Goal: Contribute content

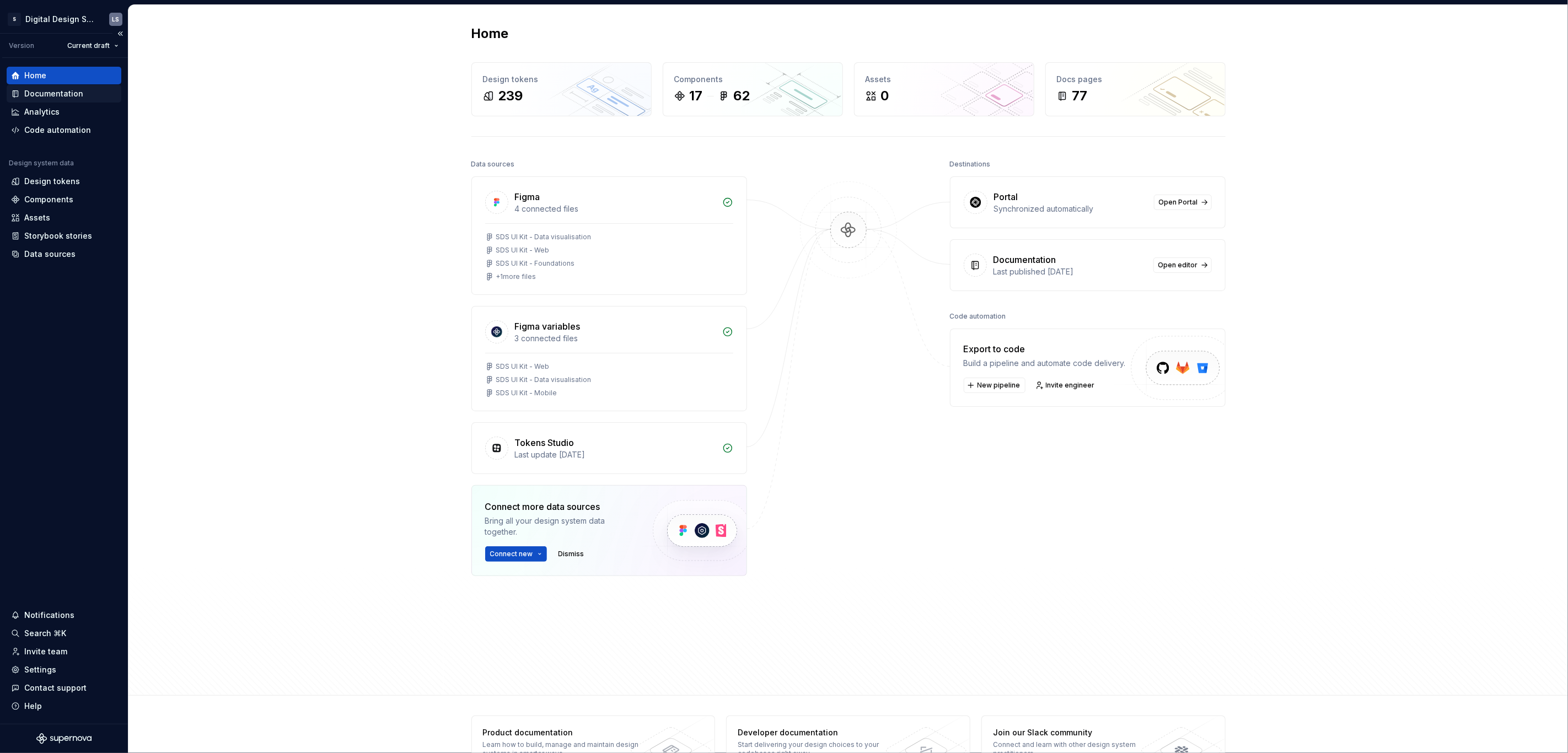
click at [57, 93] on div "Documentation" at bounding box center [54, 94] width 59 height 11
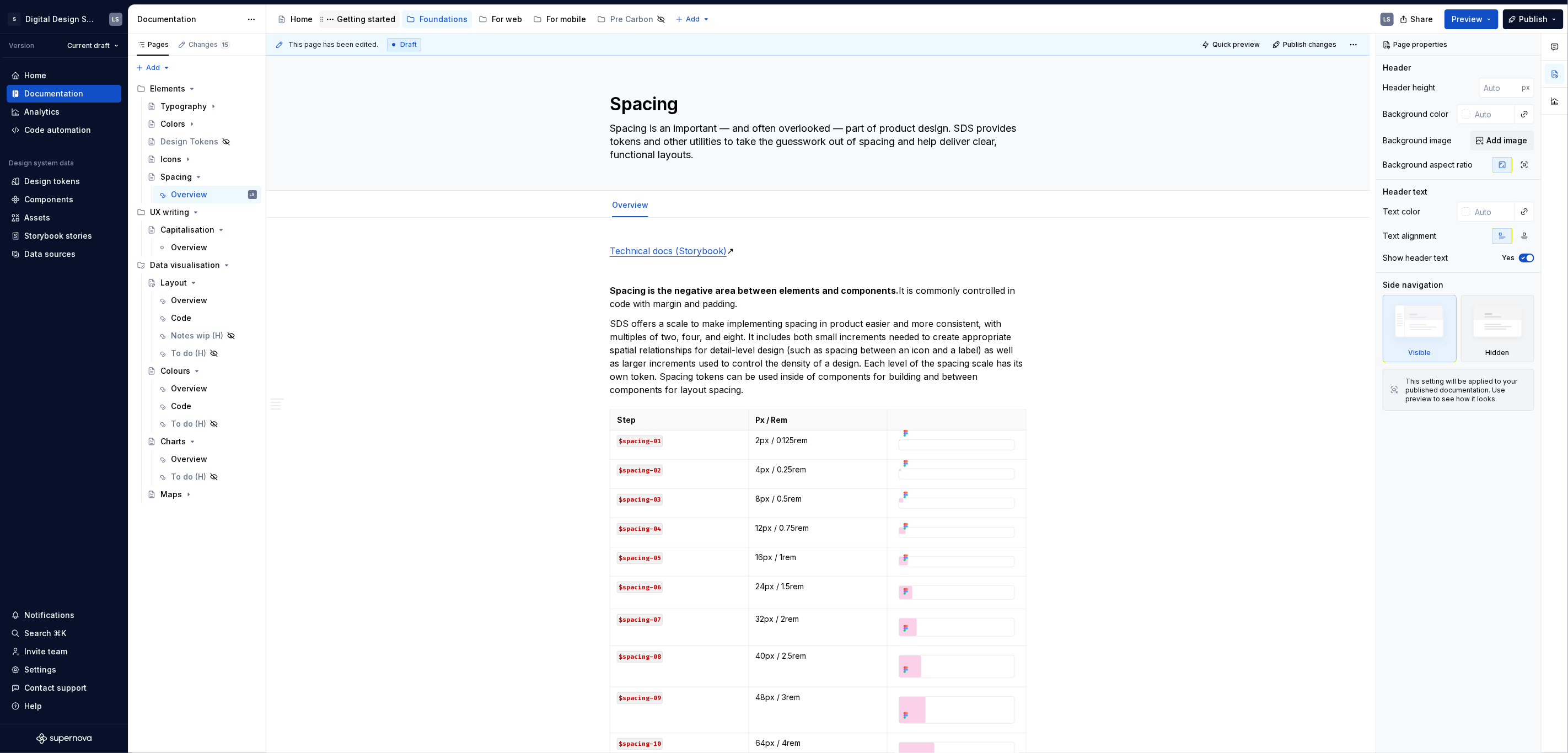
click at [393, 18] on div "Getting started" at bounding box center [359, 19] width 80 height 18
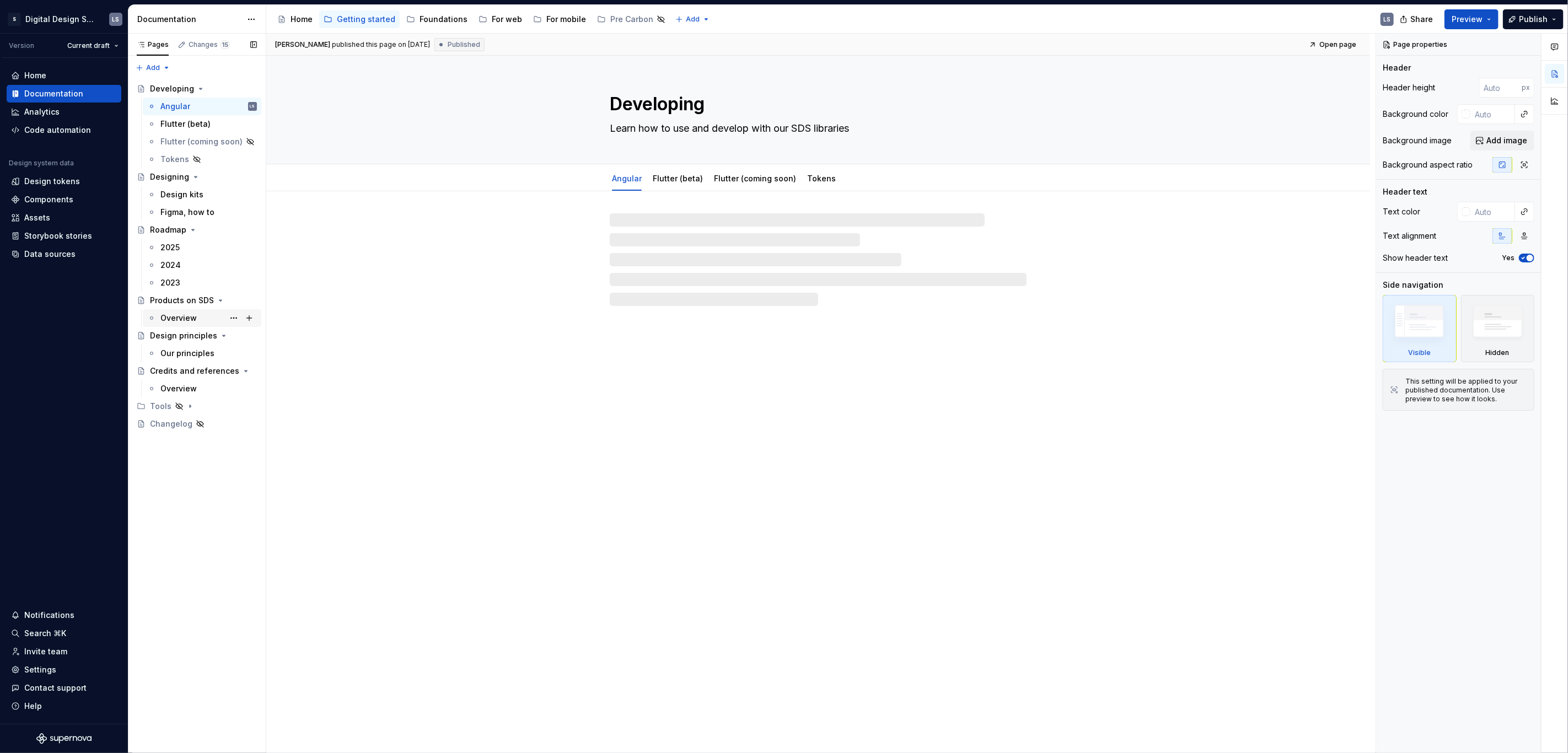
click at [184, 313] on div "Overview" at bounding box center [179, 318] width 37 height 11
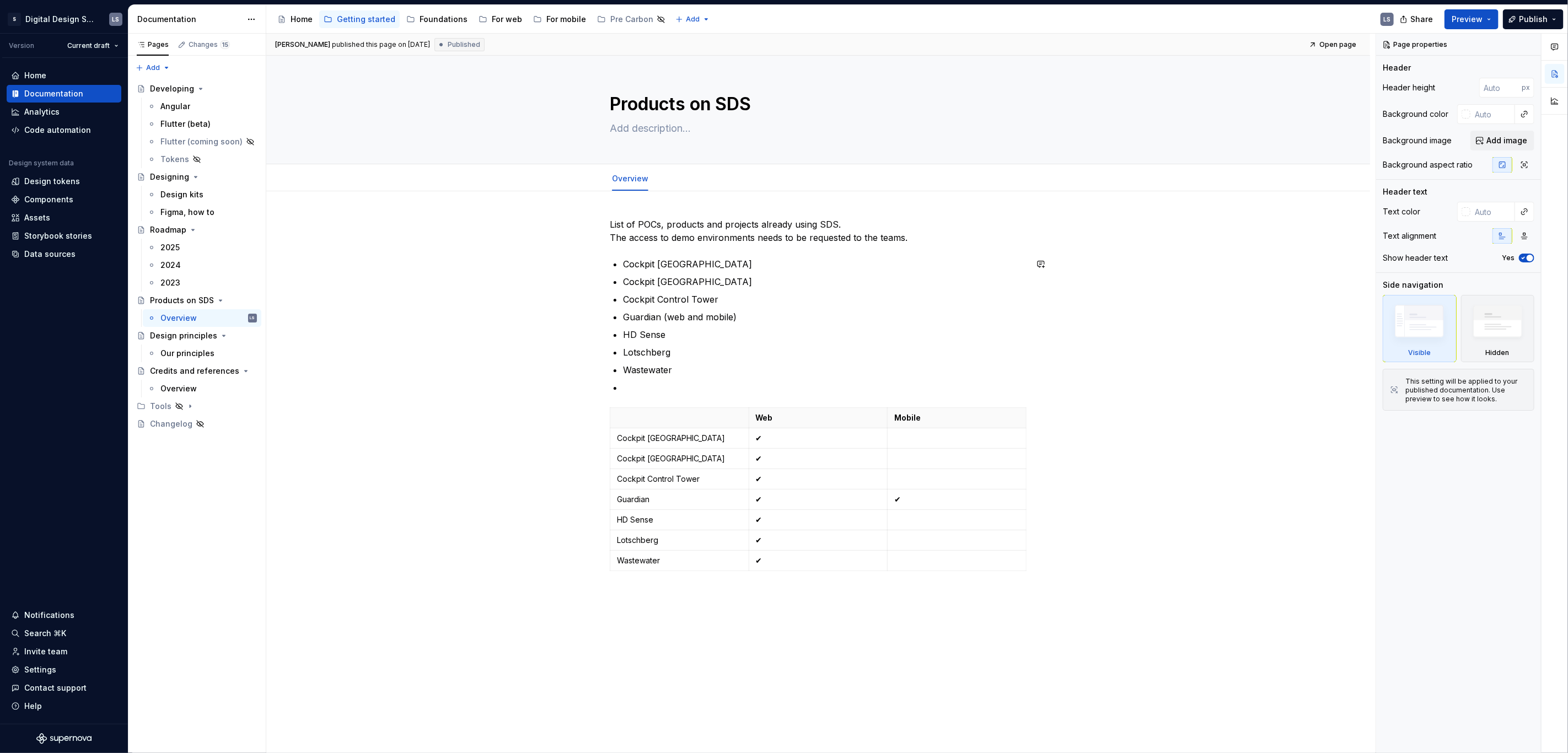
type textarea "*"
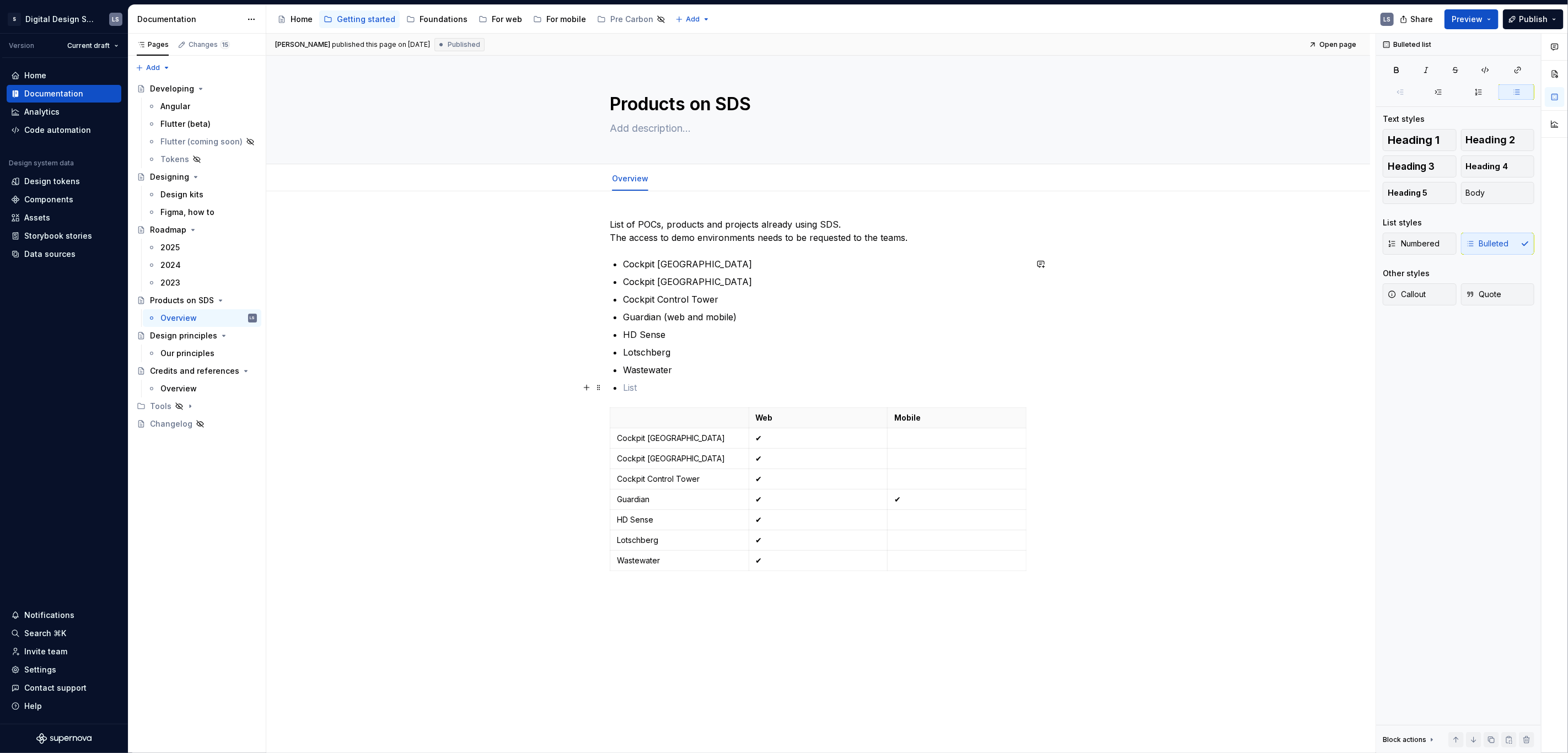
click at [663, 389] on p at bounding box center [825, 388] width 404 height 13
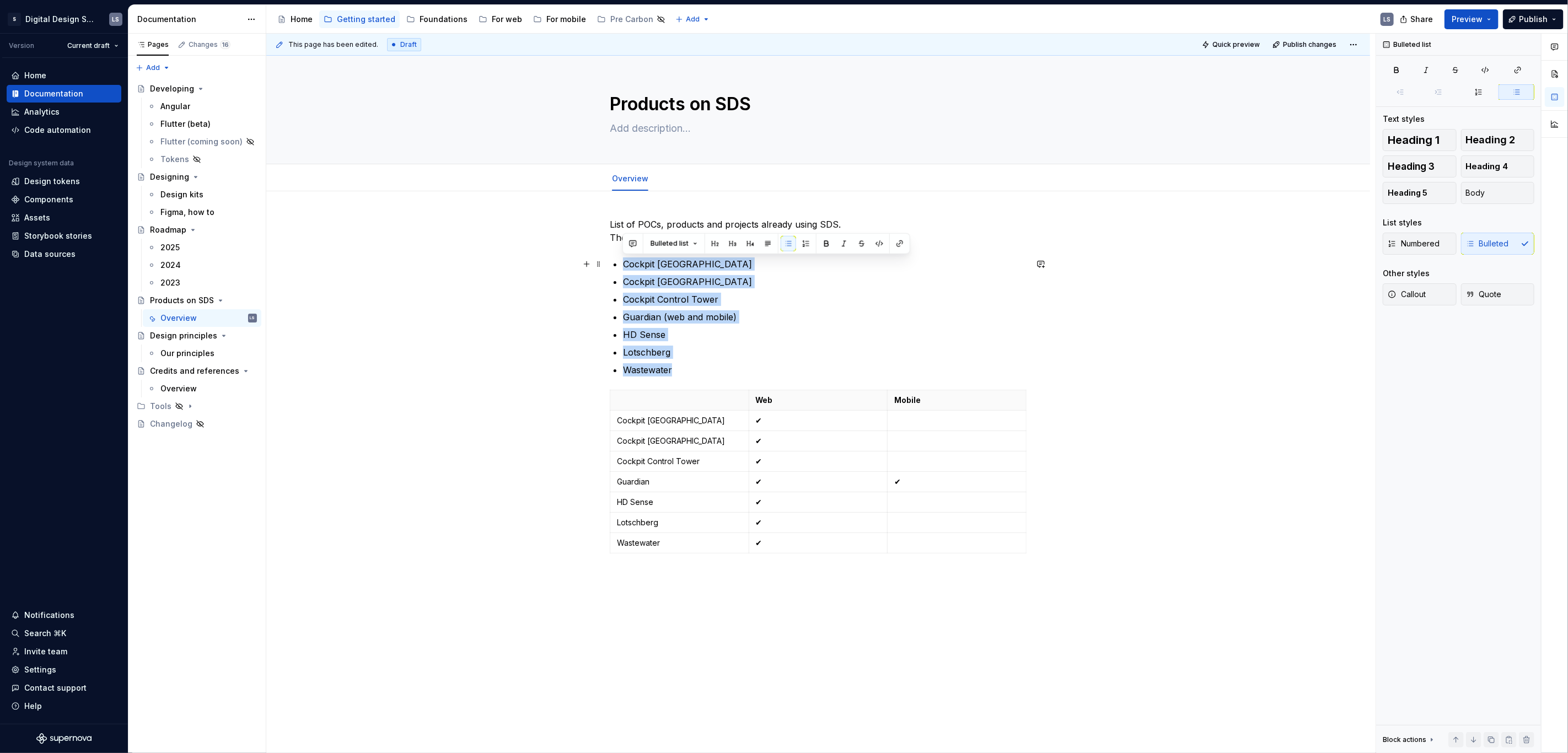
drag, startPoint x: 679, startPoint y: 368, endPoint x: 618, endPoint y: 261, distance: 123.2
click at [618, 261] on div "List of POCs, products and projects already using SDS. The access to demo envir…" at bounding box center [818, 388] width 417 height 340
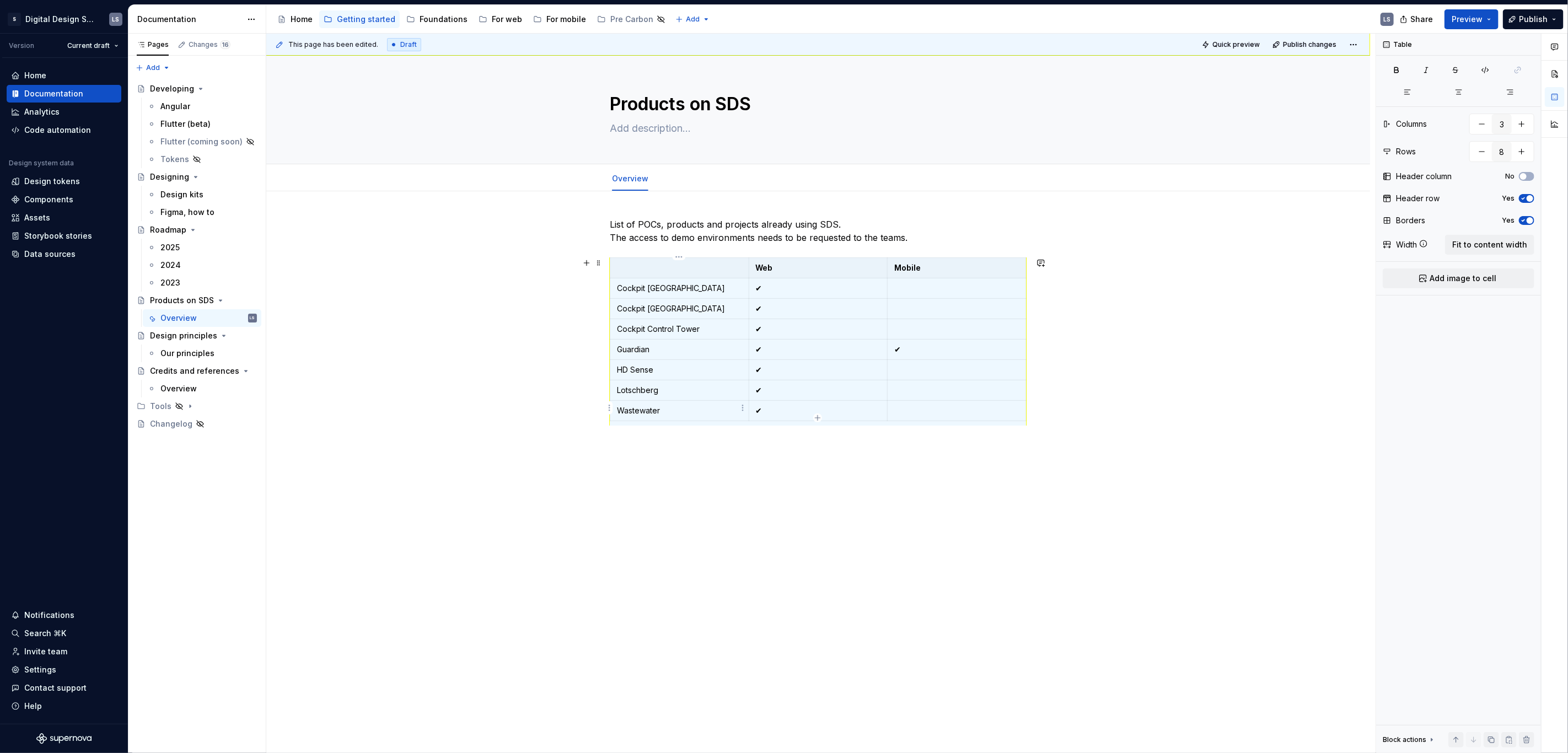
click at [688, 405] on p "Wastewater" at bounding box center [680, 411] width 125 height 11
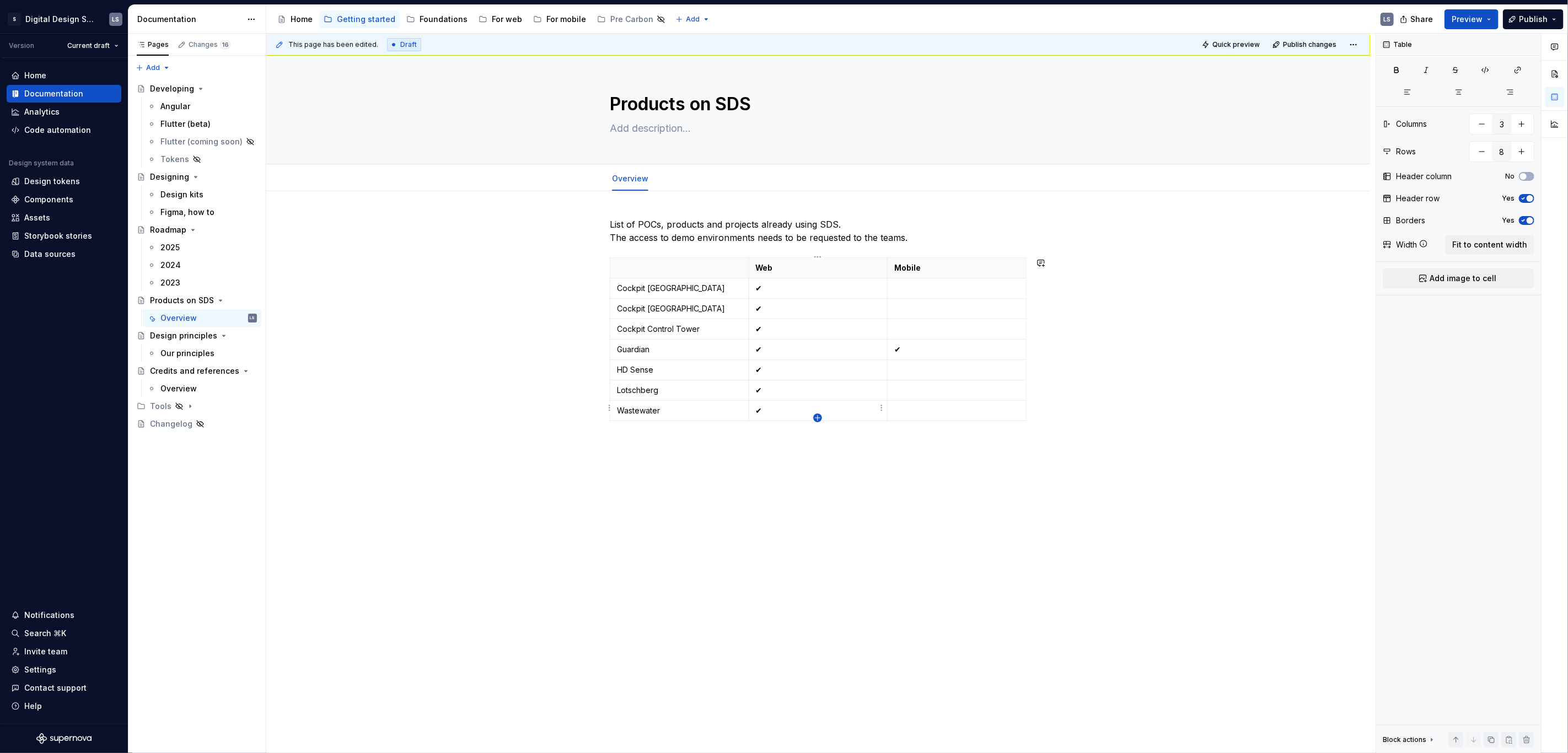
click at [821, 419] on icon "button" at bounding box center [817, 418] width 9 height 9
type input "9"
click at [665, 426] on p at bounding box center [680, 431] width 125 height 11
drag, startPoint x: 623, startPoint y: 452, endPoint x: 614, endPoint y: 435, distance: 19.2
click at [620, 447] on div "List of POCs, products and projects already using SDS. The access to demo envir…" at bounding box center [818, 338] width 417 height 242
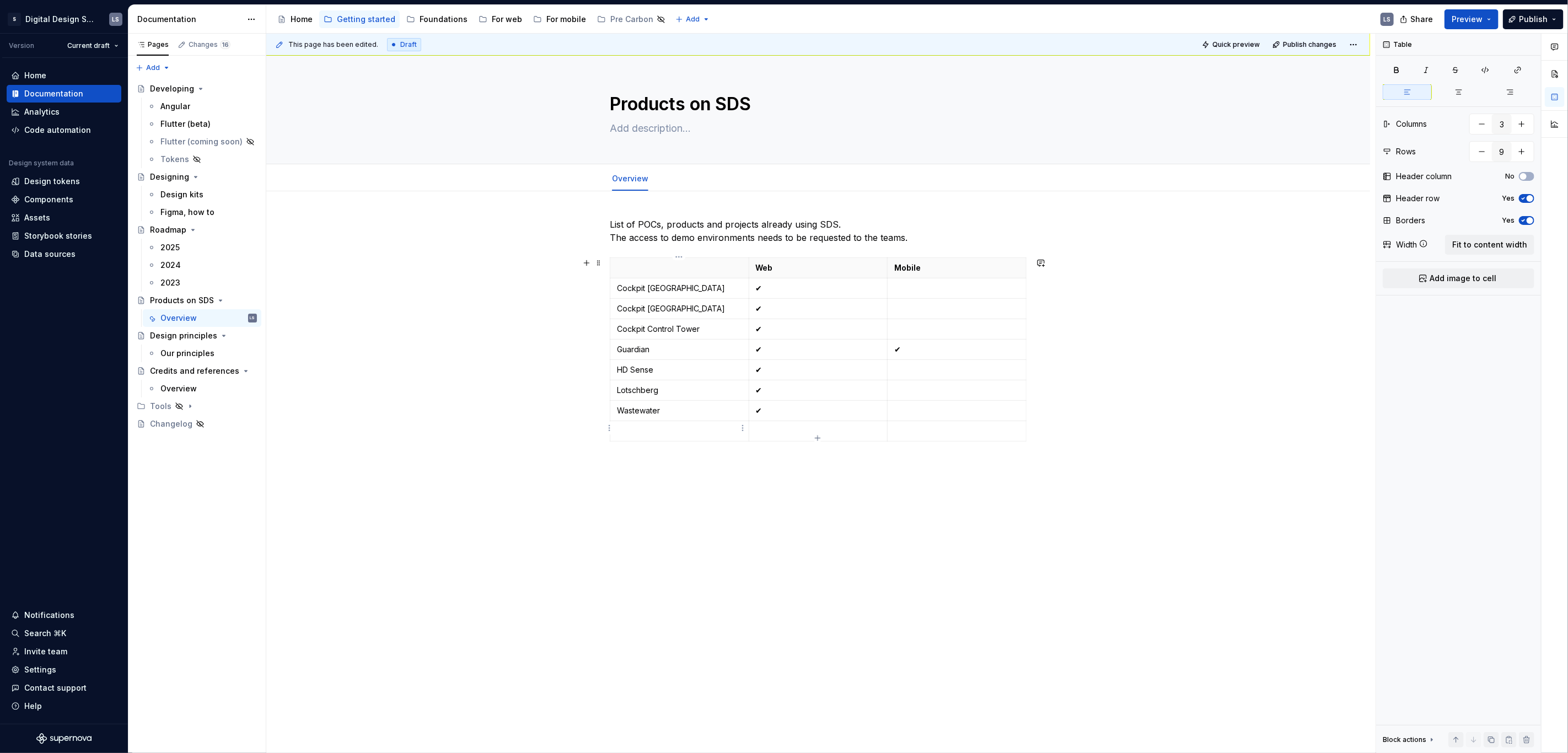
click at [628, 426] on p at bounding box center [680, 431] width 125 height 11
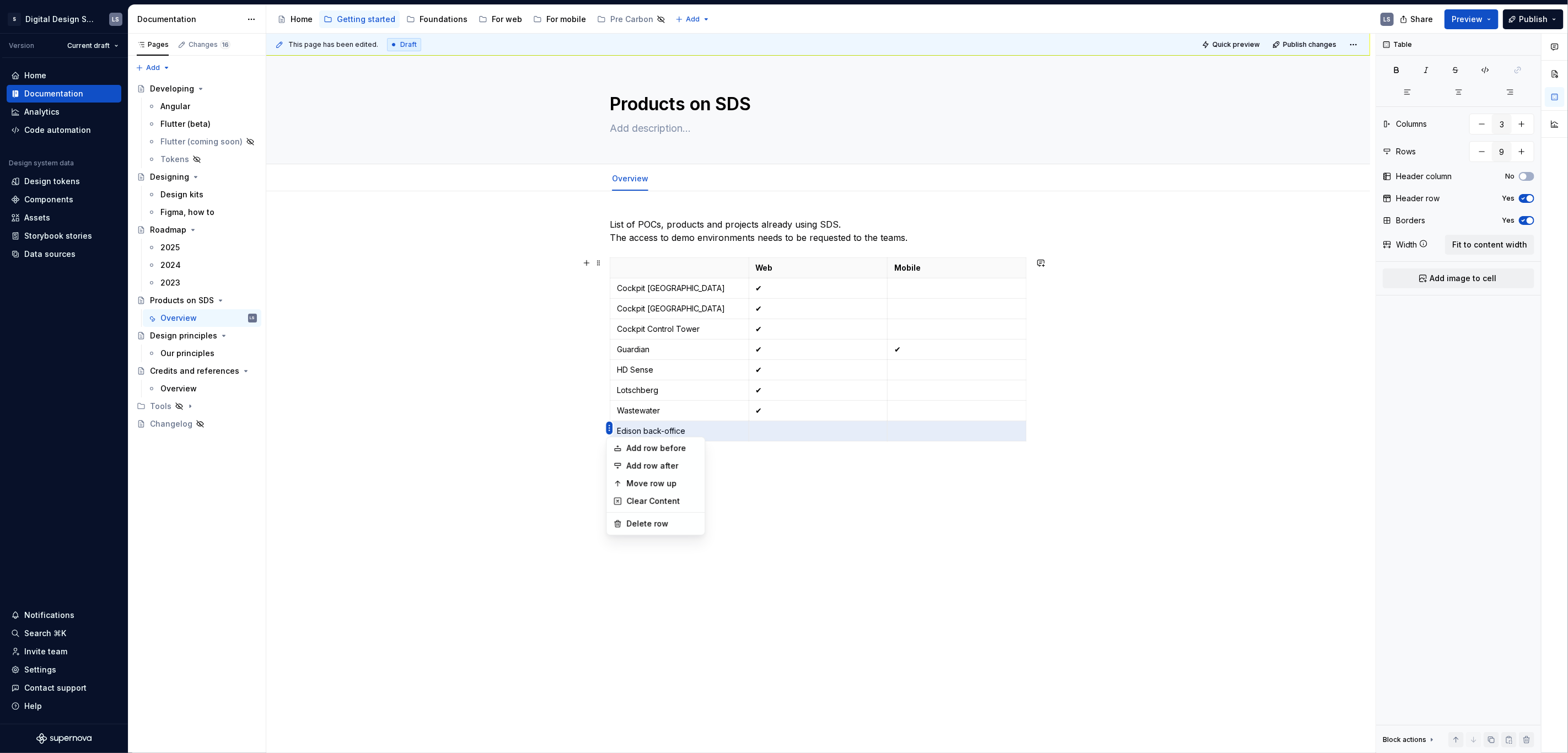
click at [625, 335] on html "2844px x 1366px S Digital Design System LS Version Current draft Home Documenta…" at bounding box center [784, 376] width 1568 height 753
click at [658, 480] on div "Move row up" at bounding box center [662, 483] width 72 height 11
click at [607, 410] on html "2844px x 1366px S Digital Design System LS Version Current draft Home Documenta…" at bounding box center [784, 376] width 1568 height 753
click at [656, 463] on div "Move row up" at bounding box center [662, 464] width 72 height 11
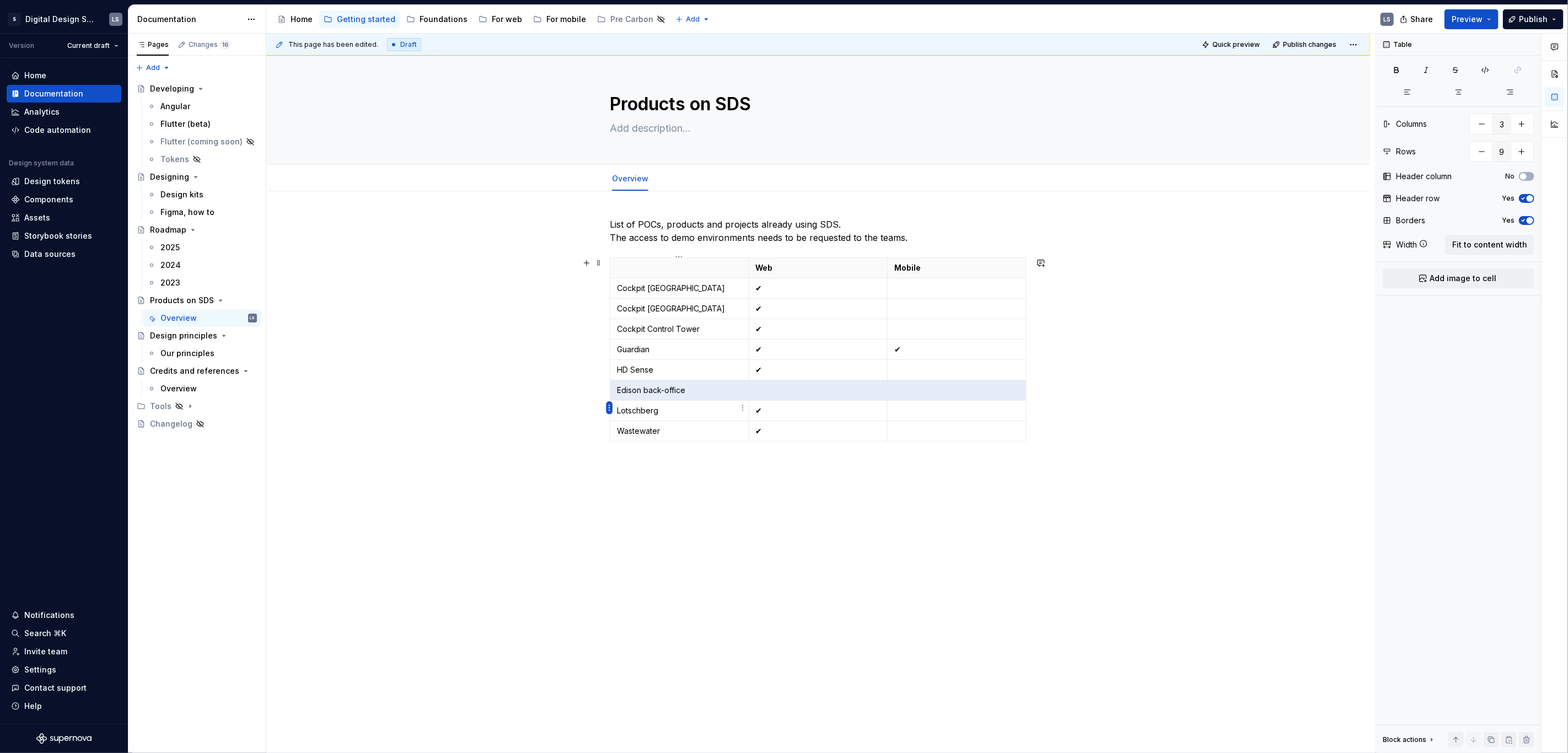
click at [608, 408] on html "2844px x 1366px S Digital Design System LS Version Current draft Home Documenta…" at bounding box center [784, 376] width 1568 height 753
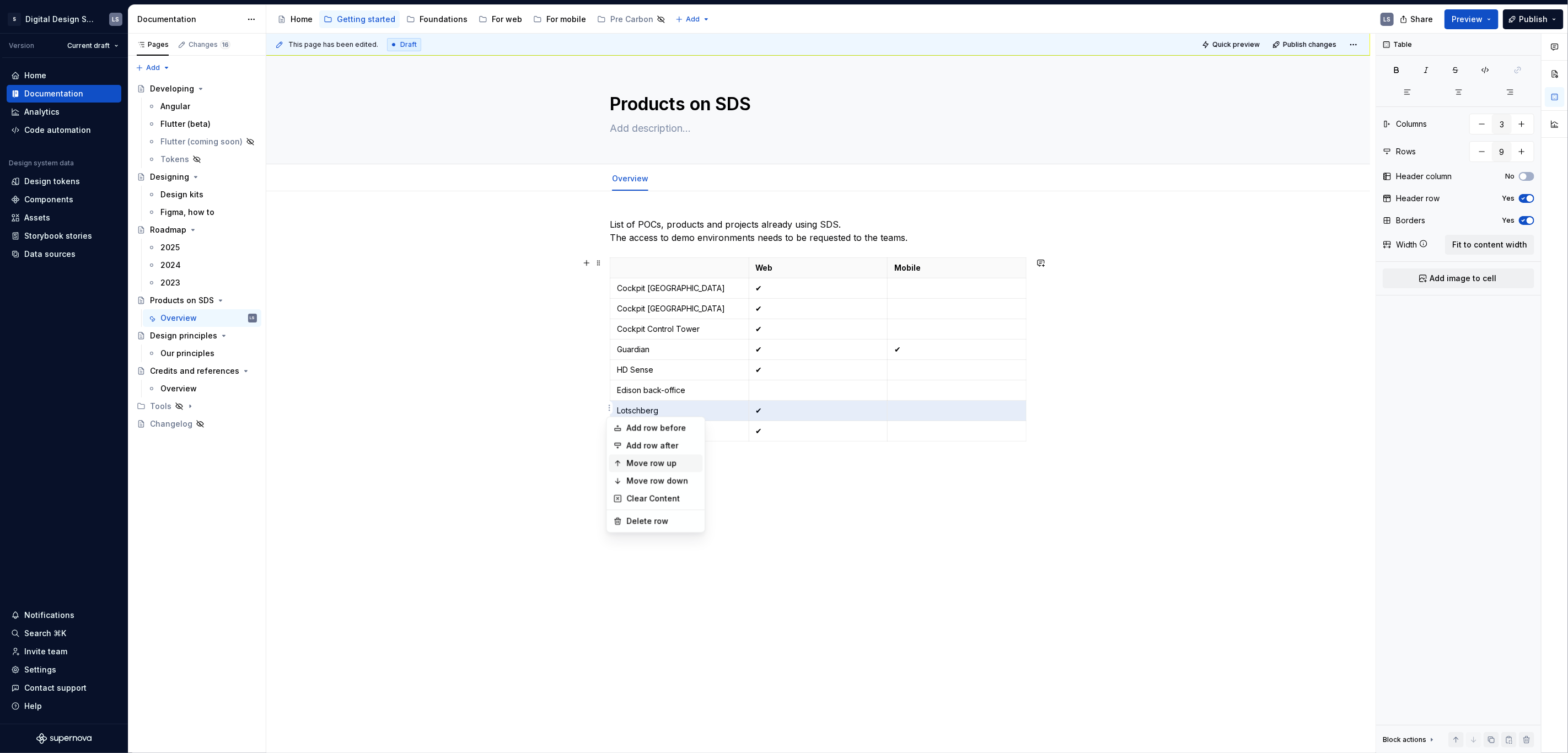
click at [665, 460] on div "Move row up" at bounding box center [662, 464] width 72 height 11
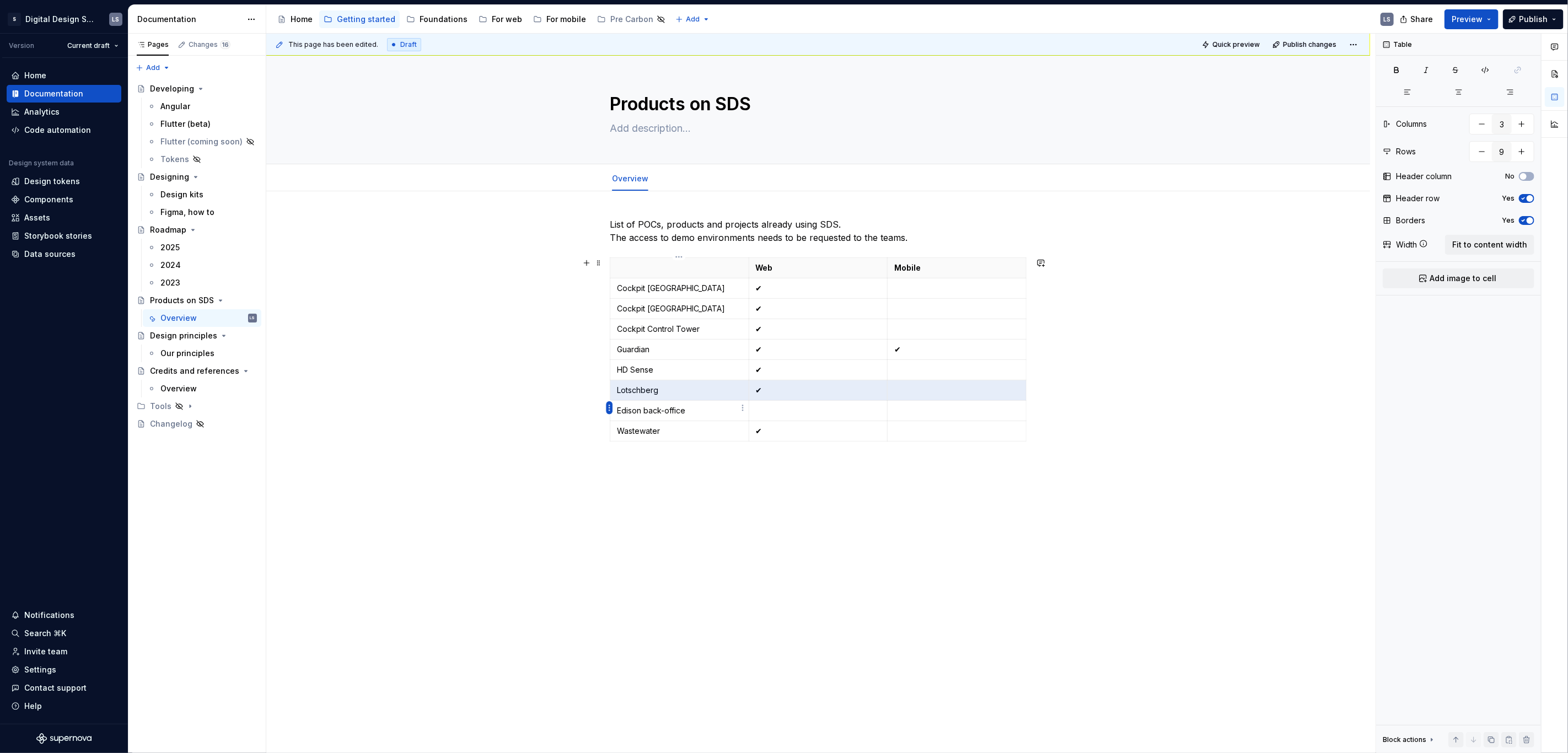
click at [609, 410] on html "2844px x 1366px S Digital Design System LS Version Current draft Home Documenta…" at bounding box center [784, 376] width 1568 height 753
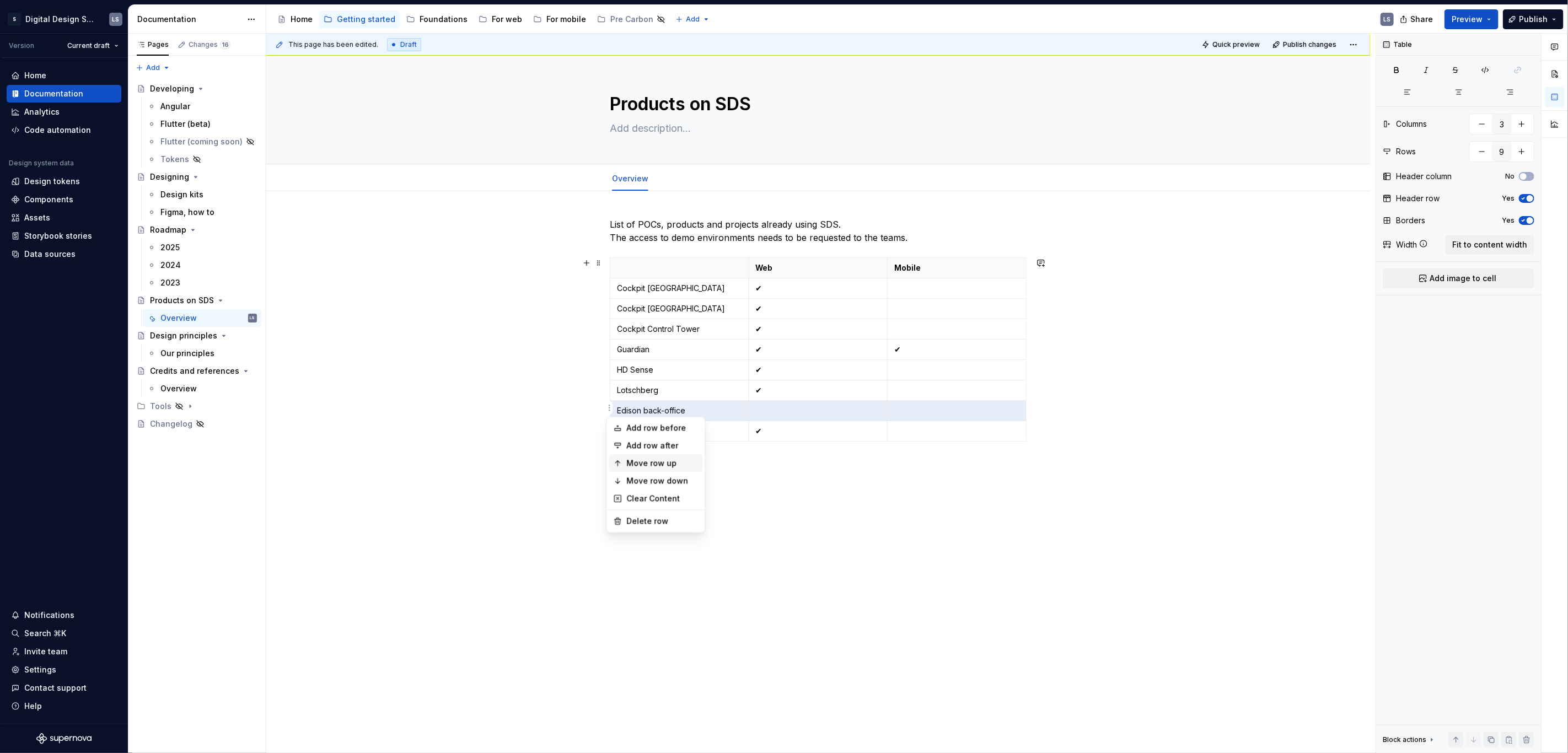
click at [662, 460] on div "Move row up" at bounding box center [662, 464] width 72 height 11
click at [611, 389] on html "2844px x 1366px S Digital Design System LS Version Current draft Home Documenta…" at bounding box center [784, 376] width 1568 height 753
click at [657, 440] on div "Move row up" at bounding box center [662, 443] width 72 height 11
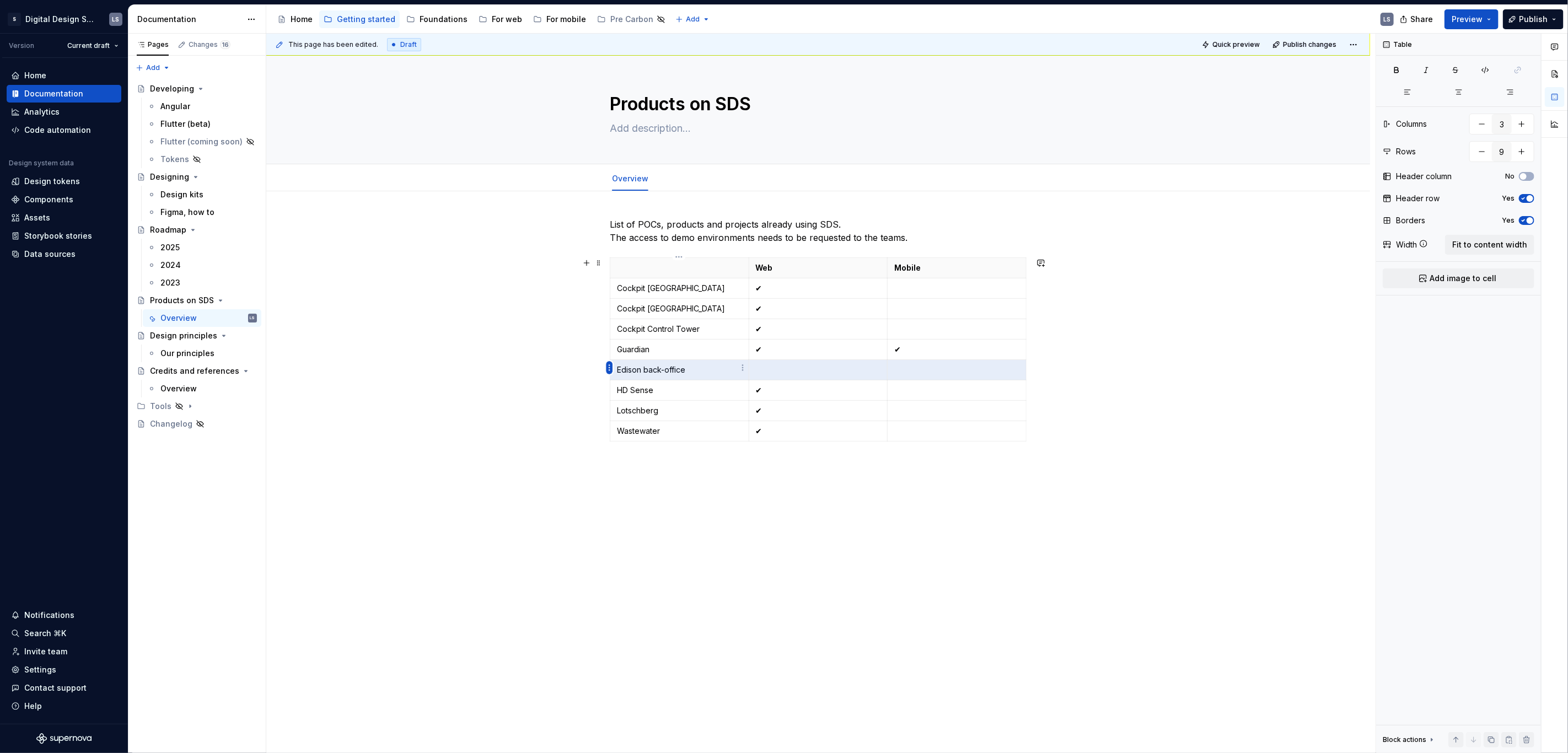
click at [611, 366] on html "2844px x 1366px S Digital Design System LS Version Current draft Home Documenta…" at bounding box center [784, 376] width 1568 height 753
click at [660, 416] on div "Move row up" at bounding box center [656, 423] width 94 height 18
click at [777, 344] on p at bounding box center [819, 349] width 125 height 11
drag, startPoint x: 766, startPoint y: 327, endPoint x: 754, endPoint y: 327, distance: 12.0
click at [754, 327] on td "✔" at bounding box center [818, 329] width 139 height 21
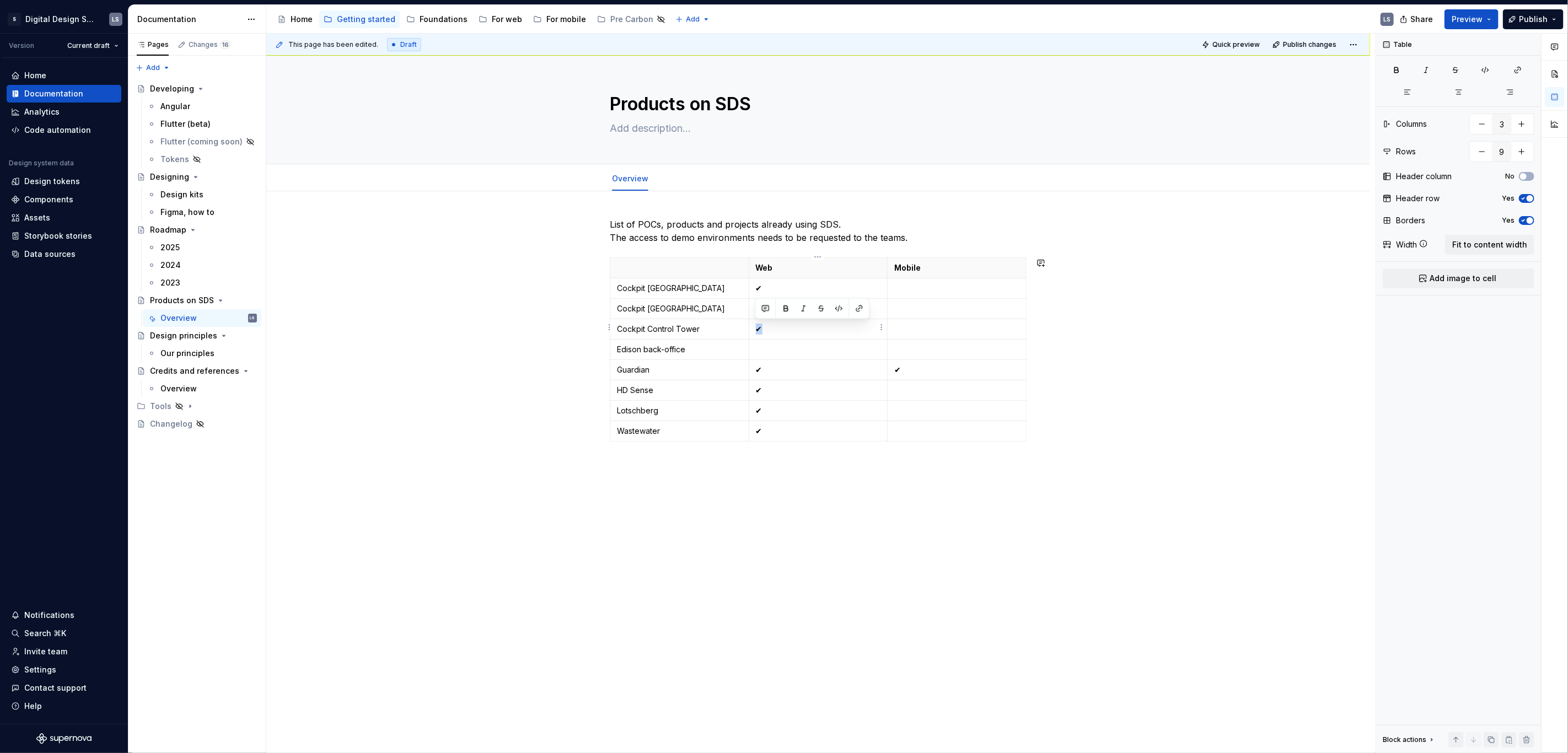
copy p "✔"
click at [770, 348] on p at bounding box center [819, 349] width 125 height 11
click at [735, 238] on p "List of POCs, products and projects already using SDS. The access to demo envir…" at bounding box center [818, 231] width 417 height 26
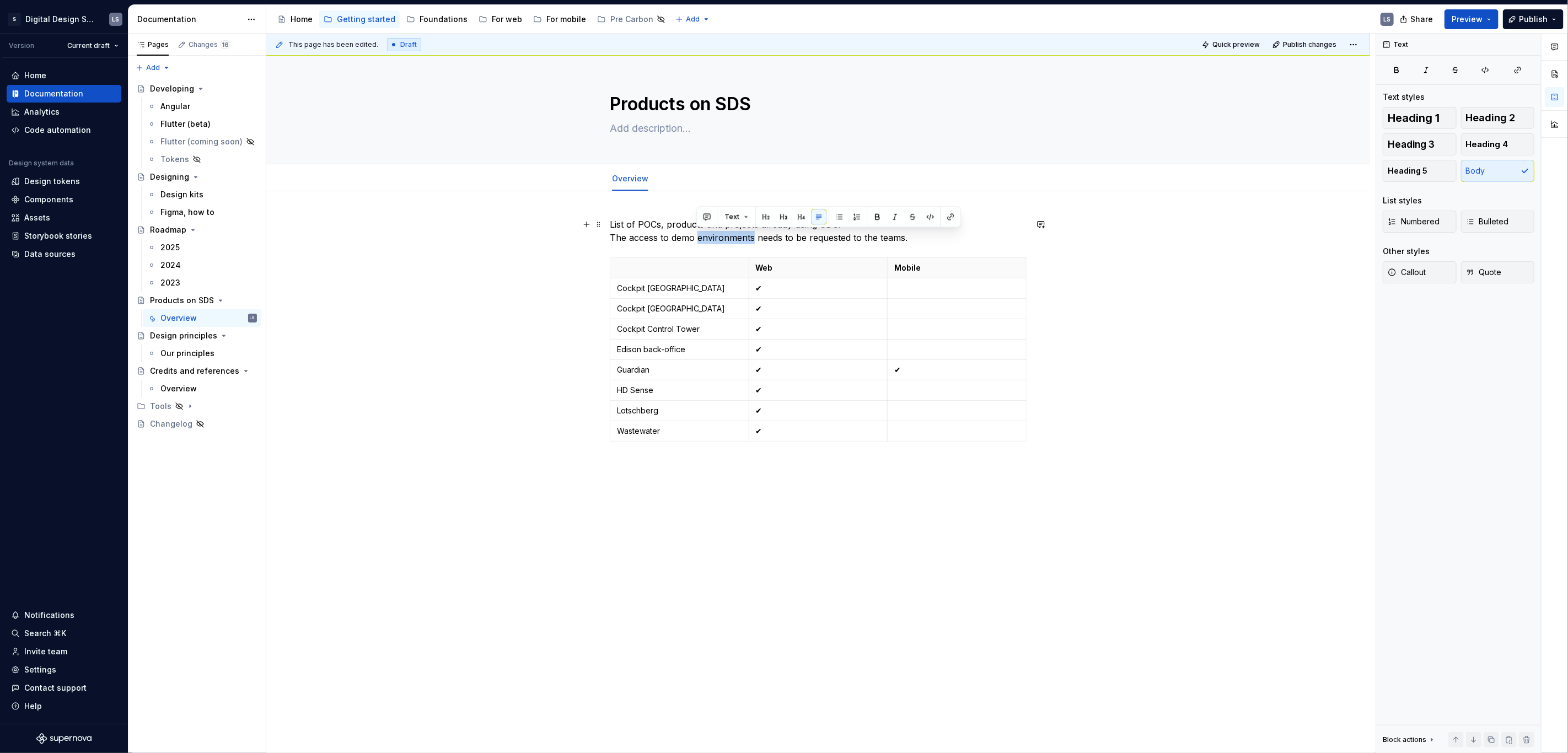
click at [735, 238] on p "List of POCs, products and projects already using SDS. The access to demo envir…" at bounding box center [818, 231] width 417 height 26
click at [834, 237] on p "List of POCs, products and projects already using SDS. The access to demo envir…" at bounding box center [818, 231] width 417 height 26
click at [892, 240] on p "List of POCs, products and projects already using SDS. The access to demo envir…" at bounding box center [818, 231] width 417 height 26
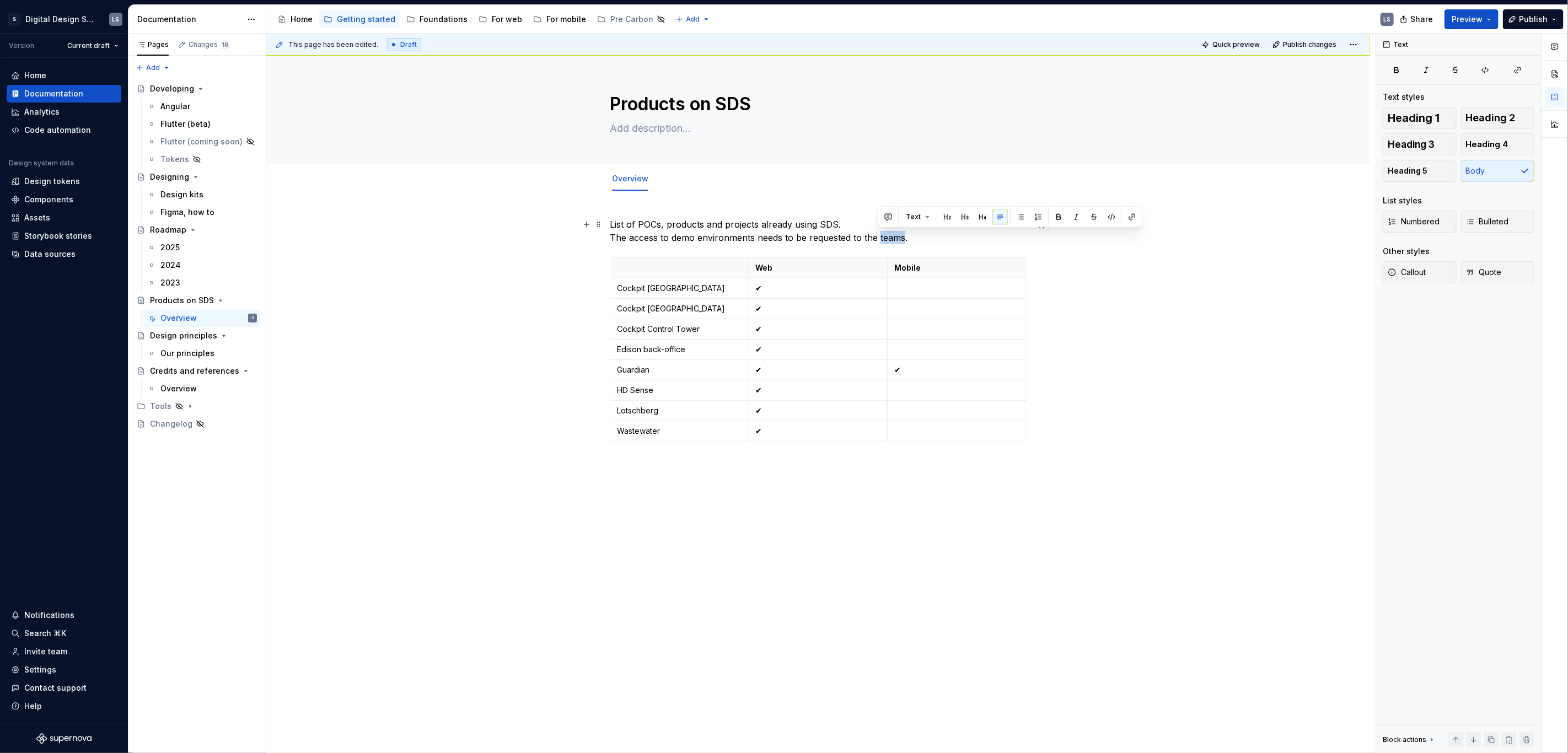
click at [904, 239] on p "List of POCs, products and projects already using SDS. The access to demo envir…" at bounding box center [818, 231] width 417 height 26
click at [1314, 46] on span "Publish changes" at bounding box center [1310, 44] width 54 height 9
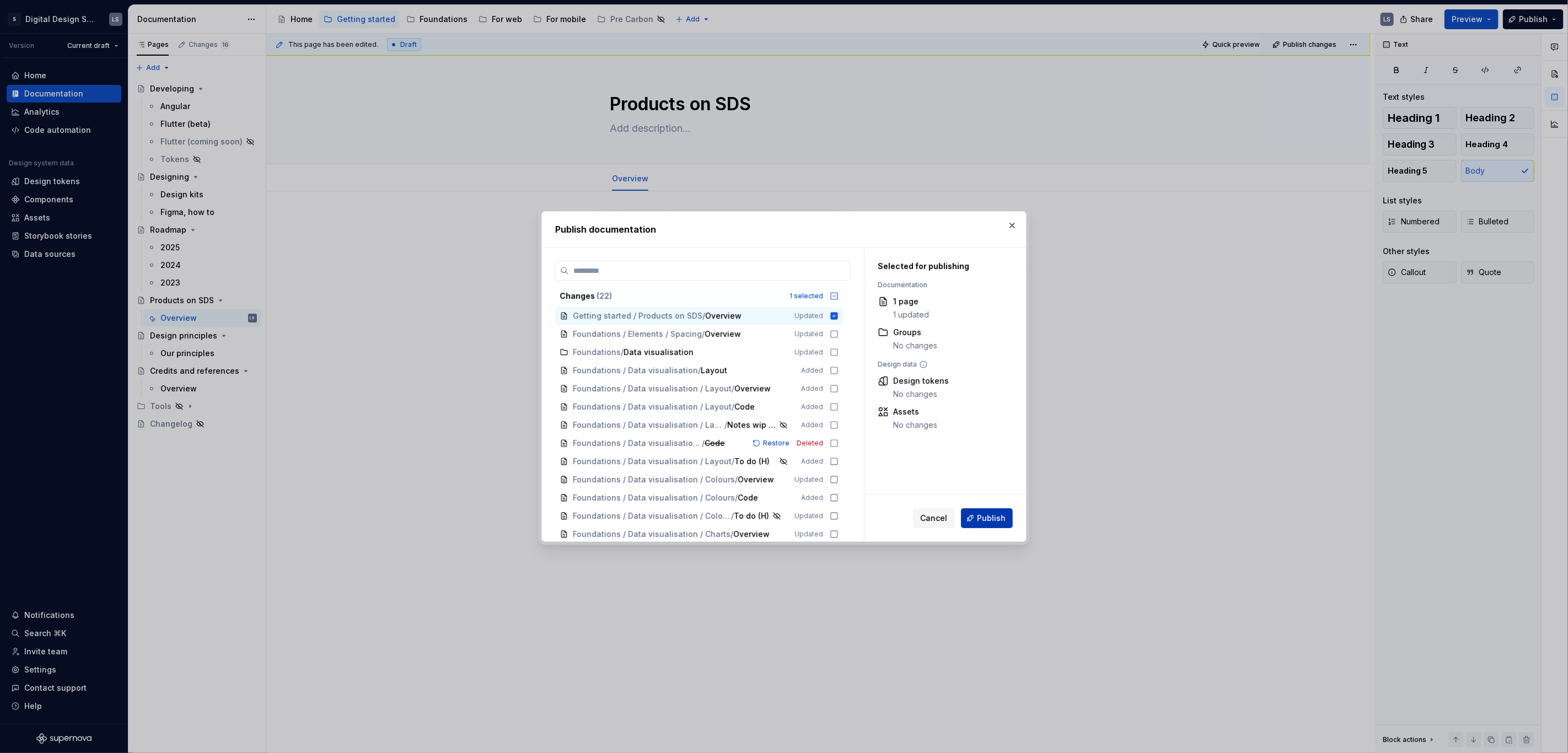
click at [991, 522] on span "Publish" at bounding box center [991, 518] width 29 height 11
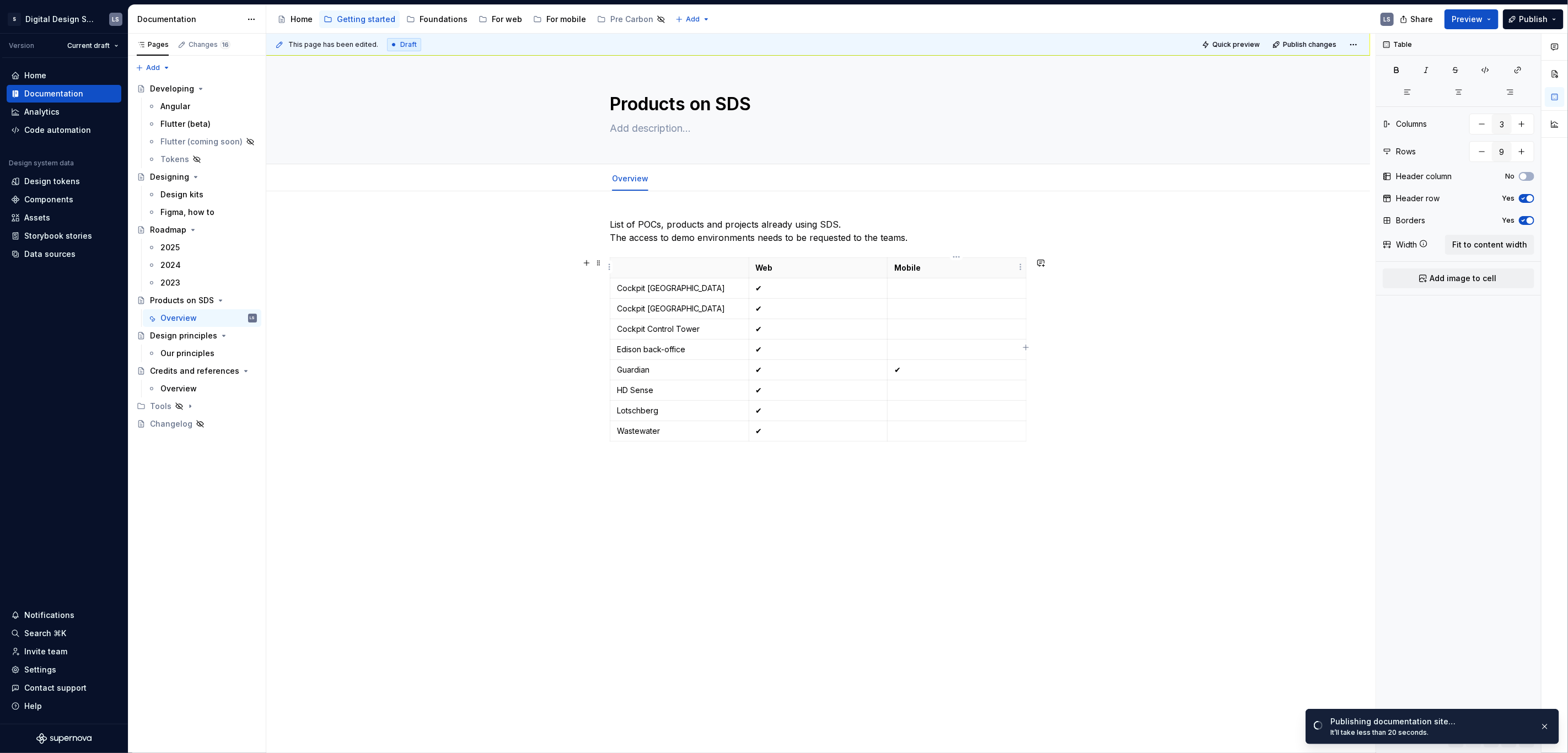
click at [954, 270] on p "Mobile" at bounding box center [957, 268] width 125 height 11
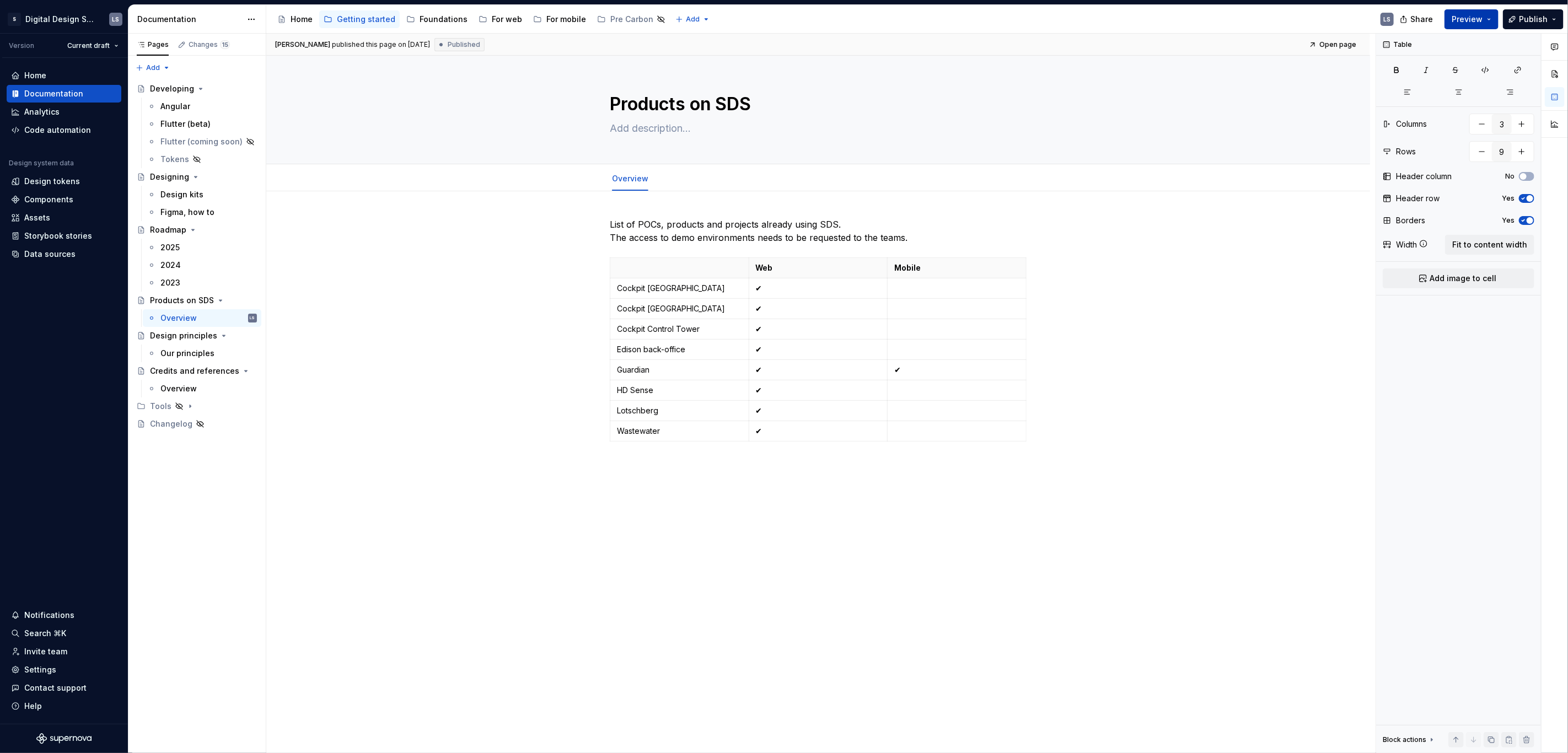
click at [1466, 16] on span "Preview" at bounding box center [1467, 19] width 31 height 11
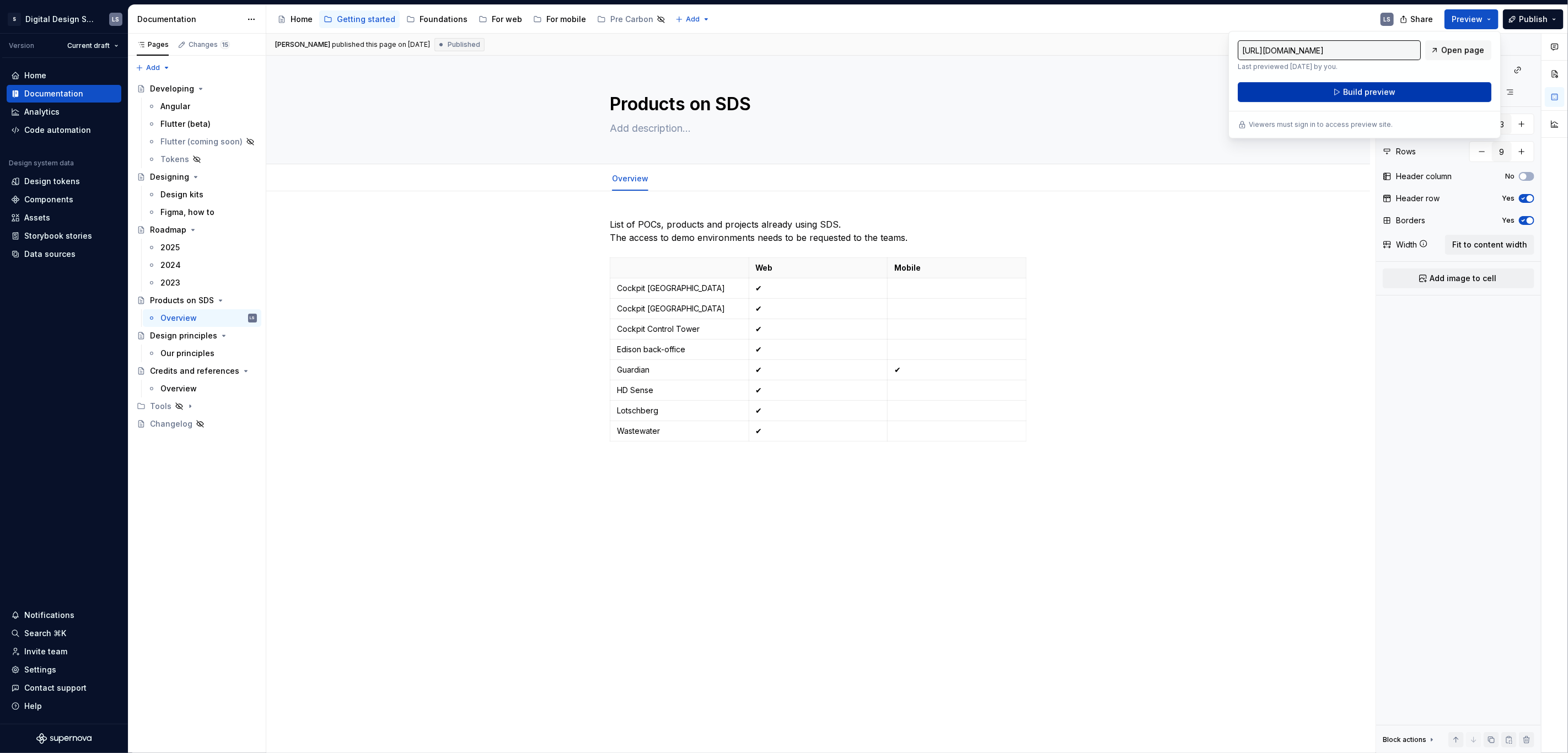
click at [1353, 92] on span "Build preview" at bounding box center [1369, 92] width 52 height 11
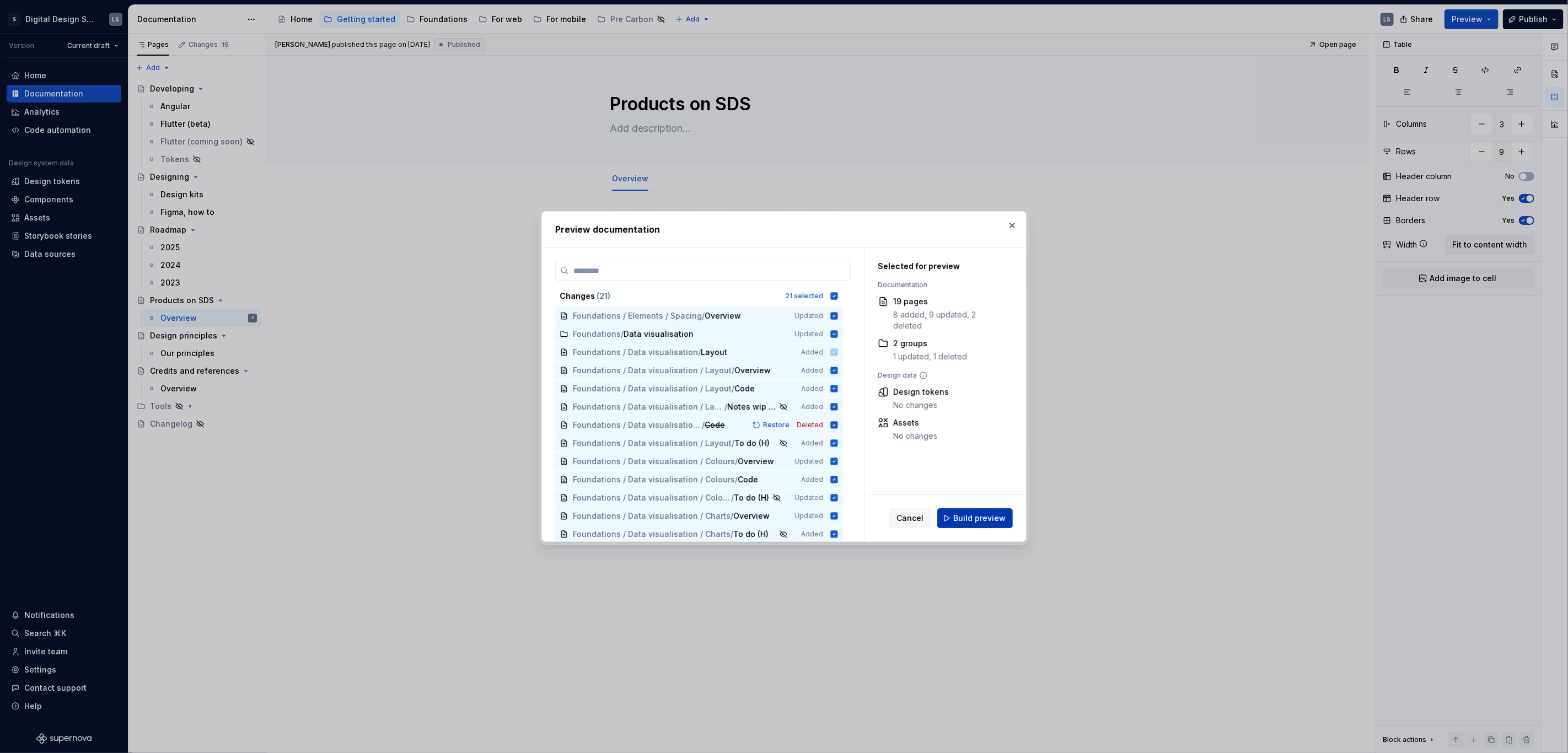
click at [981, 522] on span "Build preview" at bounding box center [979, 518] width 52 height 11
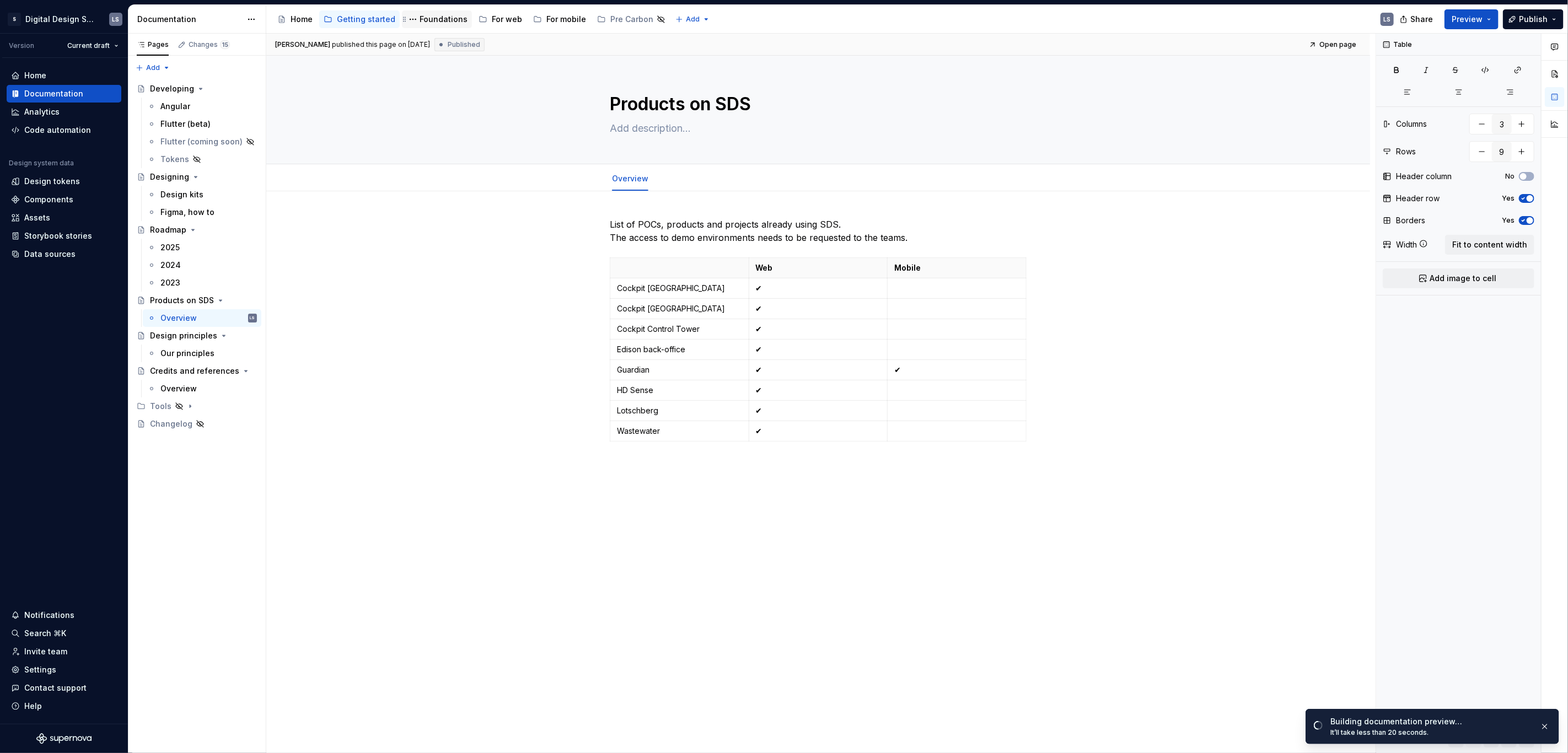
click at [432, 19] on div "Foundations" at bounding box center [443, 19] width 48 height 11
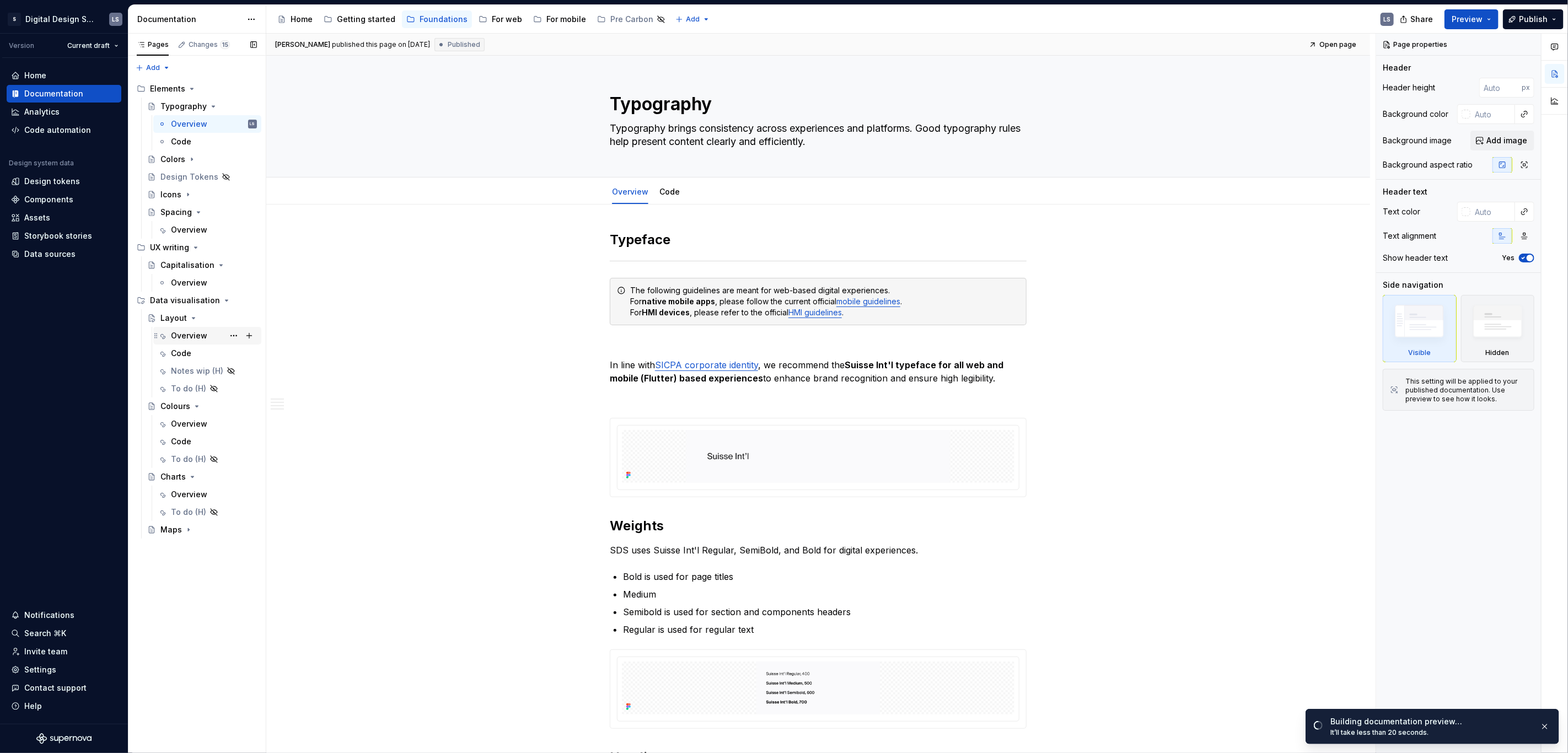
click at [182, 340] on div "Overview" at bounding box center [189, 336] width 37 height 11
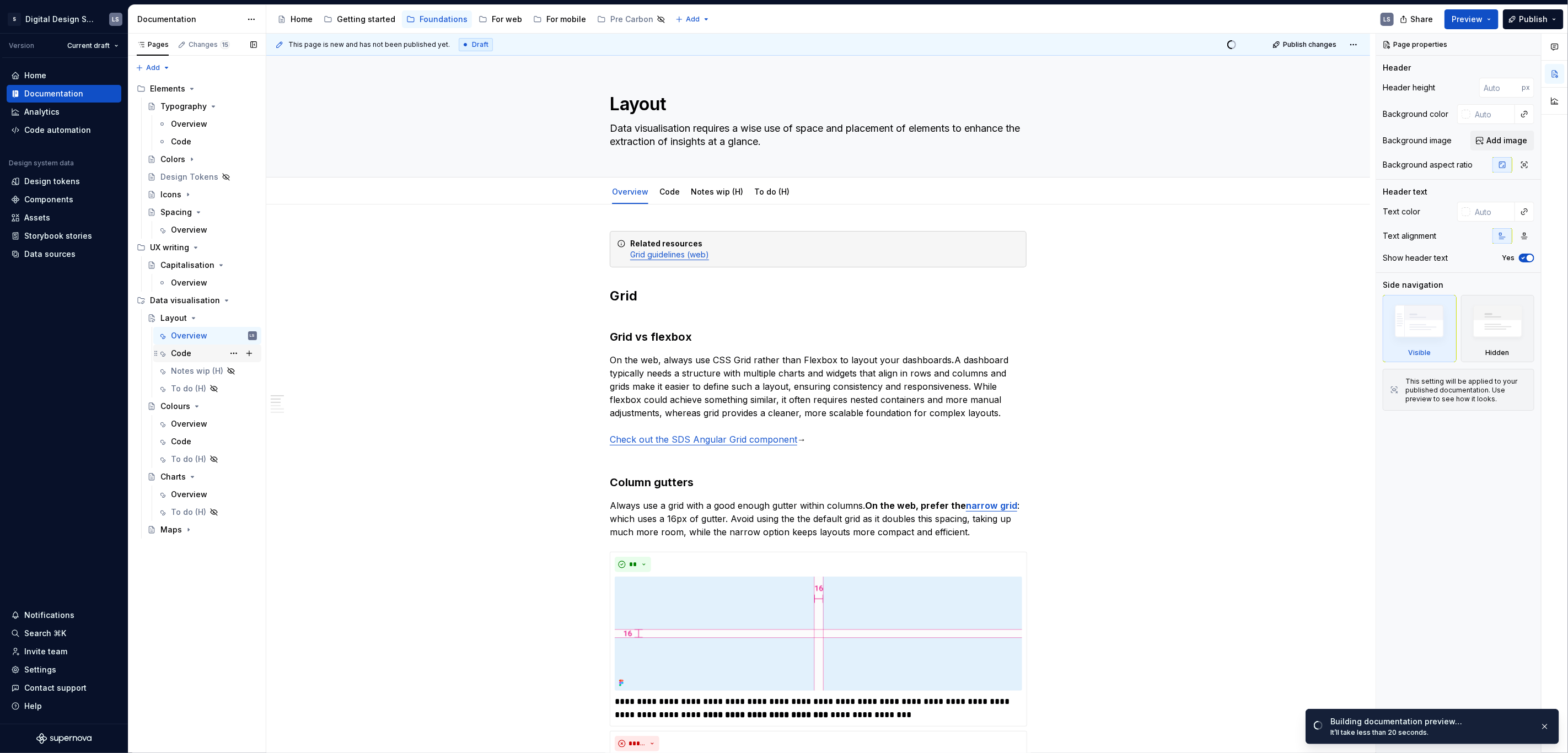
click at [182, 354] on div "Code" at bounding box center [181, 354] width 21 height 11
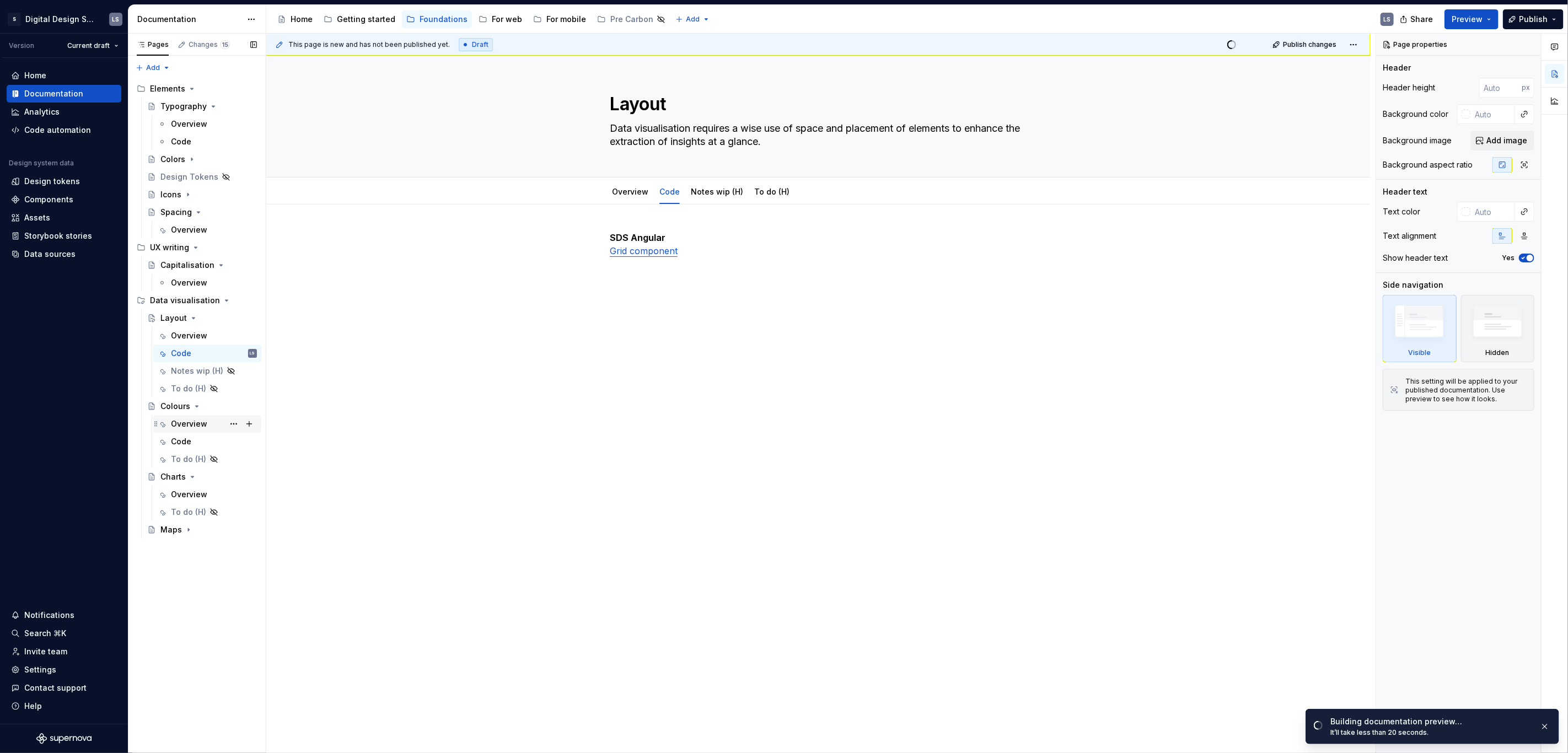
click at [197, 429] on div "Overview" at bounding box center [189, 424] width 37 height 11
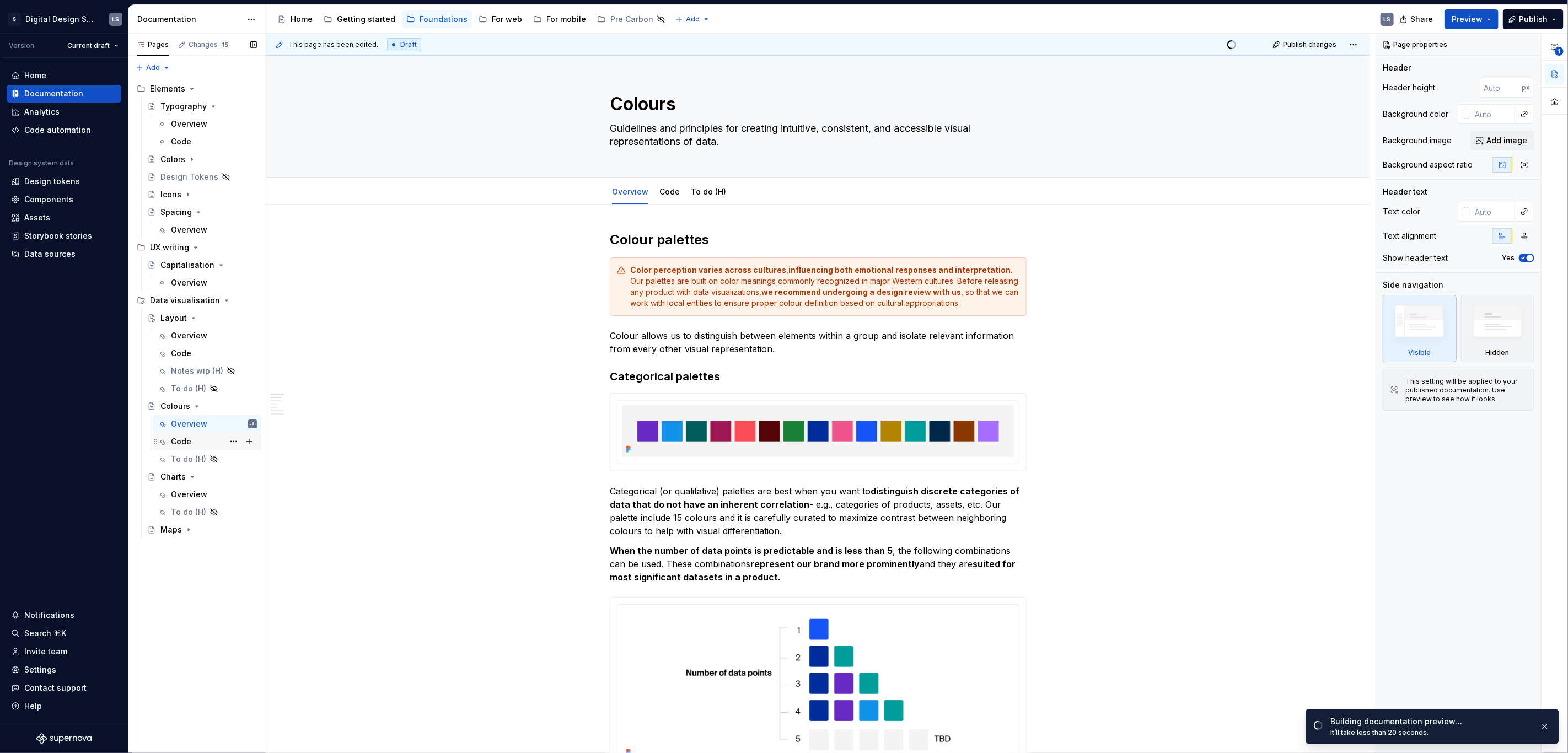
click at [185, 445] on div "Code" at bounding box center [181, 441] width 21 height 11
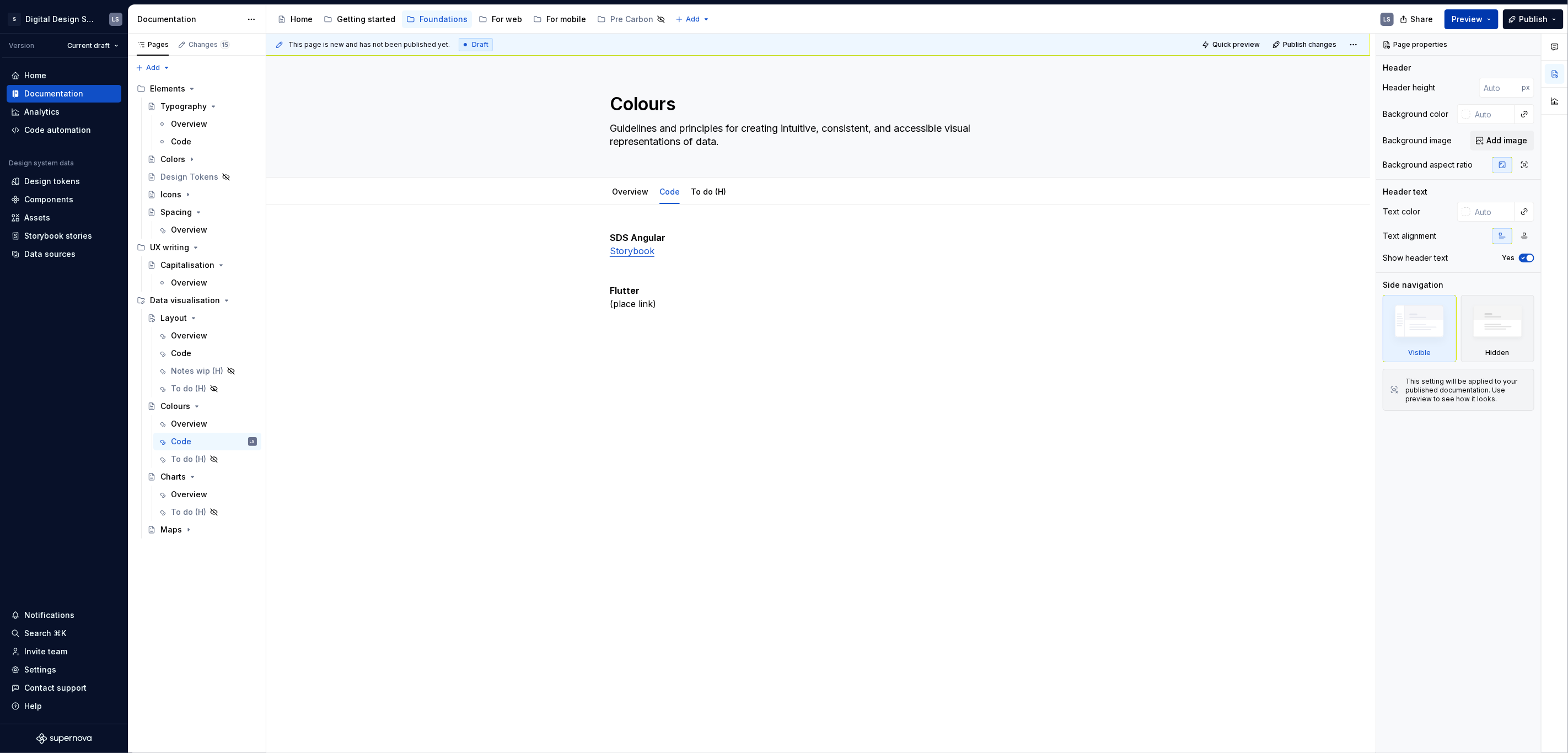
click at [1469, 15] on span "Preview" at bounding box center [1467, 19] width 31 height 11
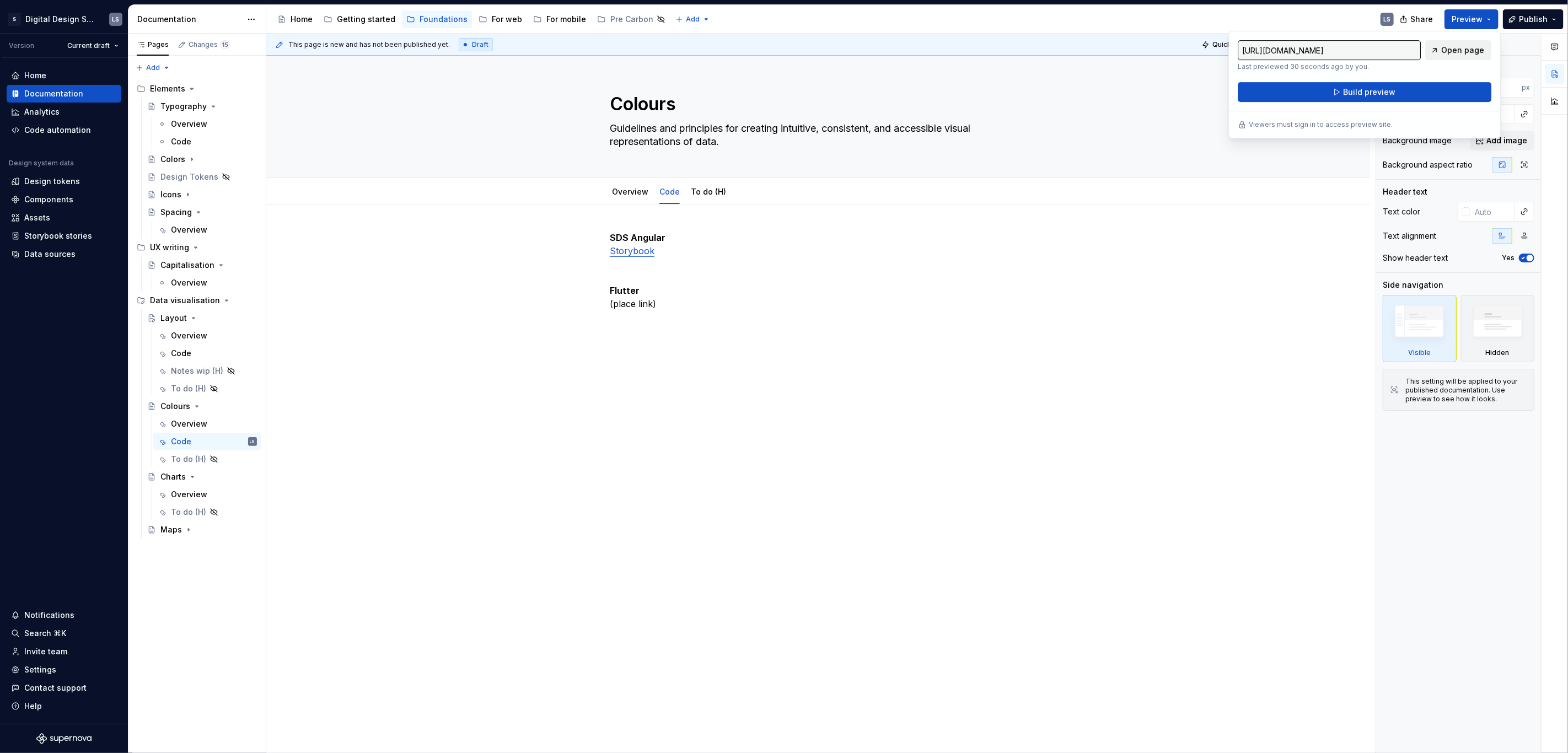
click at [1461, 45] on span "Open page" at bounding box center [1463, 50] width 43 height 11
click at [189, 349] on div "Code" at bounding box center [181, 354] width 21 height 11
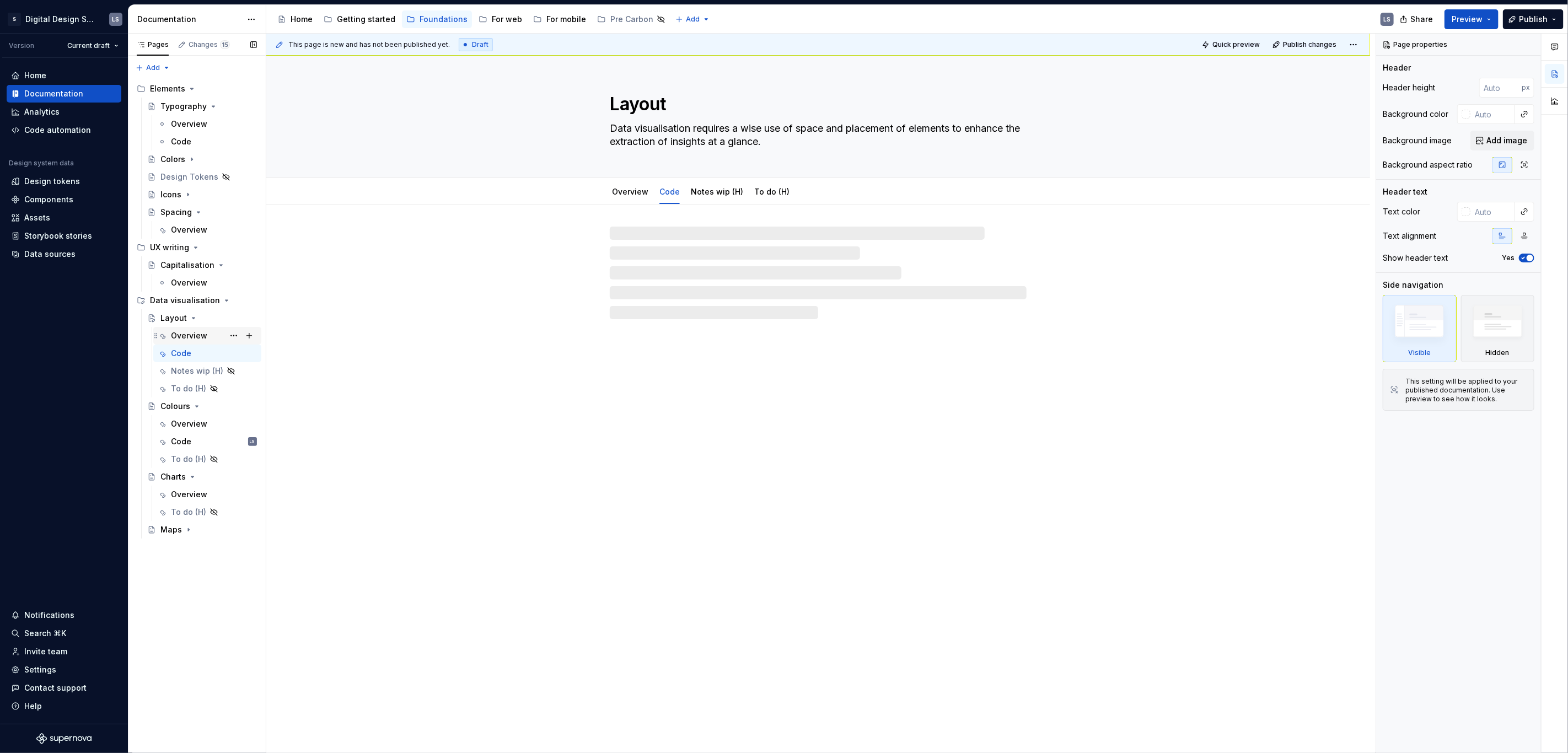
click at [190, 333] on div "Overview" at bounding box center [189, 336] width 37 height 11
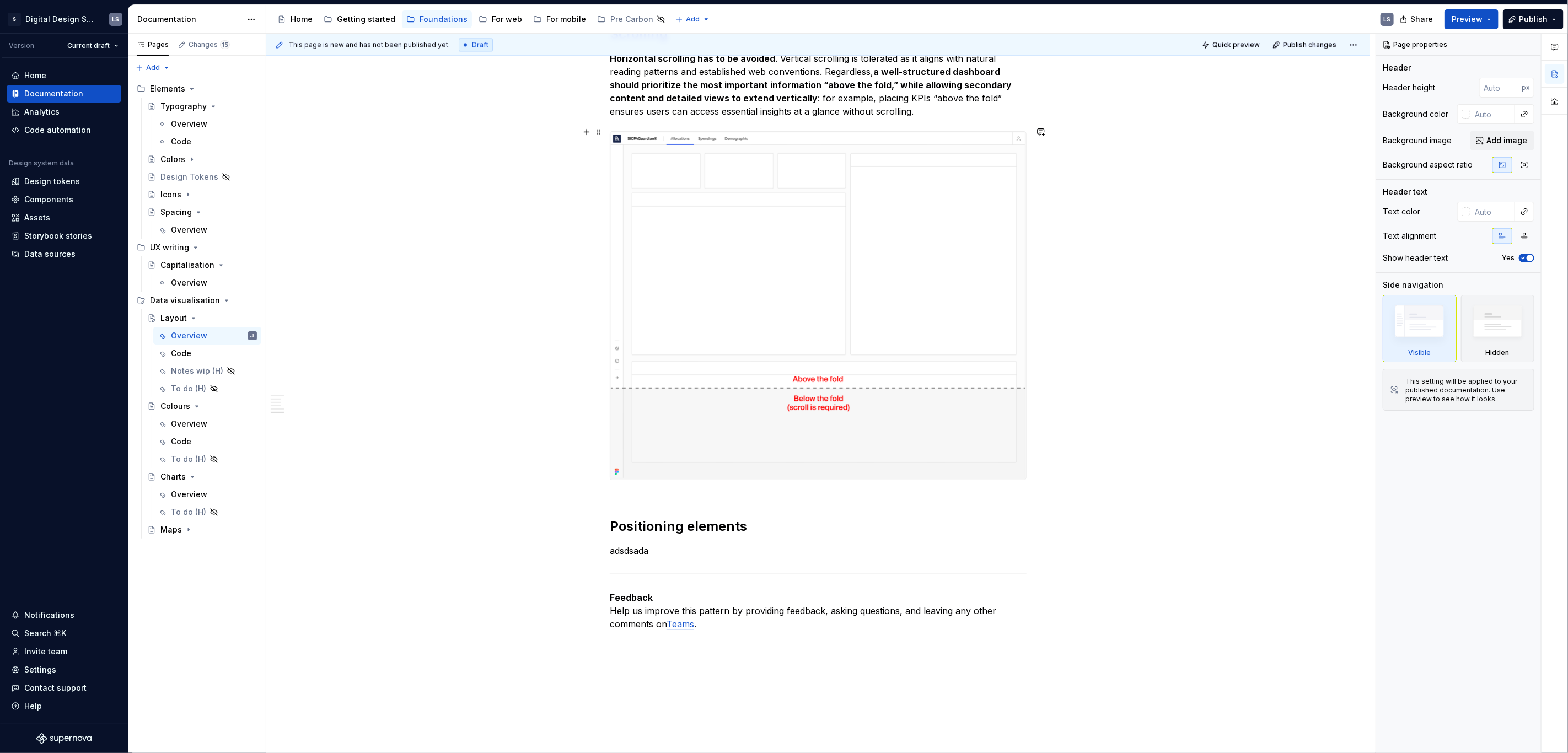
scroll to position [2305, 0]
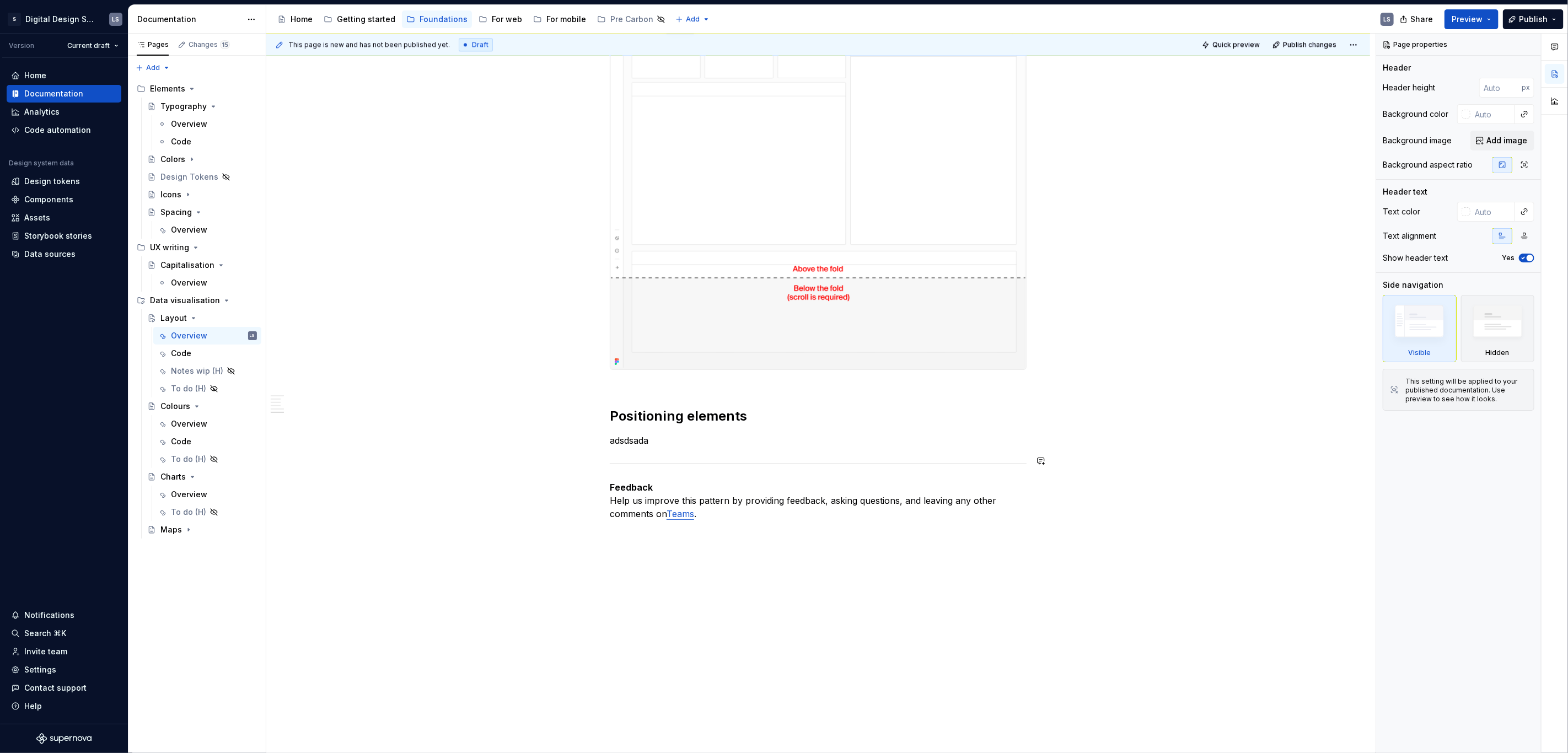
type textarea "*"
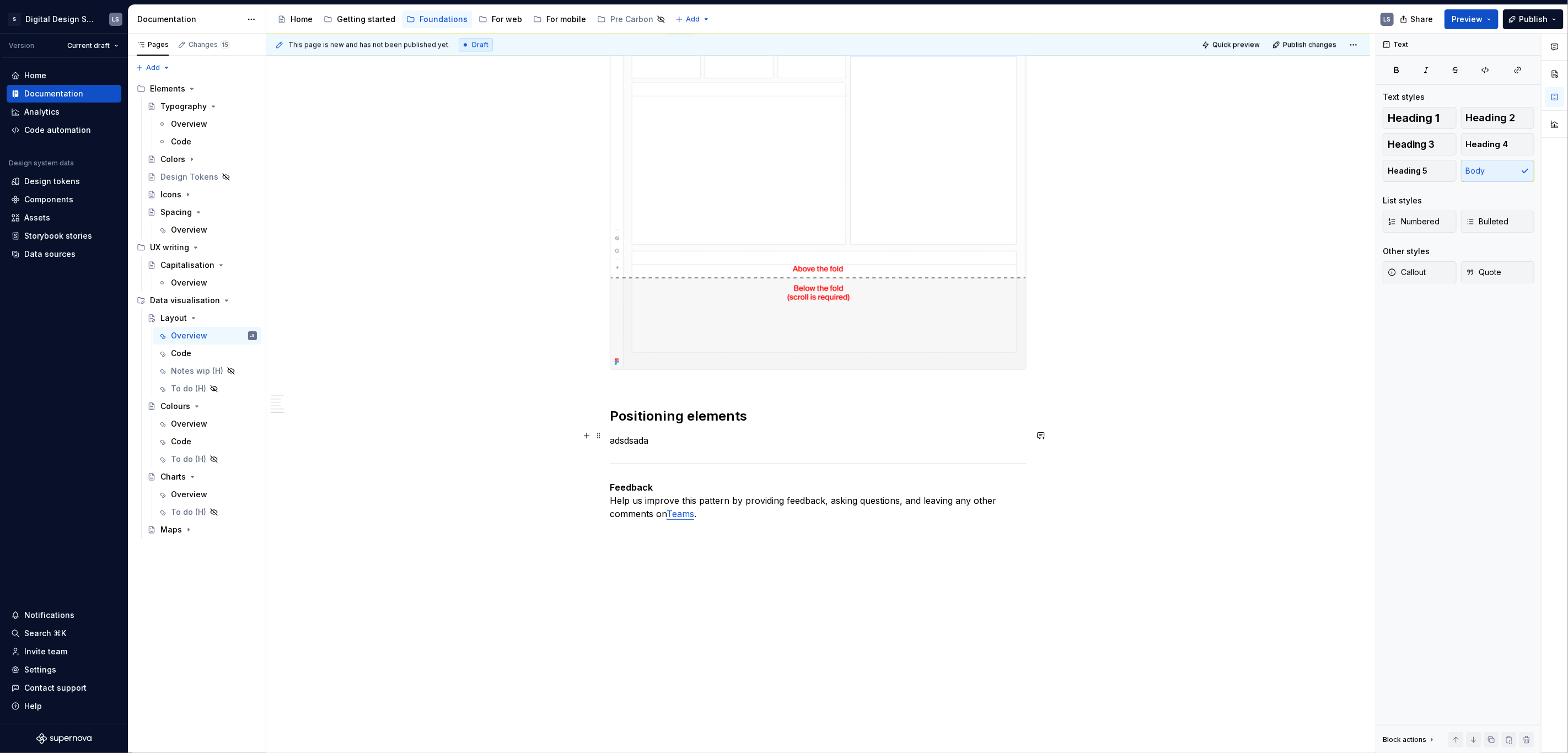
click at [629, 439] on p "adsdsada" at bounding box center [818, 441] width 417 height 13
click at [190, 423] on div "Overview" at bounding box center [189, 424] width 37 height 11
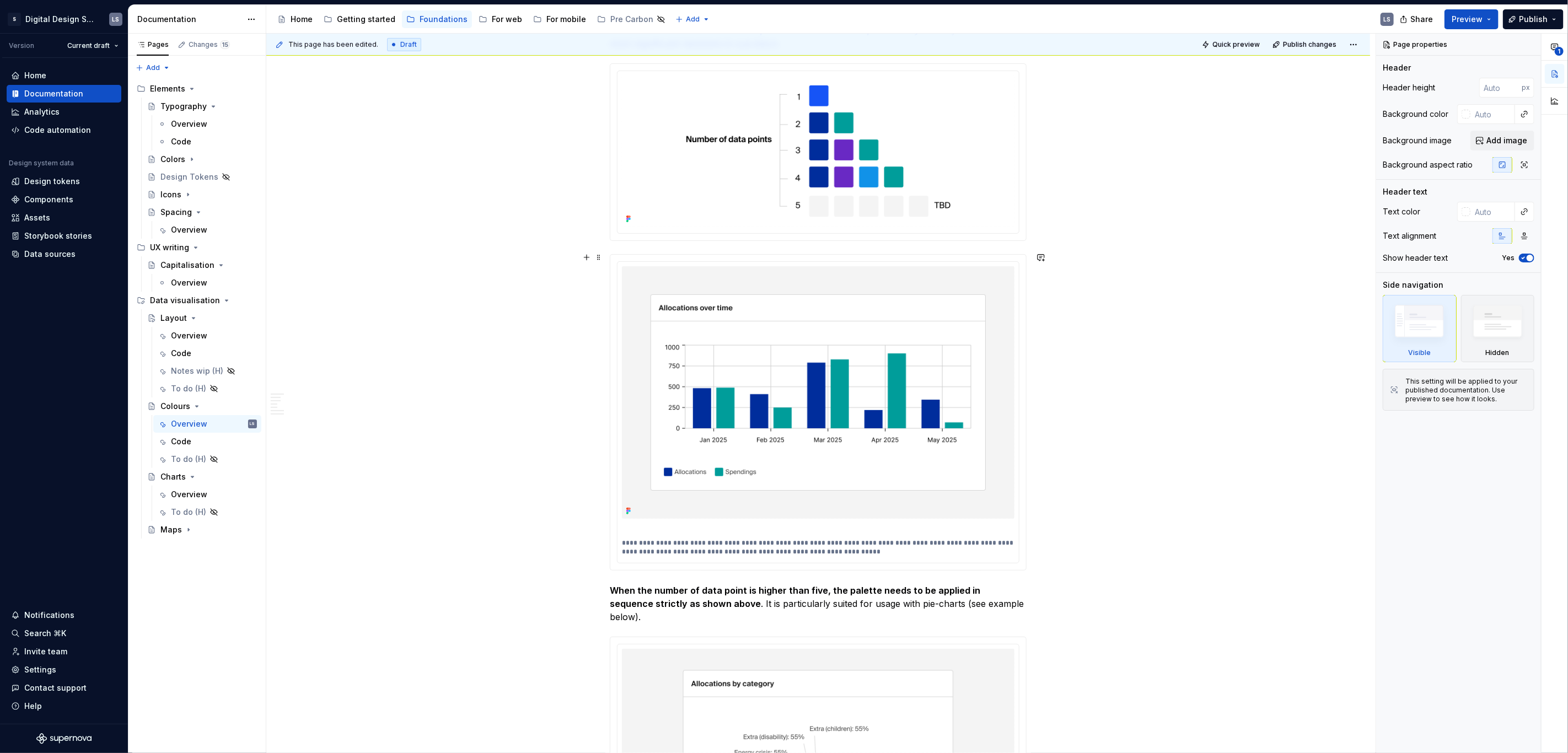
scroll to position [535, 0]
click at [197, 335] on div "Overview" at bounding box center [189, 336] width 37 height 11
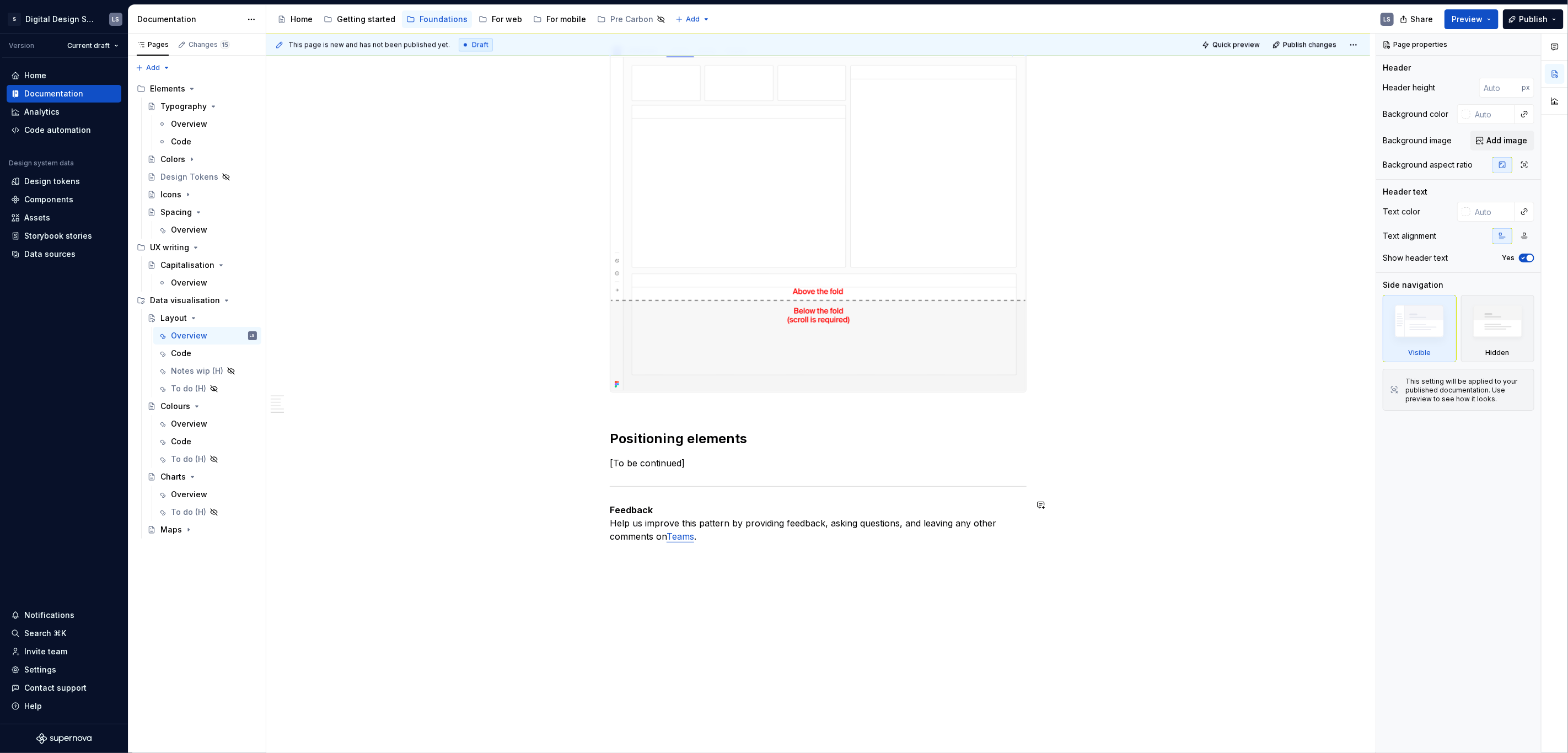
scroll to position [2305, 0]
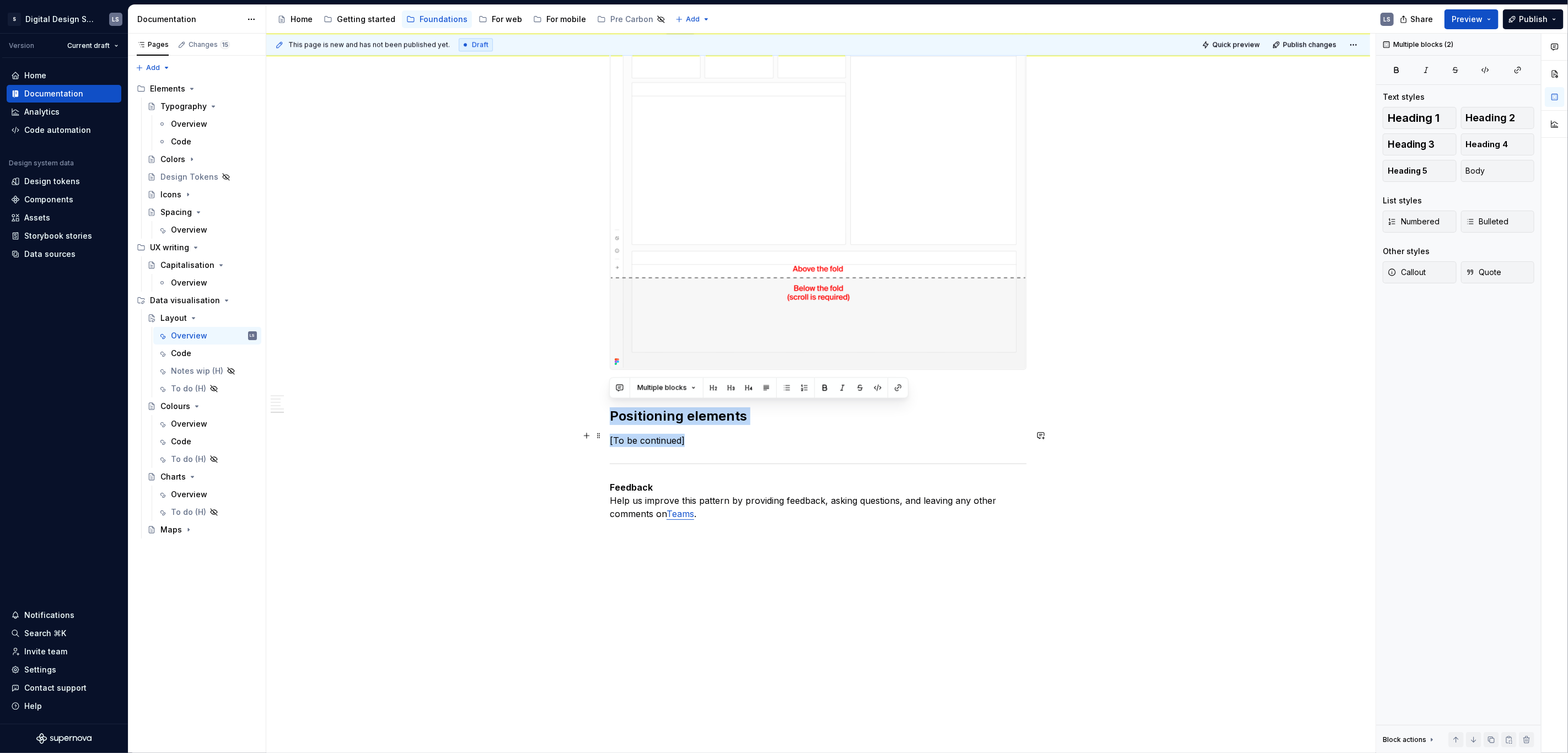
drag, startPoint x: 611, startPoint y: 412, endPoint x: 711, endPoint y: 436, distance: 102.8
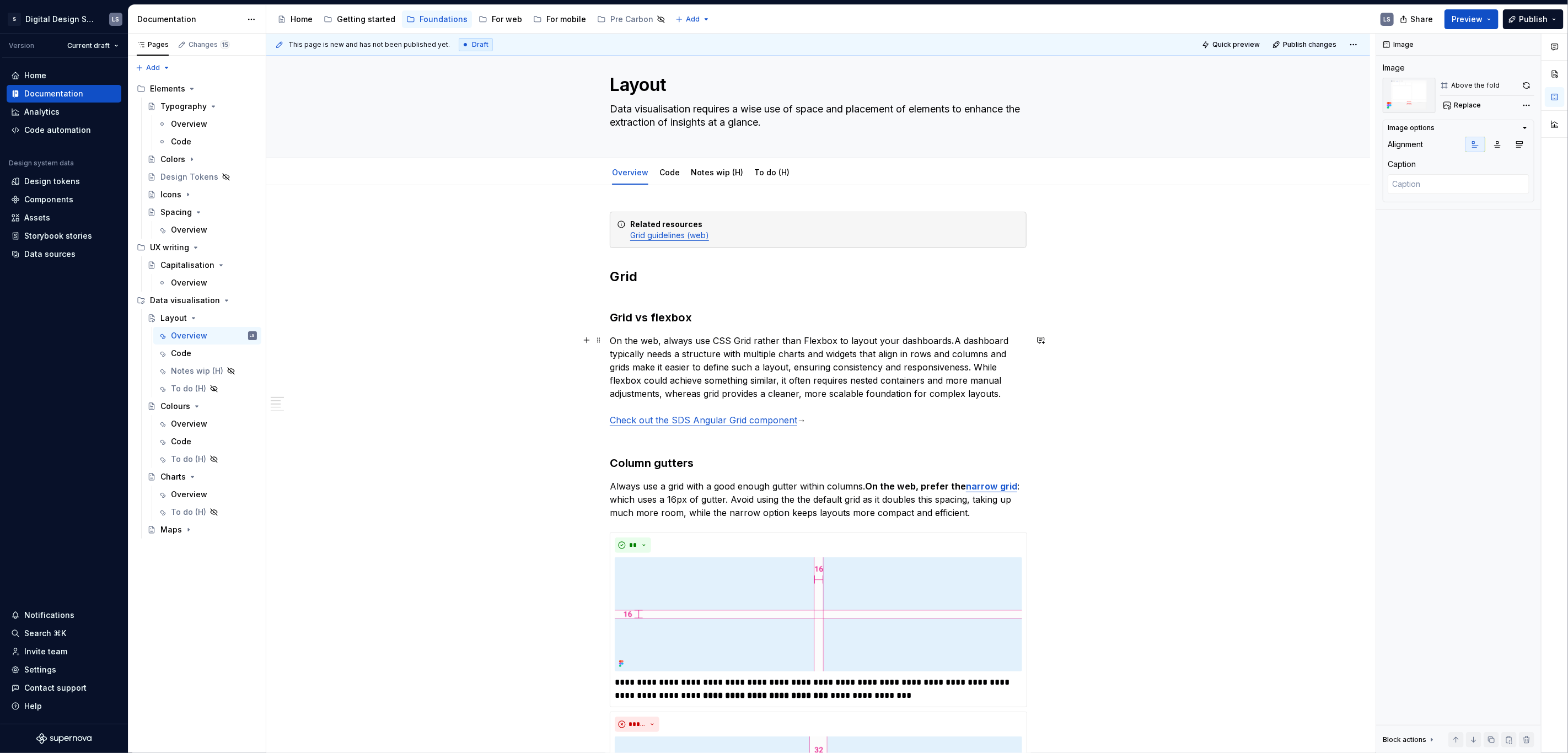
scroll to position [0, 0]
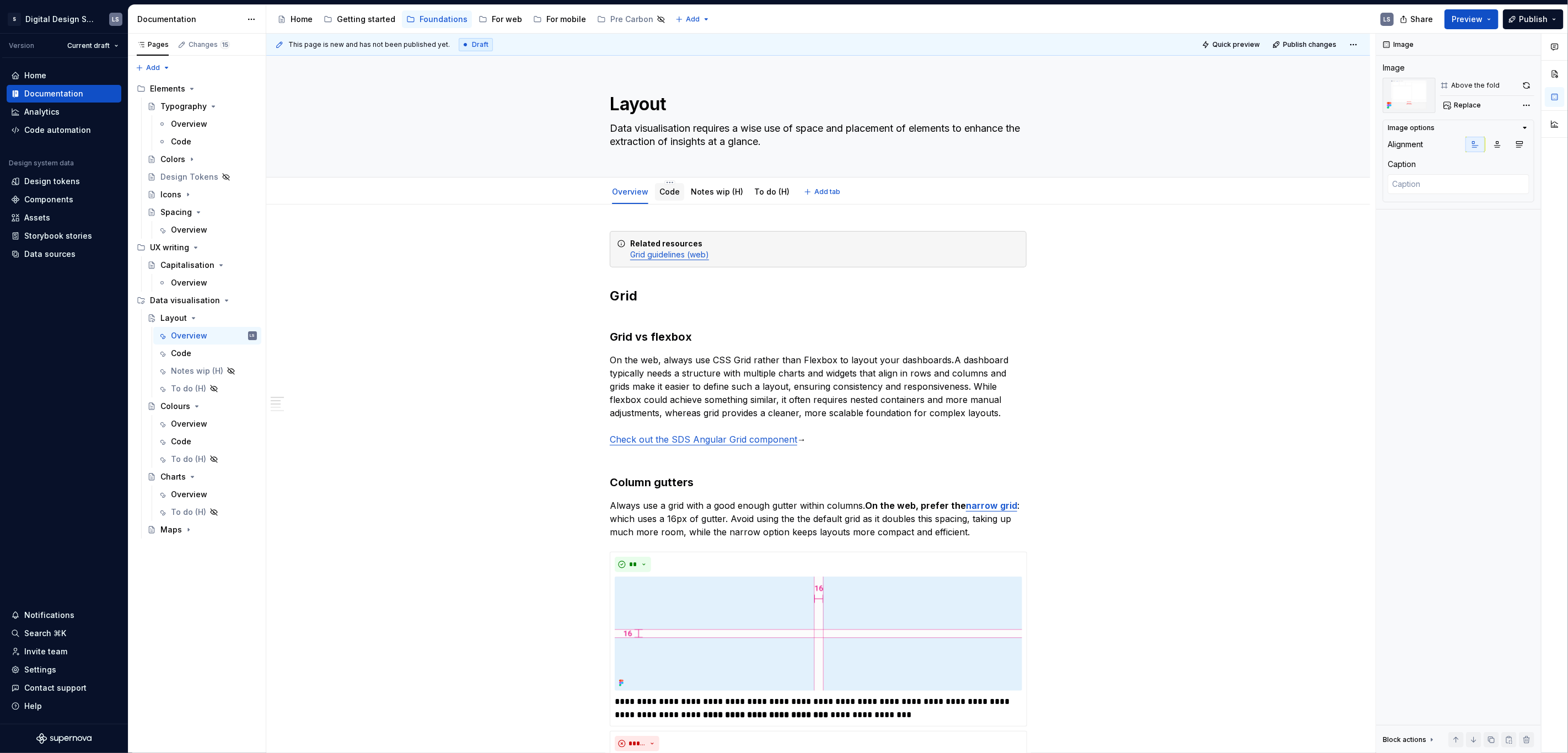
click at [663, 191] on link "Code" at bounding box center [670, 191] width 21 height 9
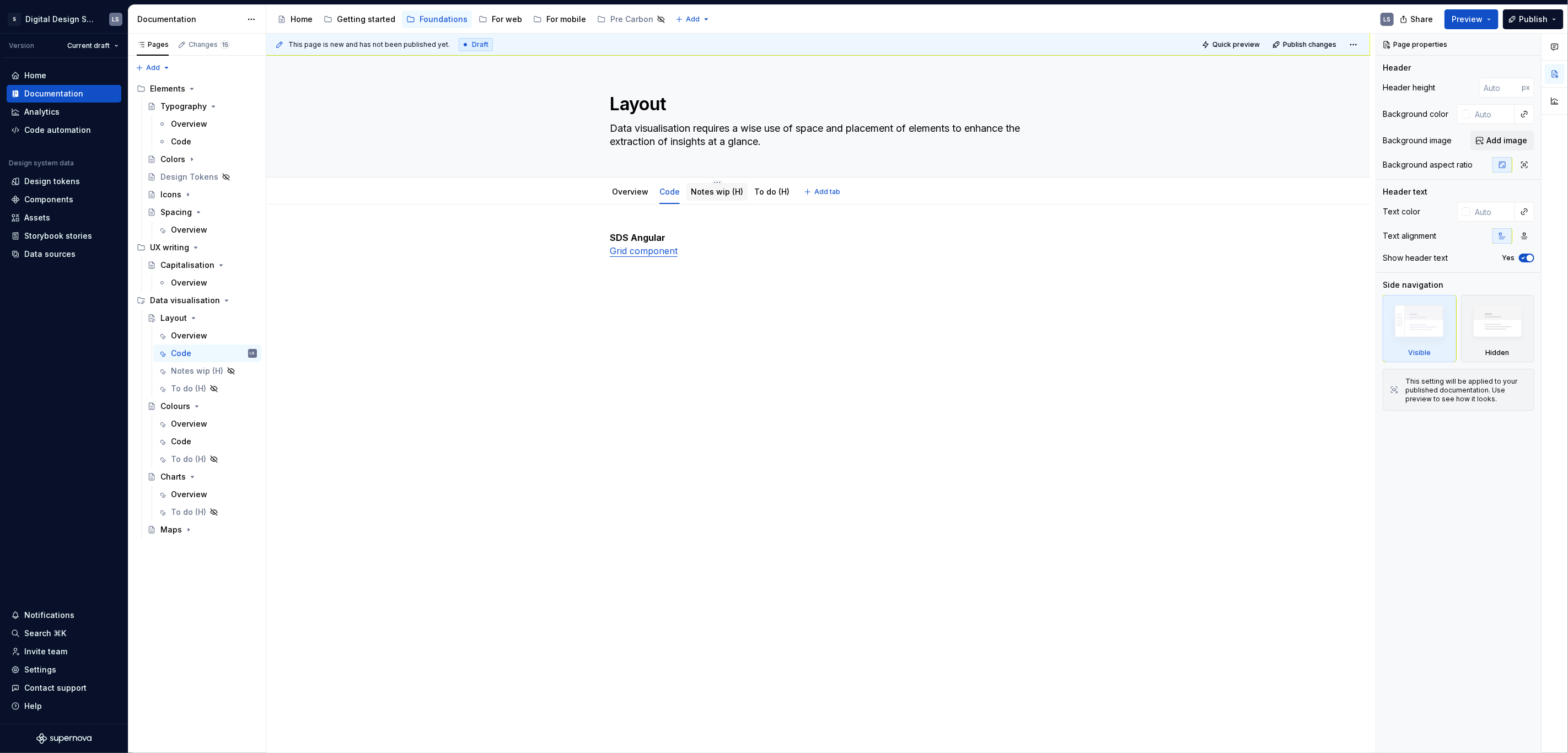
click at [716, 197] on div "Notes wip (H)" at bounding box center [717, 192] width 52 height 13
click at [718, 191] on link "Notes wip (H)" at bounding box center [717, 191] width 52 height 9
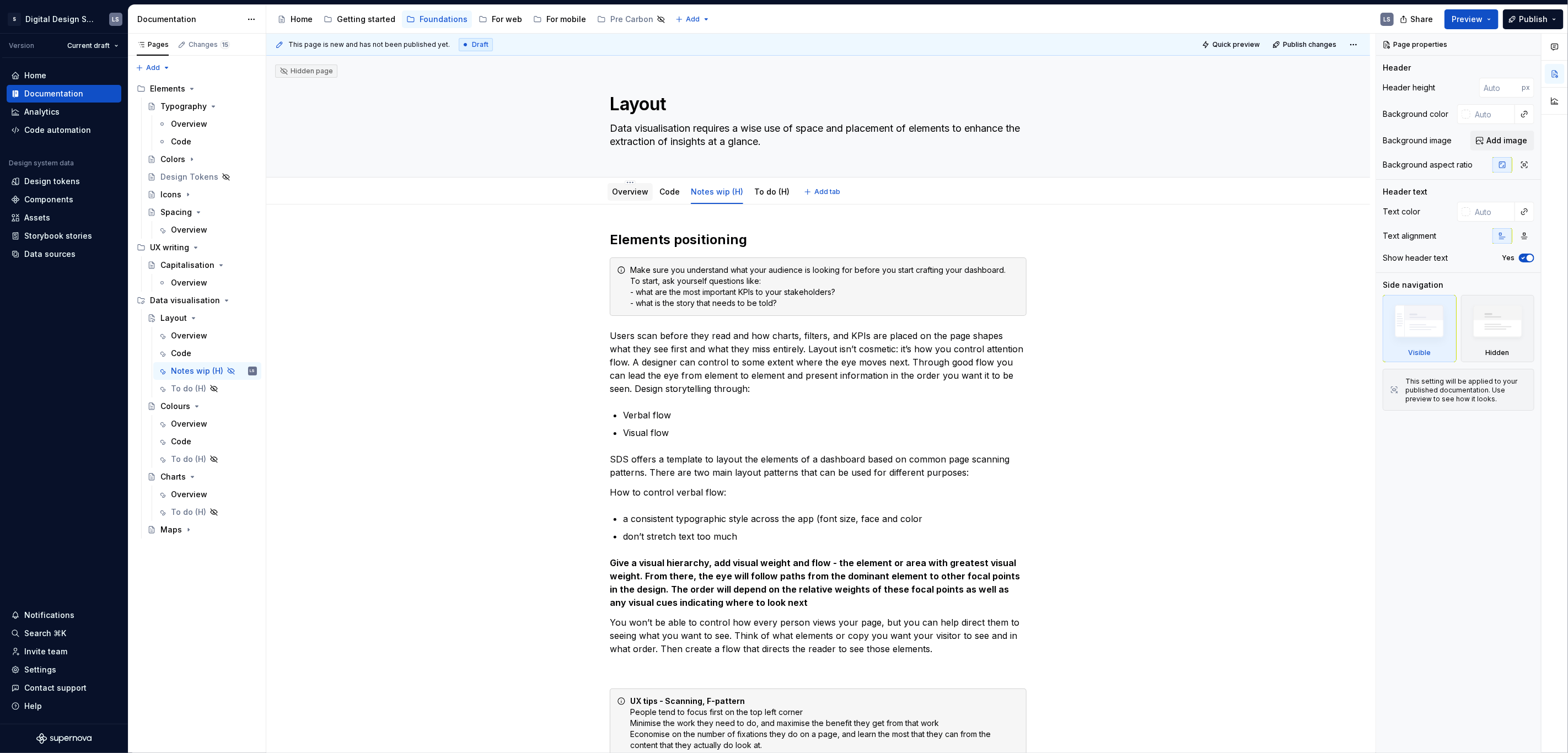
click at [629, 189] on link "Overview" at bounding box center [630, 191] width 37 height 9
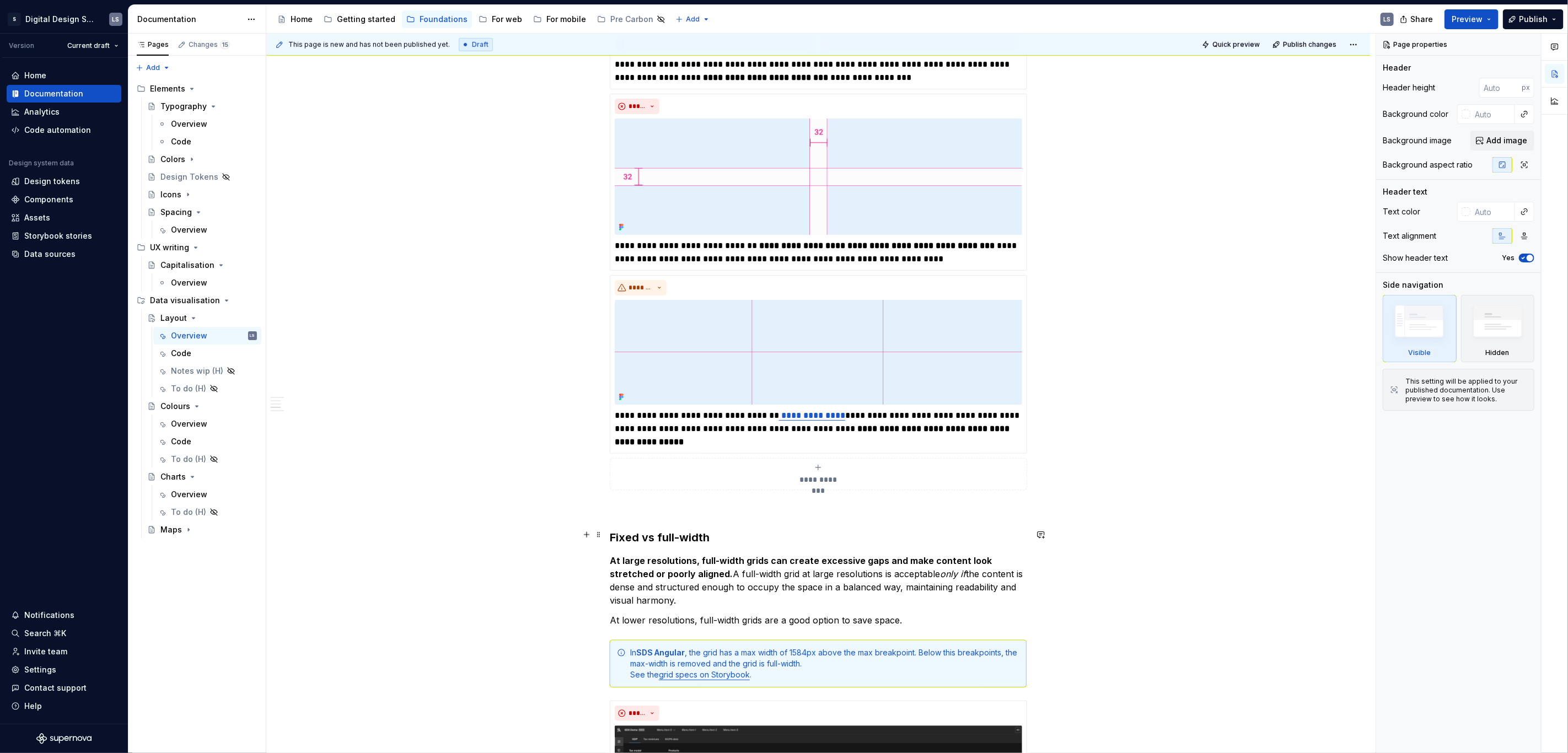
scroll to position [400, 0]
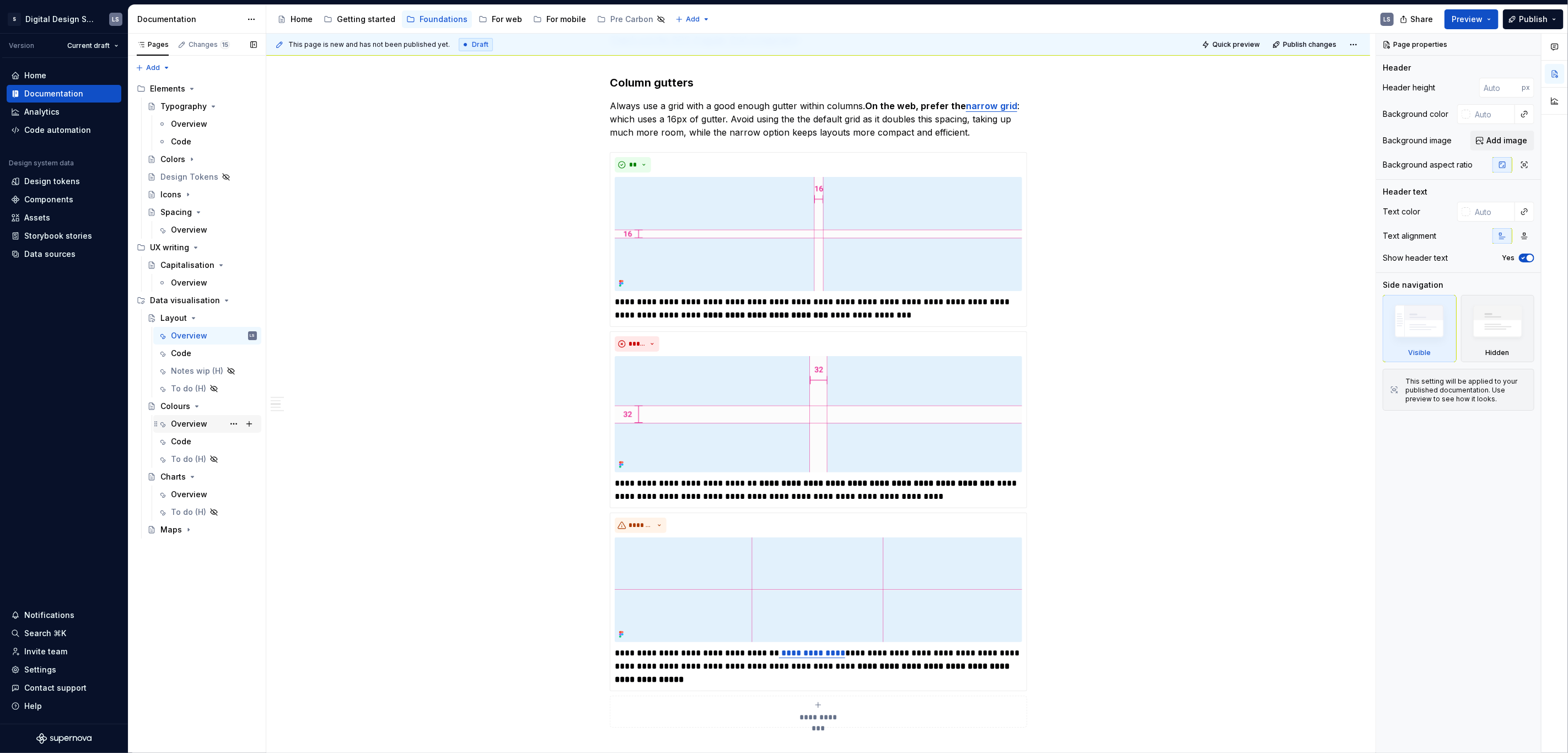
click at [201, 421] on div "Overview" at bounding box center [189, 424] width 37 height 11
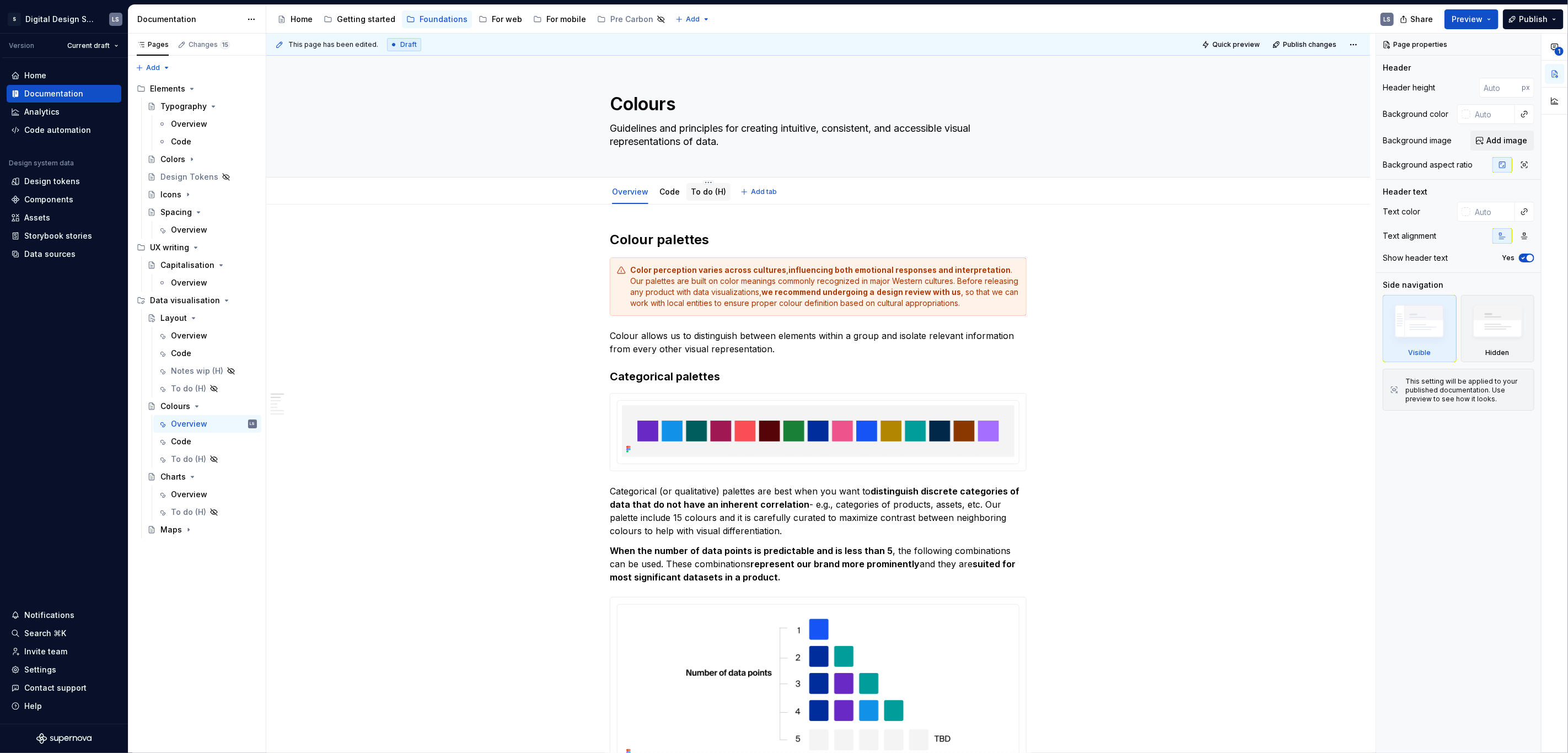
click at [693, 194] on link "To do (H)" at bounding box center [709, 191] width 35 height 9
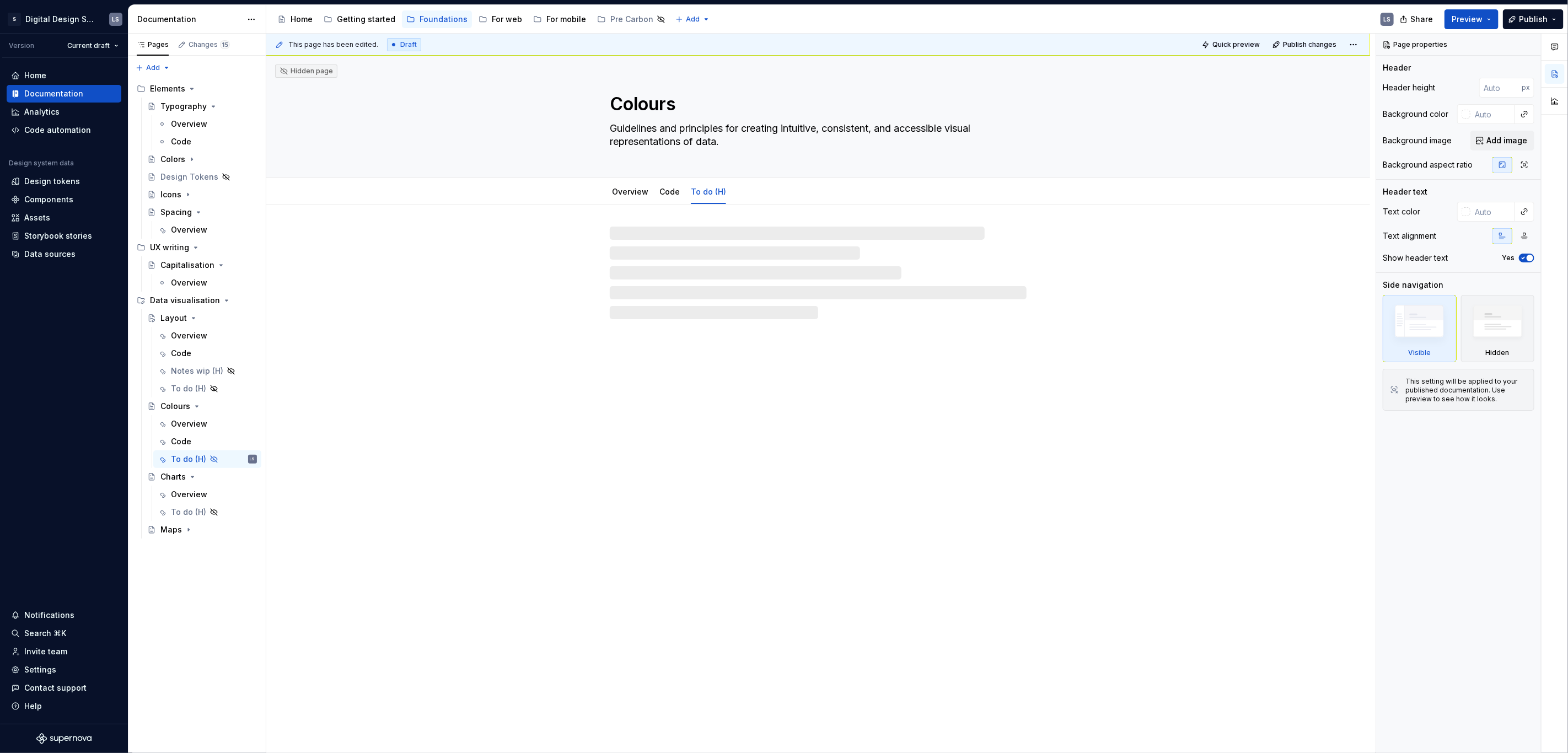
type textarea "*"
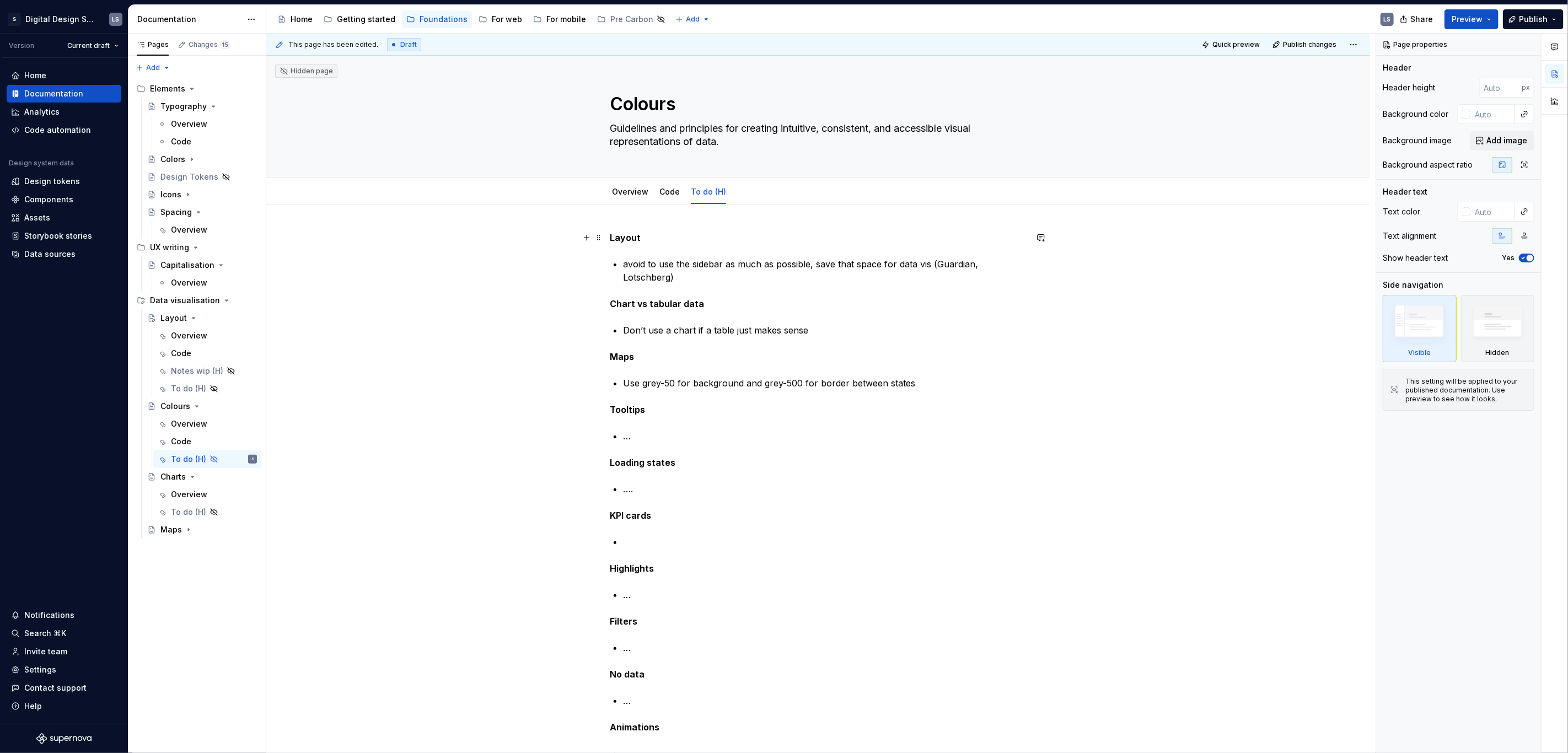
click at [612, 234] on strong "Layout" at bounding box center [625, 237] width 31 height 11
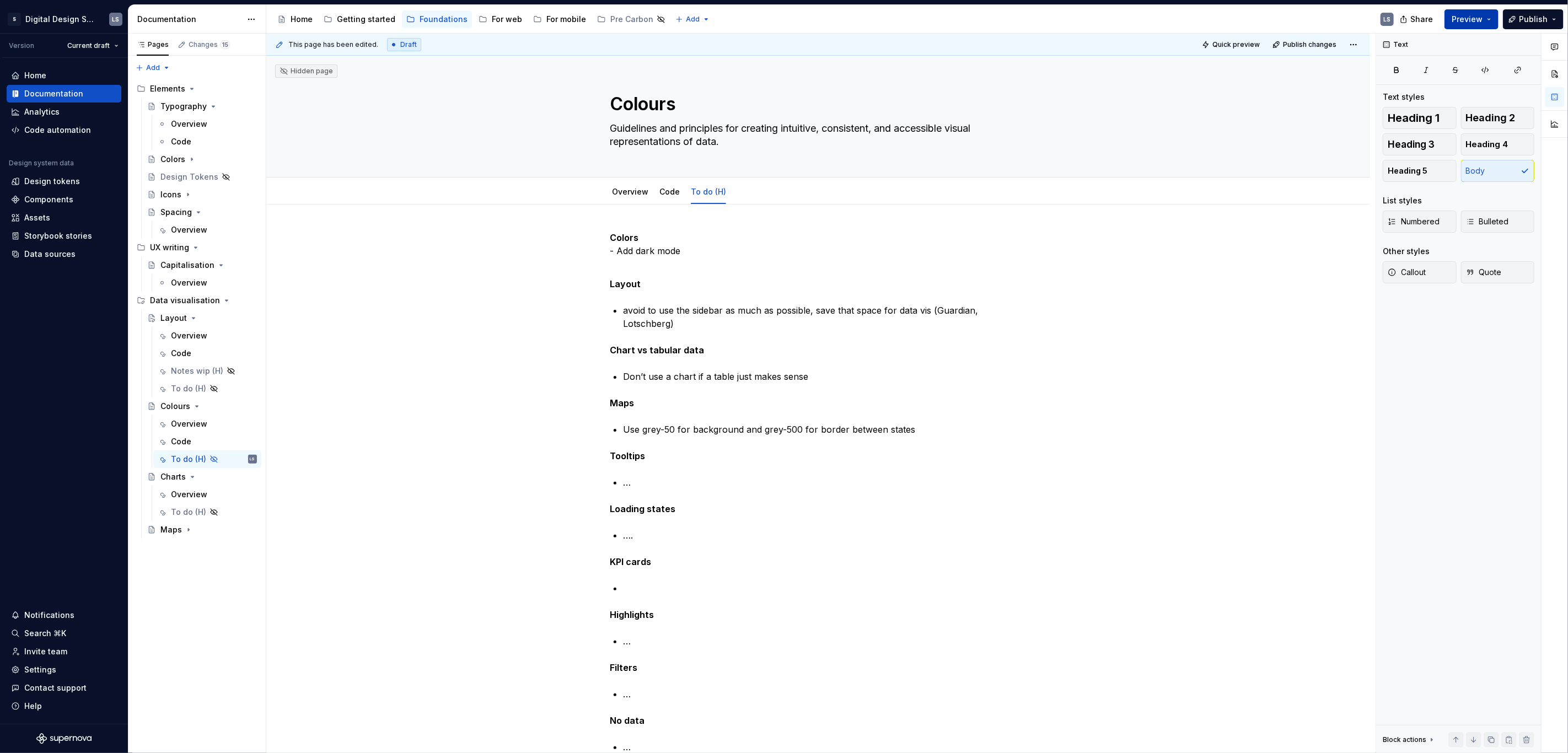
click at [1467, 19] on span "Preview" at bounding box center [1467, 19] width 31 height 11
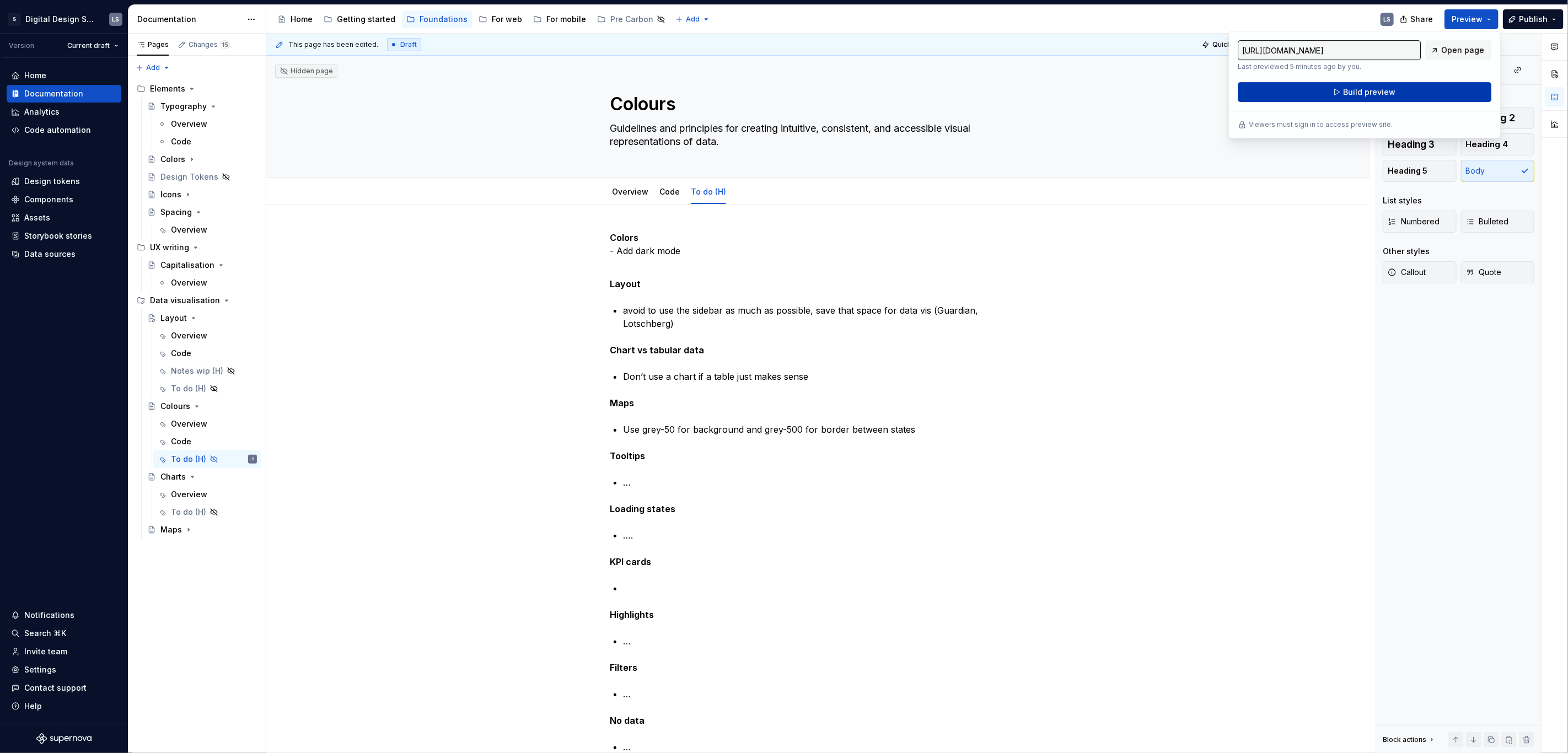
click at [1386, 91] on span "Build preview" at bounding box center [1369, 92] width 52 height 11
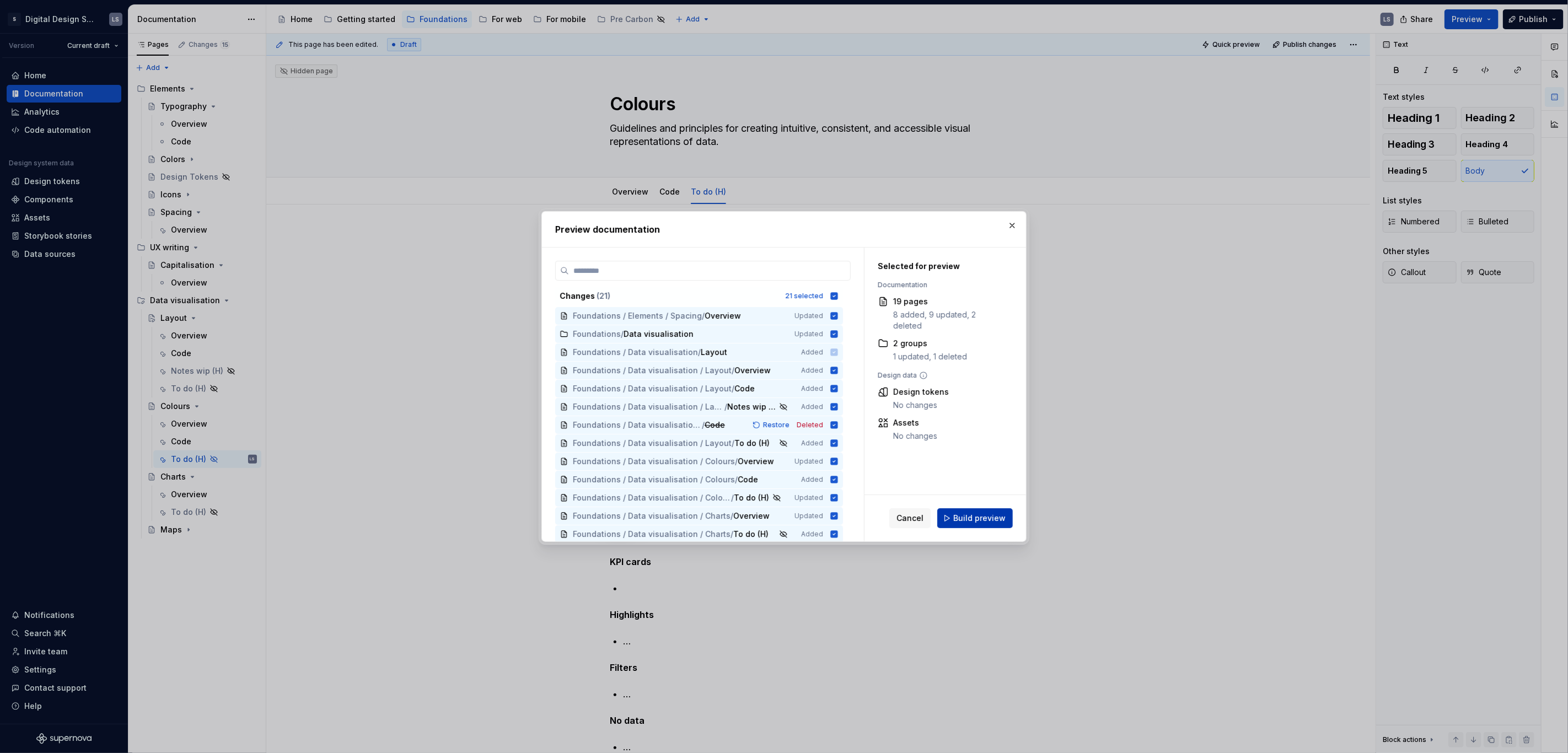
click at [1009, 518] on button "Build preview" at bounding box center [975, 518] width 75 height 20
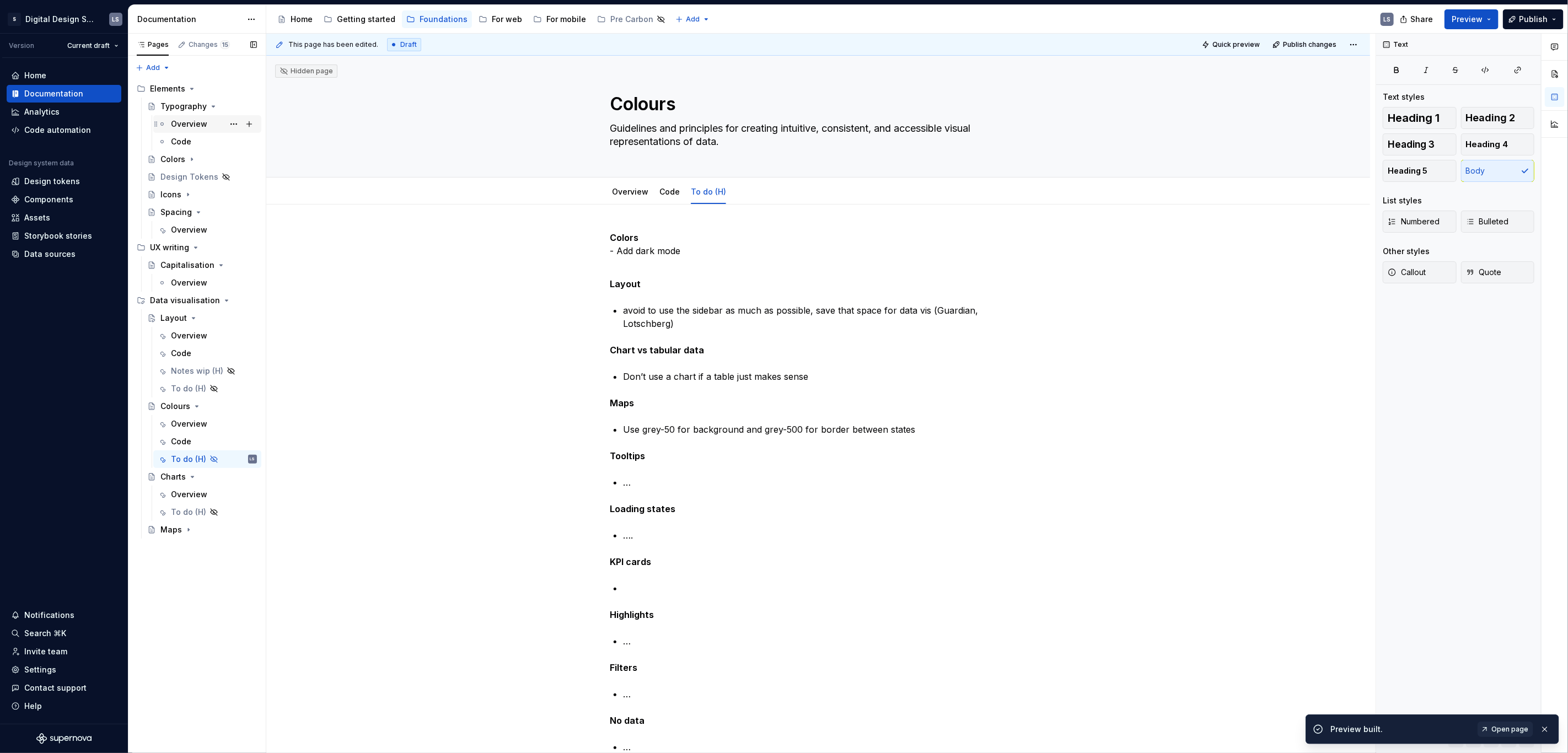
click at [167, 122] on div "Overview" at bounding box center [207, 124] width 99 height 15
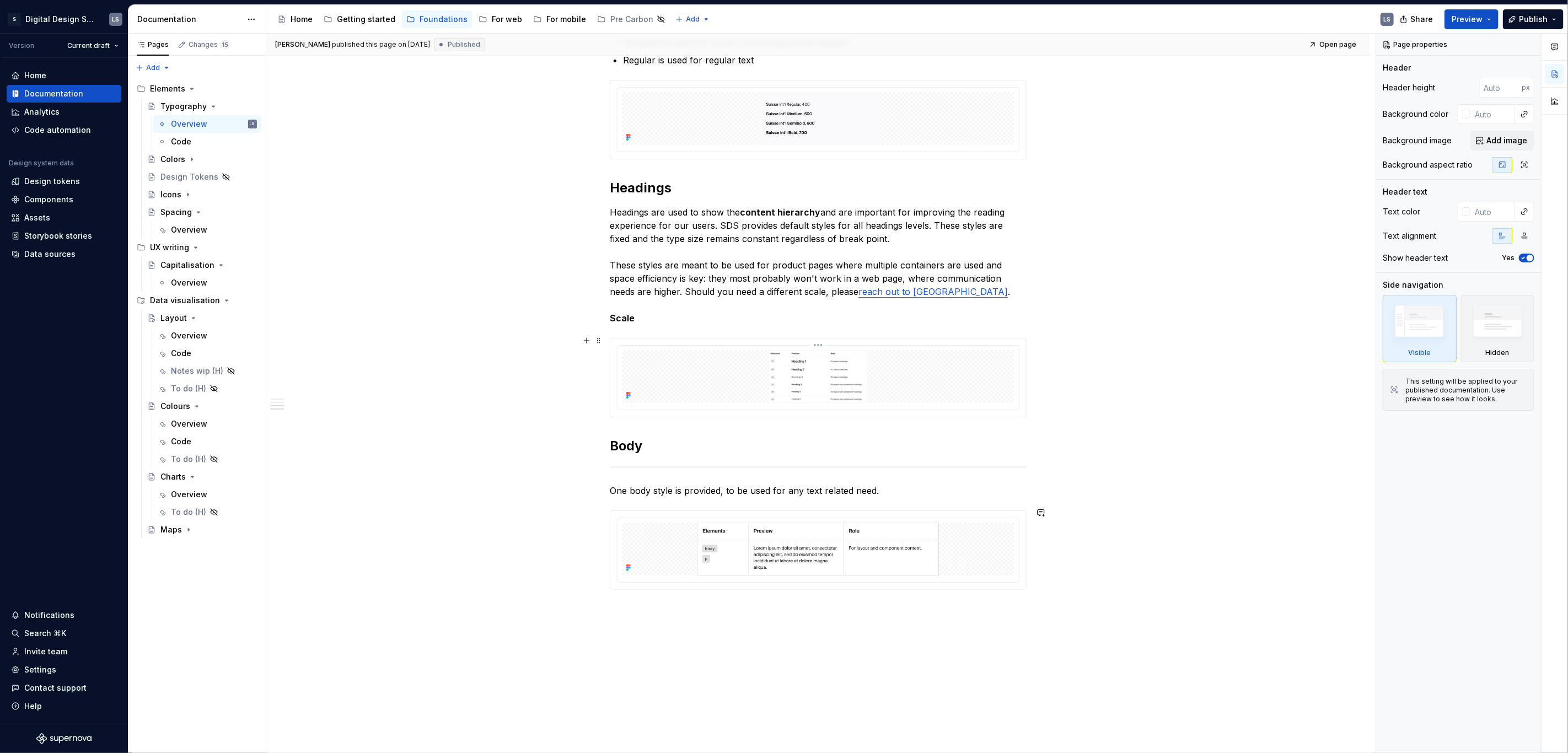
scroll to position [556, 0]
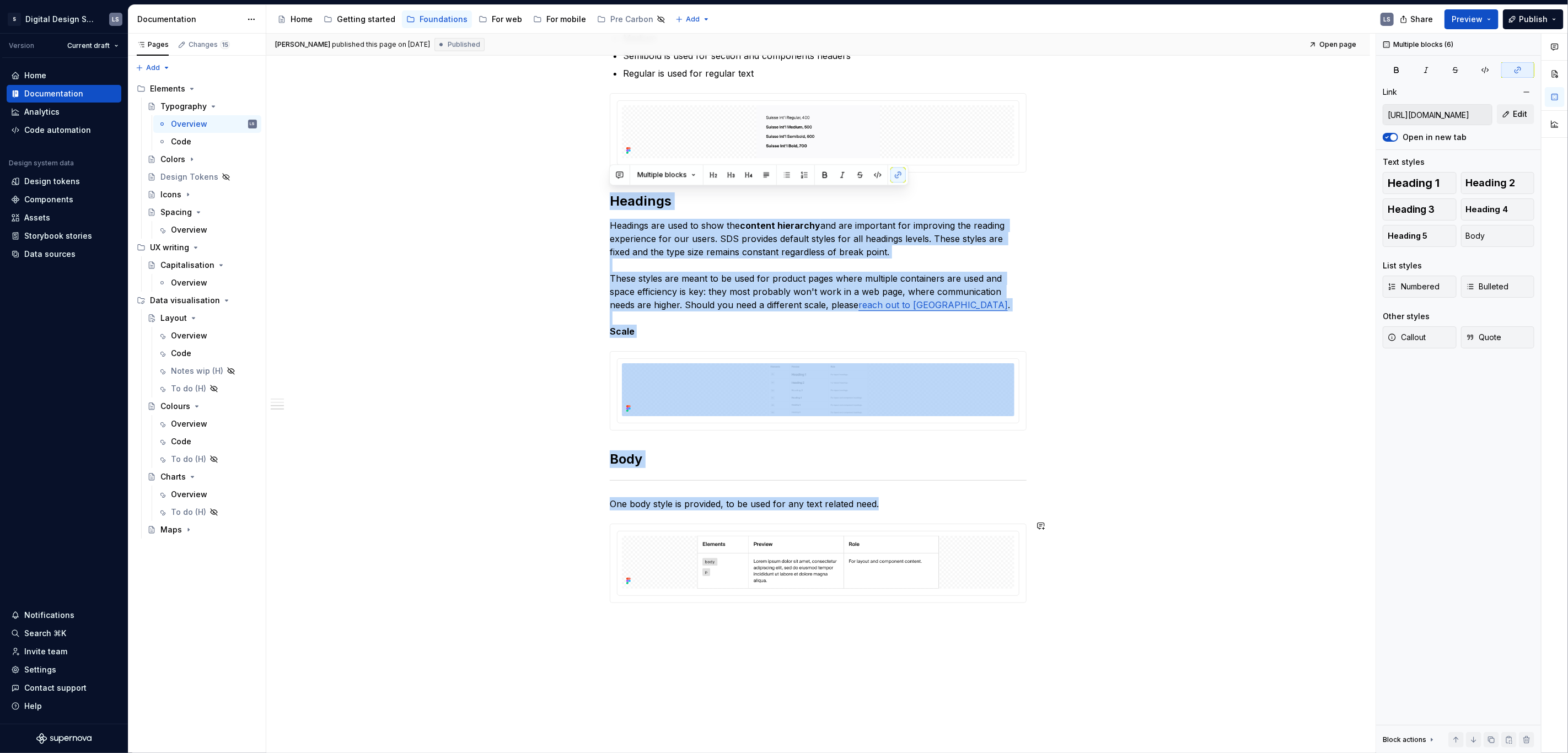
drag, startPoint x: 610, startPoint y: 198, endPoint x: 952, endPoint y: 627, distance: 548.6
click at [952, 627] on div "Typeface The following guidelines are meant for web-based digital experiences. …" at bounding box center [817, 245] width 1104 height 1194
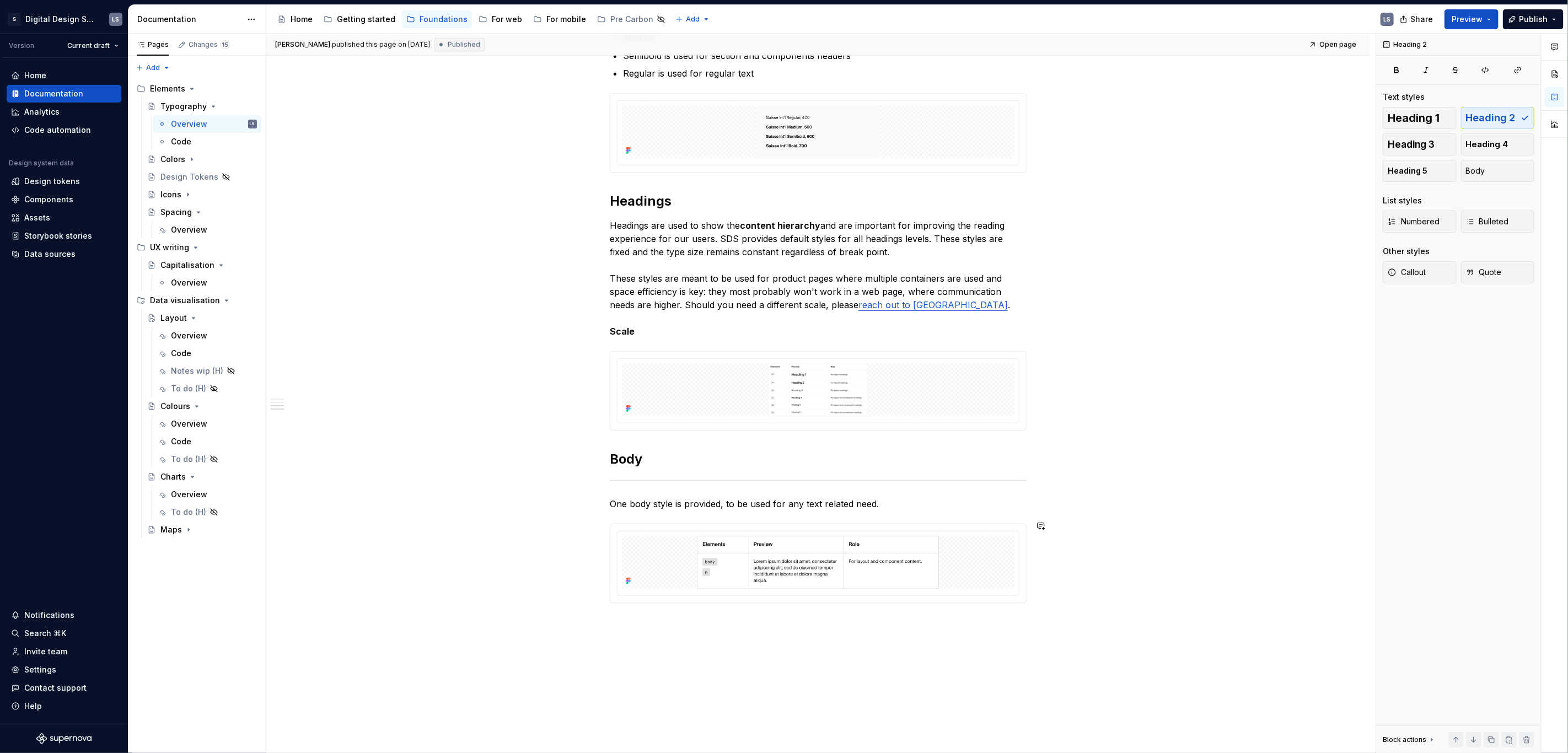
click at [722, 704] on div "Typeface The following guidelines are meant for web-based digital experiences. …" at bounding box center [817, 245] width 1104 height 1194
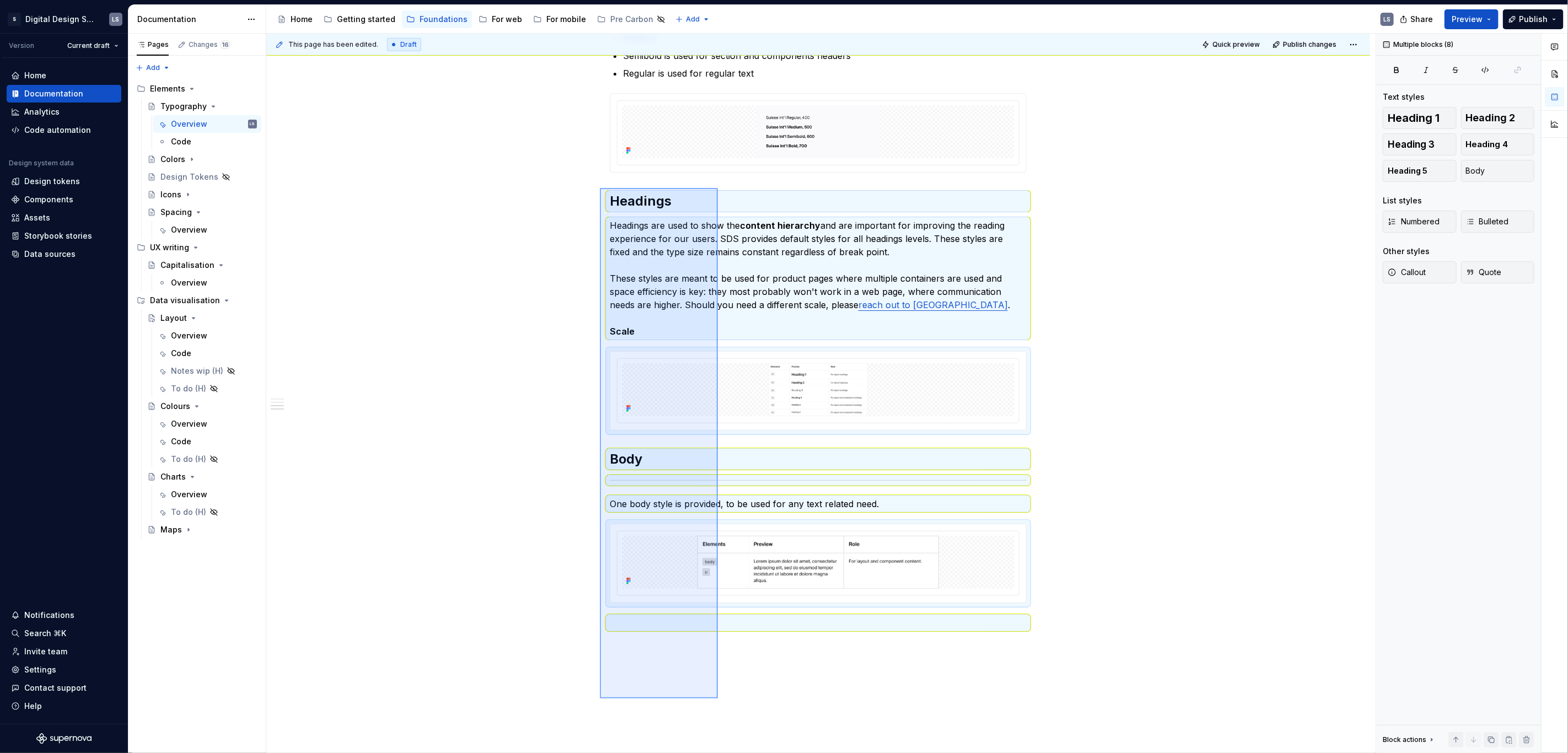
drag, startPoint x: 661, startPoint y: 616, endPoint x: 600, endPoint y: 188, distance: 432.3
click at [600, 188] on div "This page has been edited. Draft Quick preview Publish changes Typography Typog…" at bounding box center [821, 393] width 1109 height 720
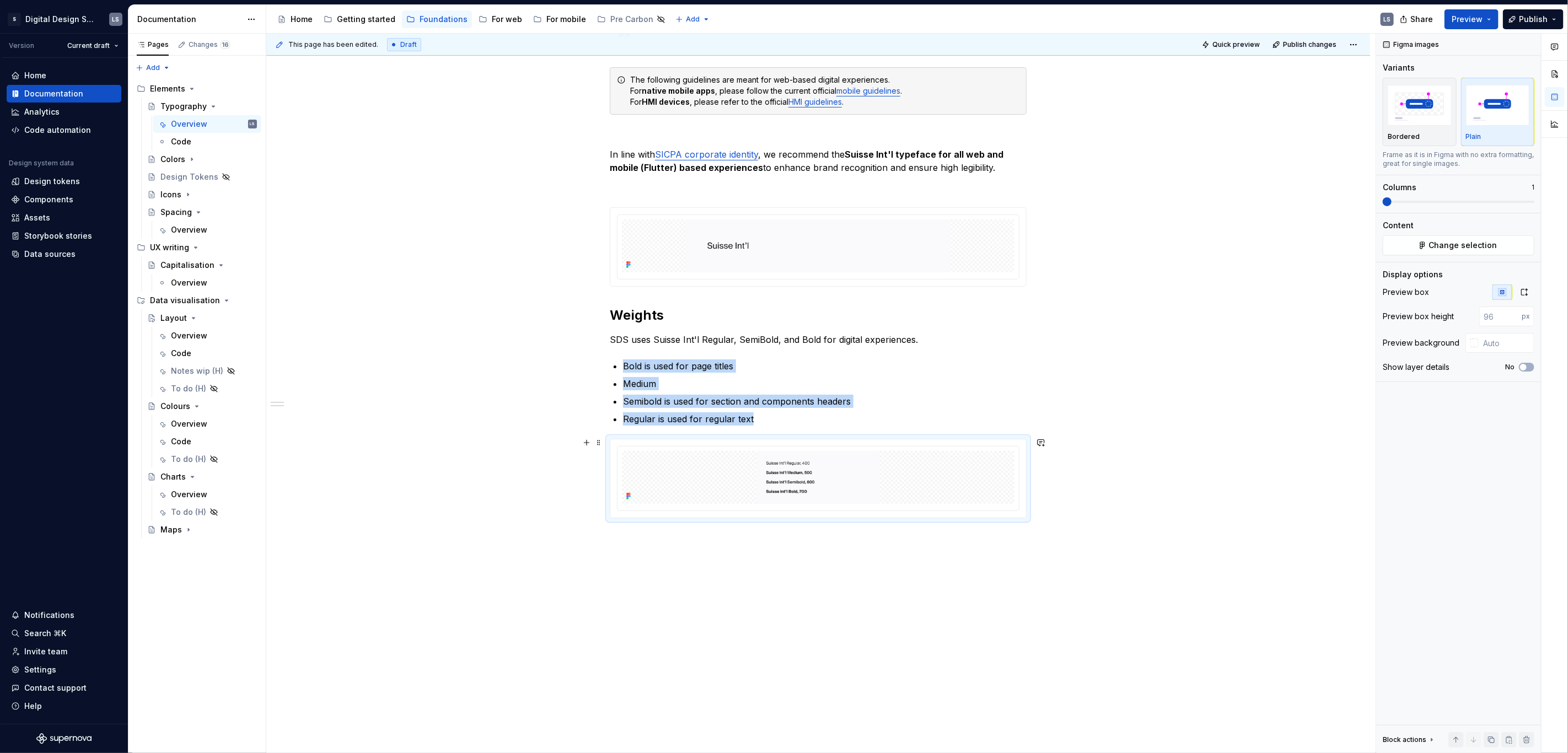
scroll to position [0, 0]
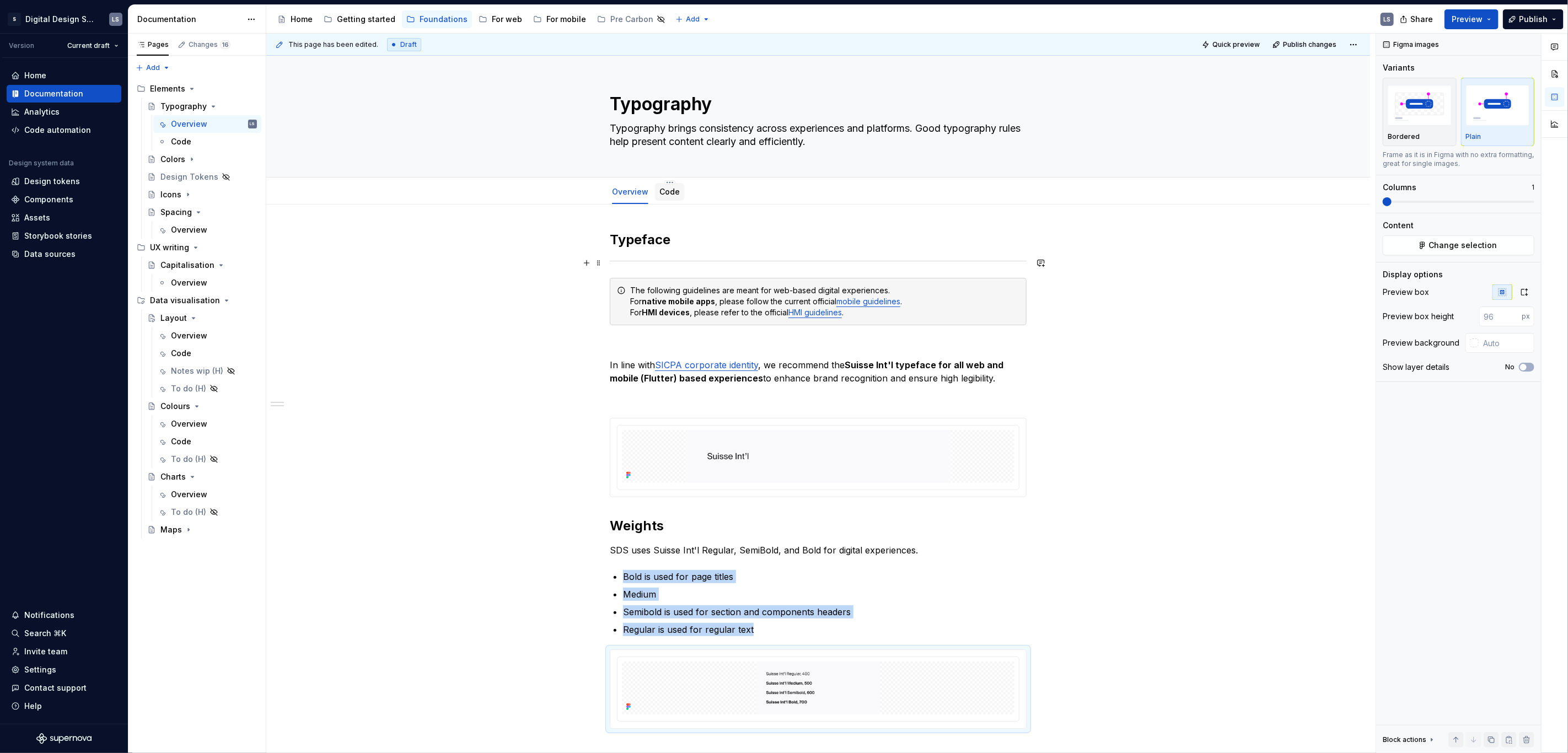
type textarea "*"
click at [710, 192] on span "Add tab" at bounding box center [718, 192] width 26 height 9
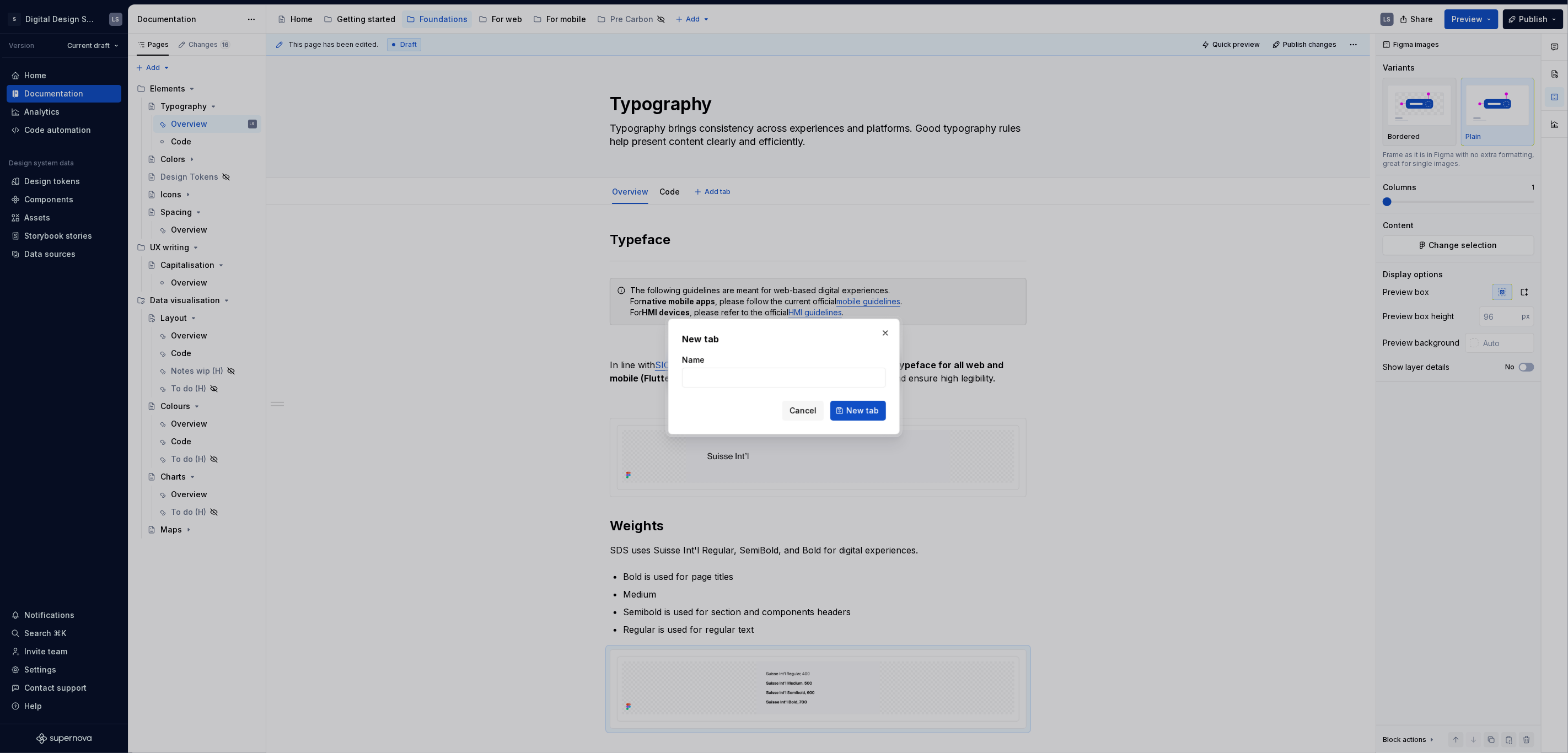
click at [736, 389] on form "Name Cancel New tab" at bounding box center [783, 387] width 204 height 66
click at [737, 383] on input "Name" at bounding box center [783, 377] width 204 height 20
type input "Hidden"
click at [864, 414] on span "New tab" at bounding box center [862, 411] width 32 height 11
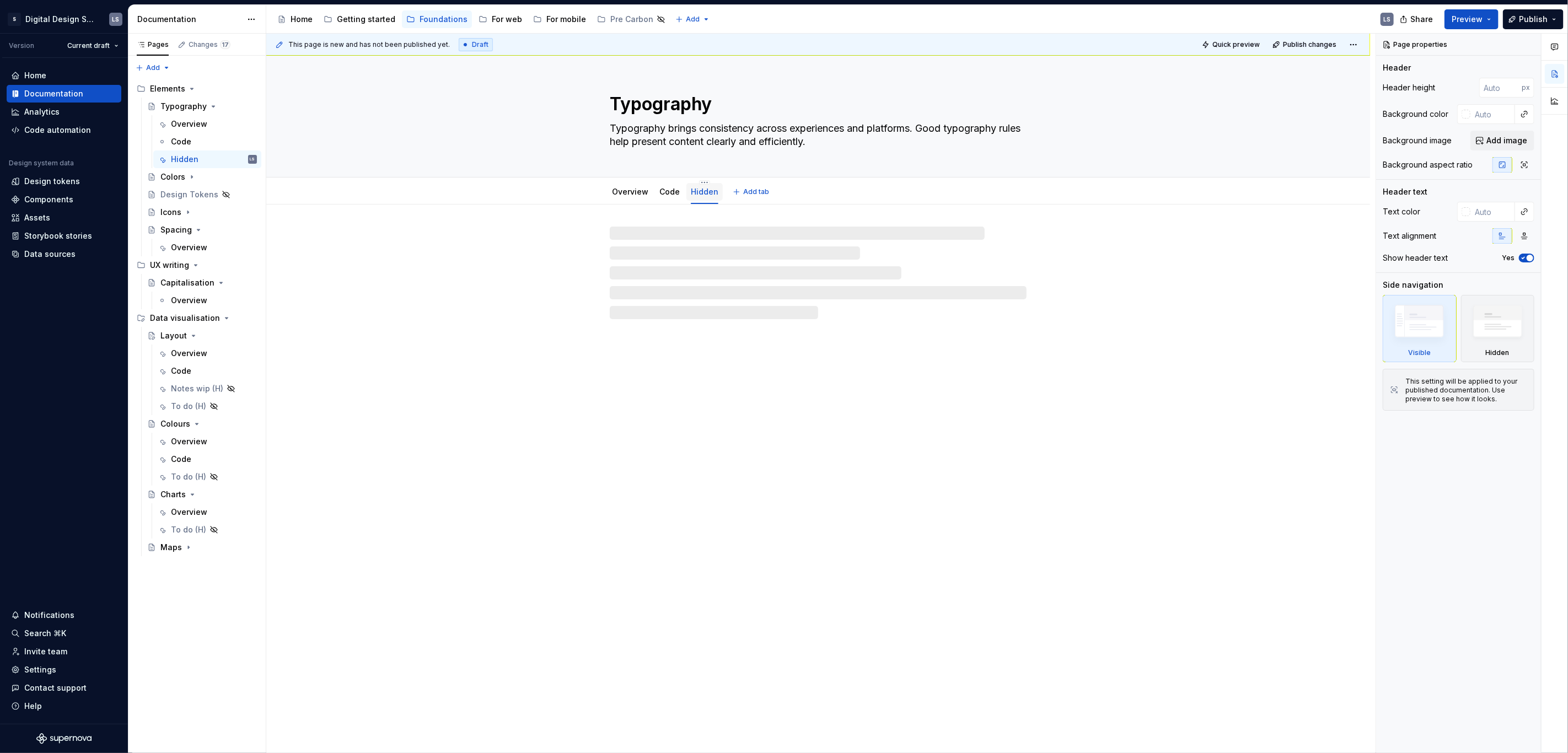
click at [702, 185] on div "Hidden" at bounding box center [704, 192] width 27 height 13
click at [702, 182] on html "2844px x 1366px S Digital Design System LS Version Current draft Home Documenta…" at bounding box center [784, 376] width 1568 height 753
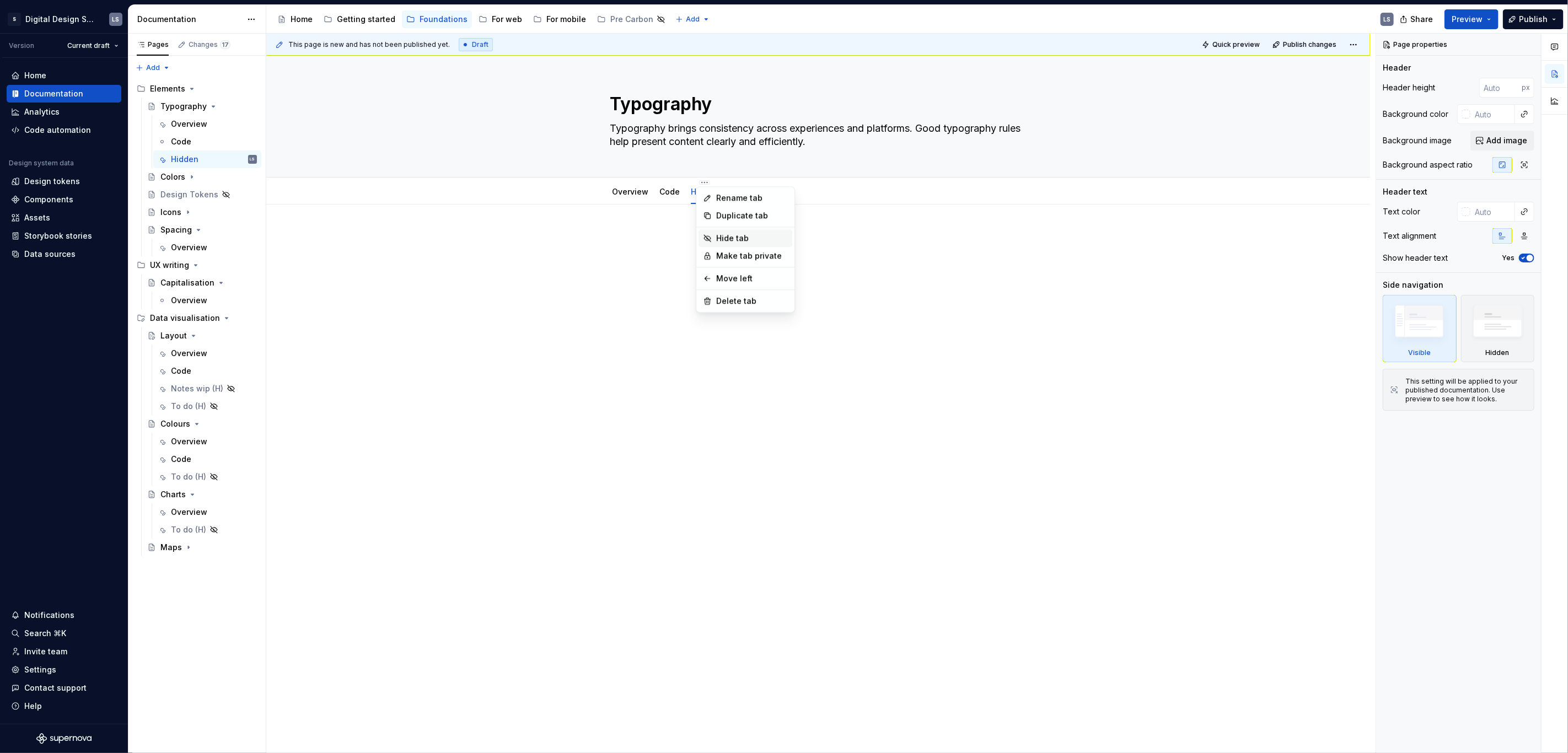
click at [742, 237] on div "Hide tab" at bounding box center [752, 238] width 72 height 11
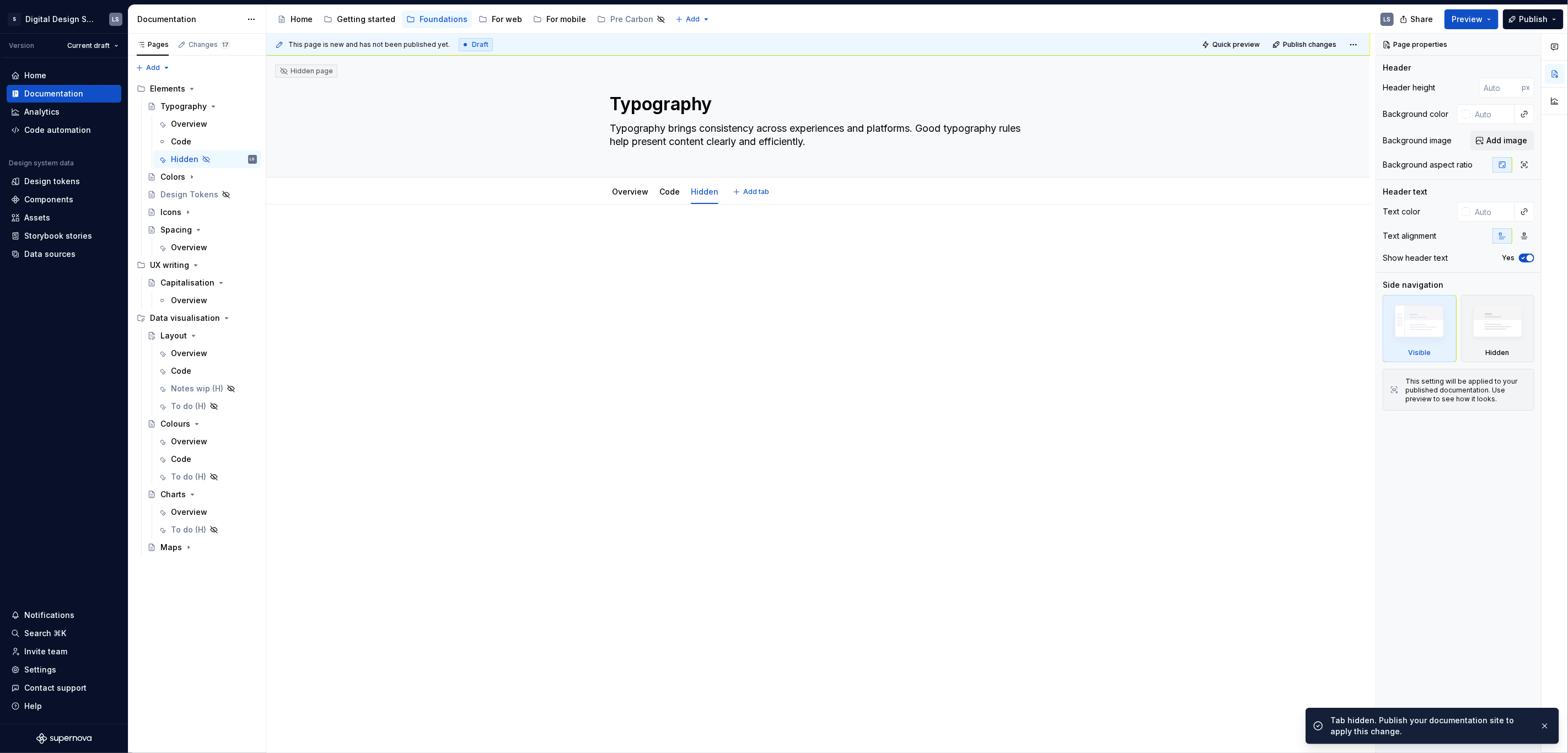
click at [723, 259] on div at bounding box center [818, 252] width 417 height 42
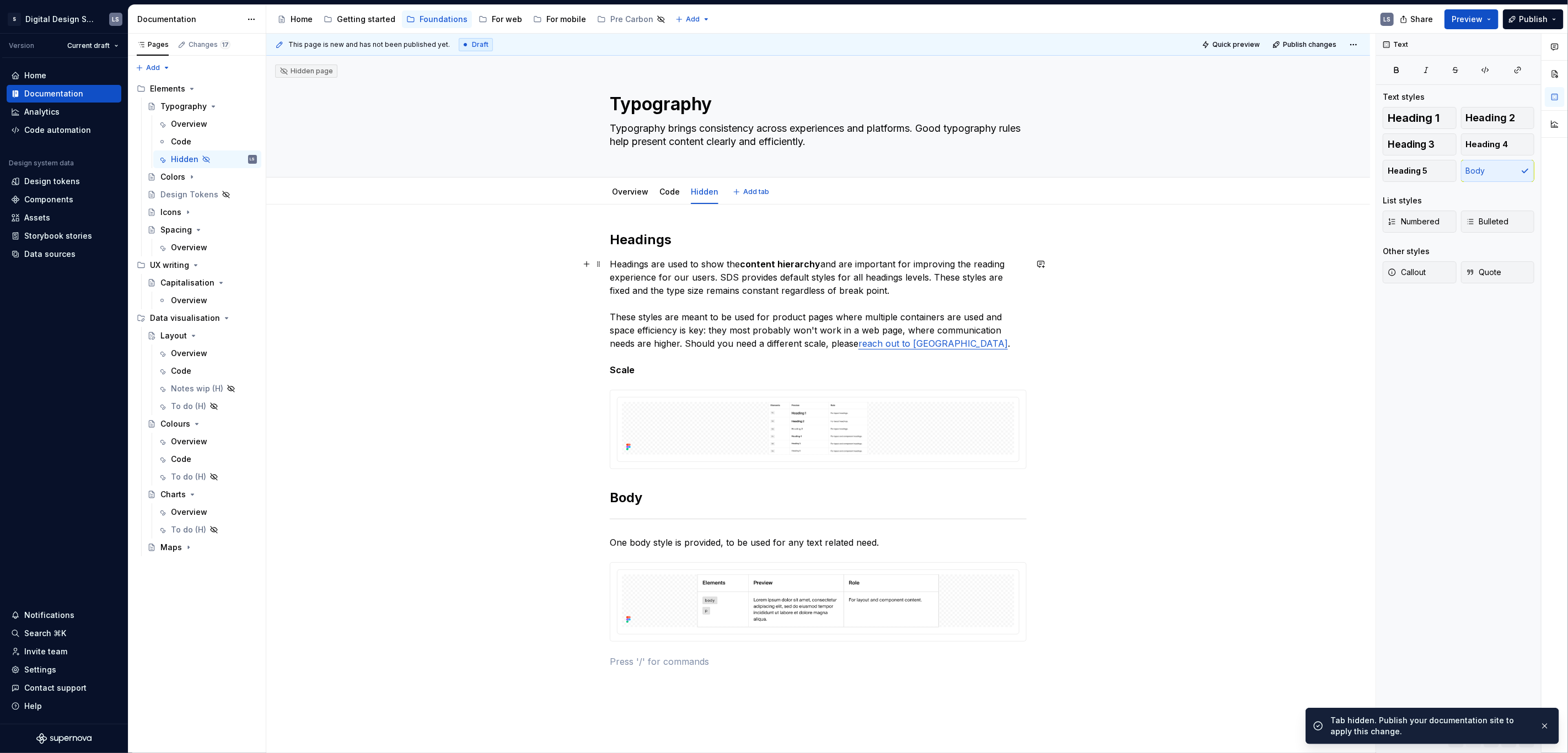
click at [521, 361] on div "Headings Headings are used to show the content hierarchy and are important for …" at bounding box center [817, 556] width 1104 height 703
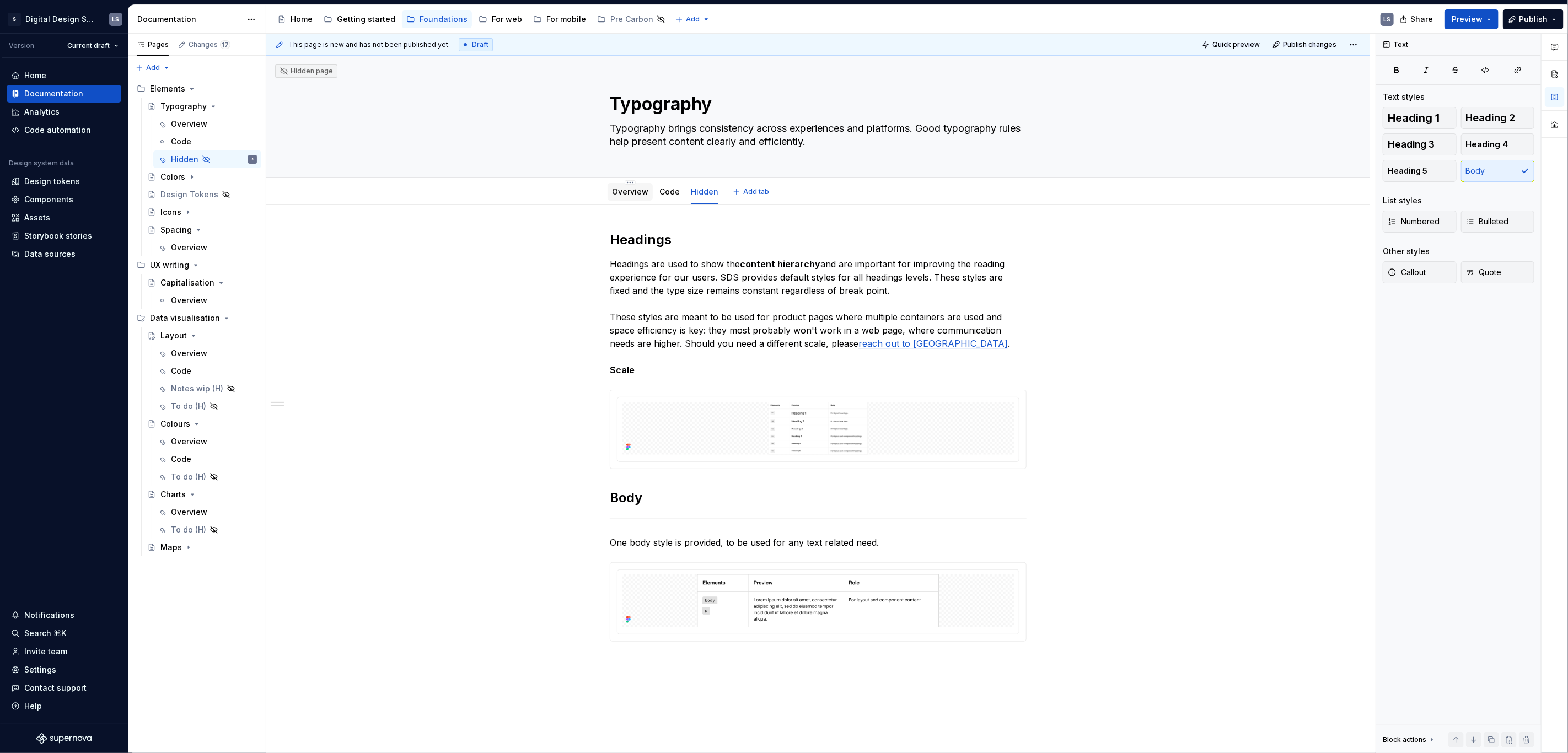
click at [631, 194] on link "Overview" at bounding box center [630, 191] width 37 height 9
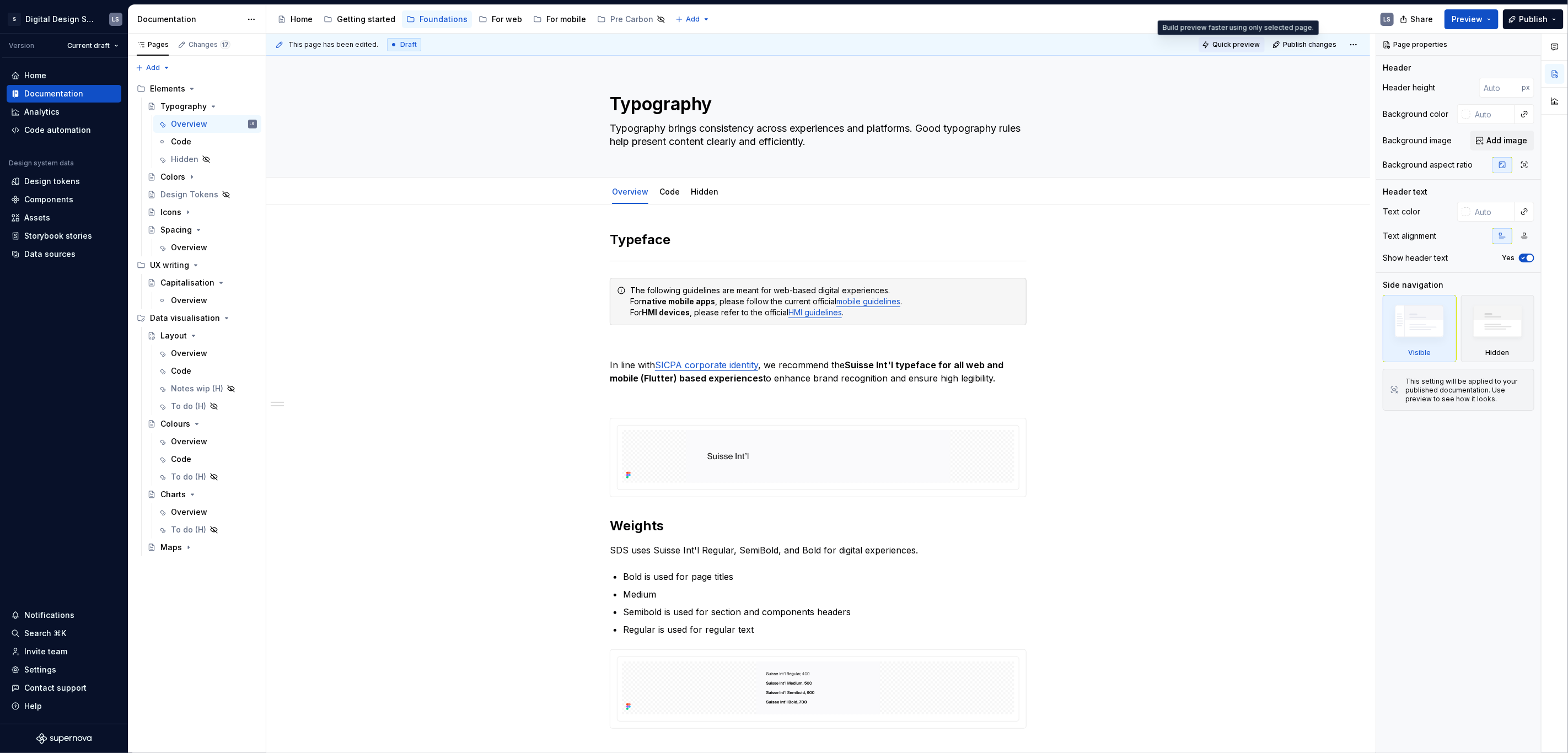
click at [1226, 44] on span "Quick preview" at bounding box center [1236, 44] width 47 height 9
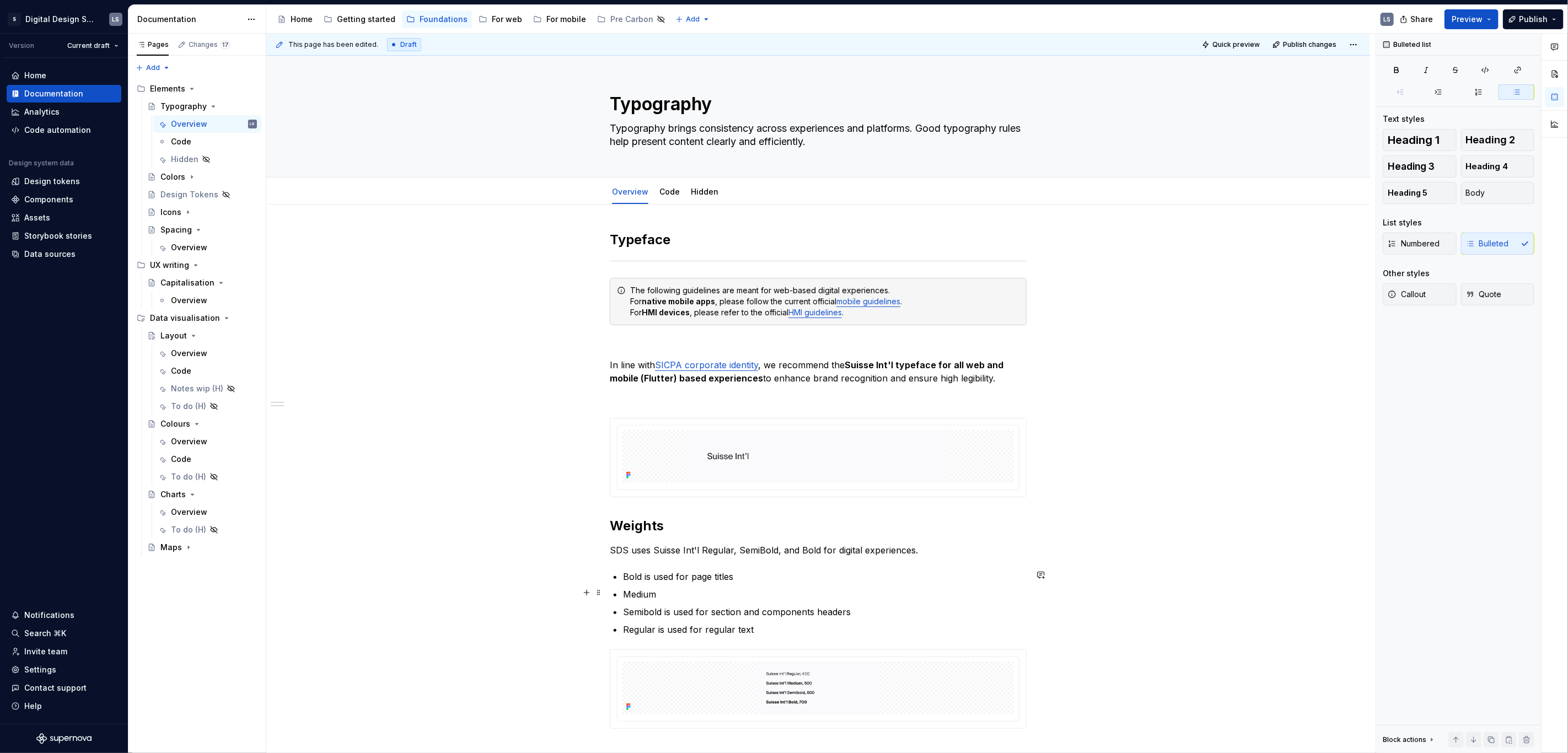
click at [643, 594] on p "Medium" at bounding box center [825, 595] width 404 height 13
click at [747, 606] on p "Semibold is used for section and components headers" at bounding box center [825, 612] width 404 height 13
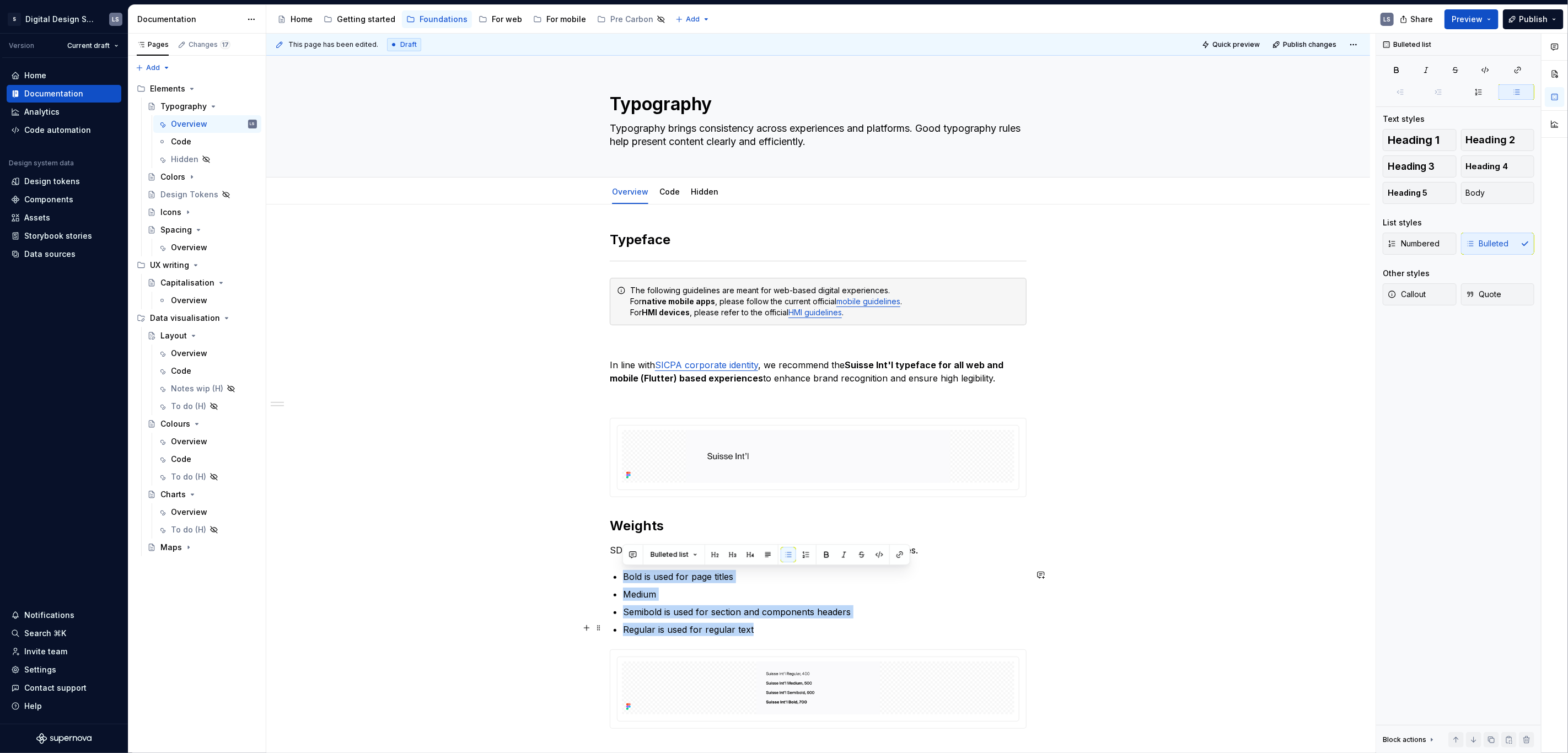
drag, startPoint x: 625, startPoint y: 576, endPoint x: 761, endPoint y: 632, distance: 147.1
click at [761, 632] on ul "Bold is used for page titles Medium Semibold is used for section and components…" at bounding box center [825, 603] width 404 height 66
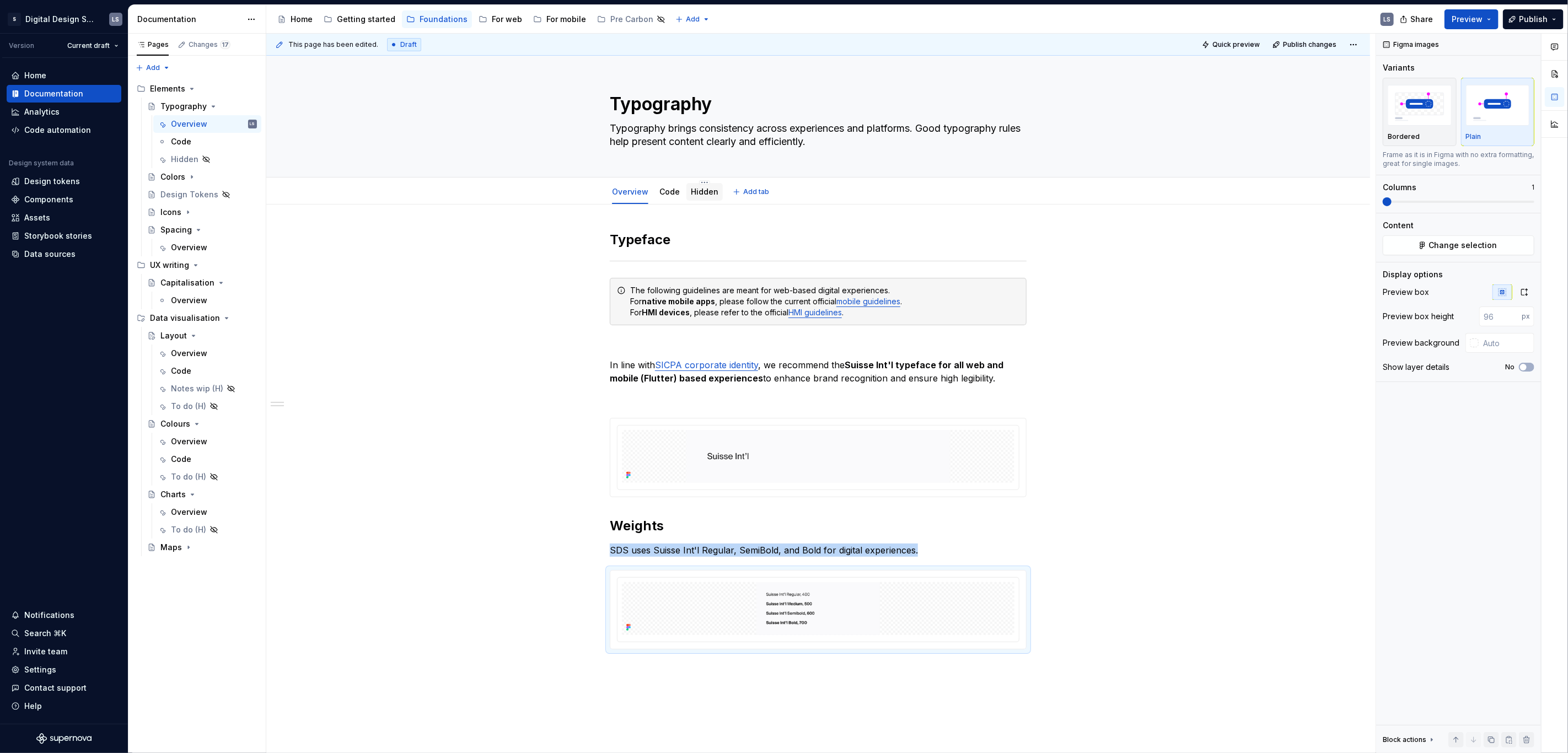
click at [701, 195] on link "Hidden" at bounding box center [704, 191] width 27 height 9
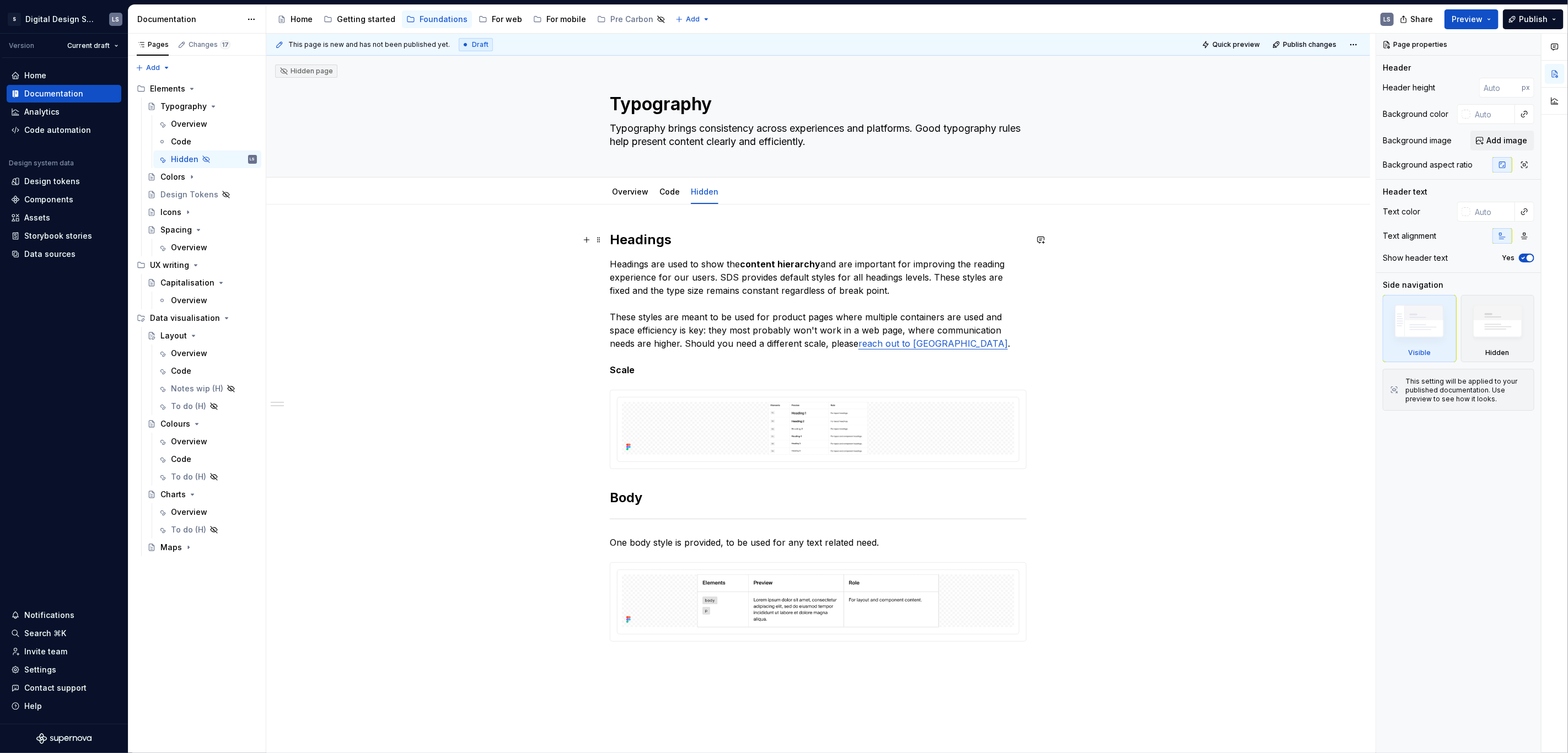
click at [612, 235] on h2 "Headings" at bounding box center [818, 240] width 417 height 18
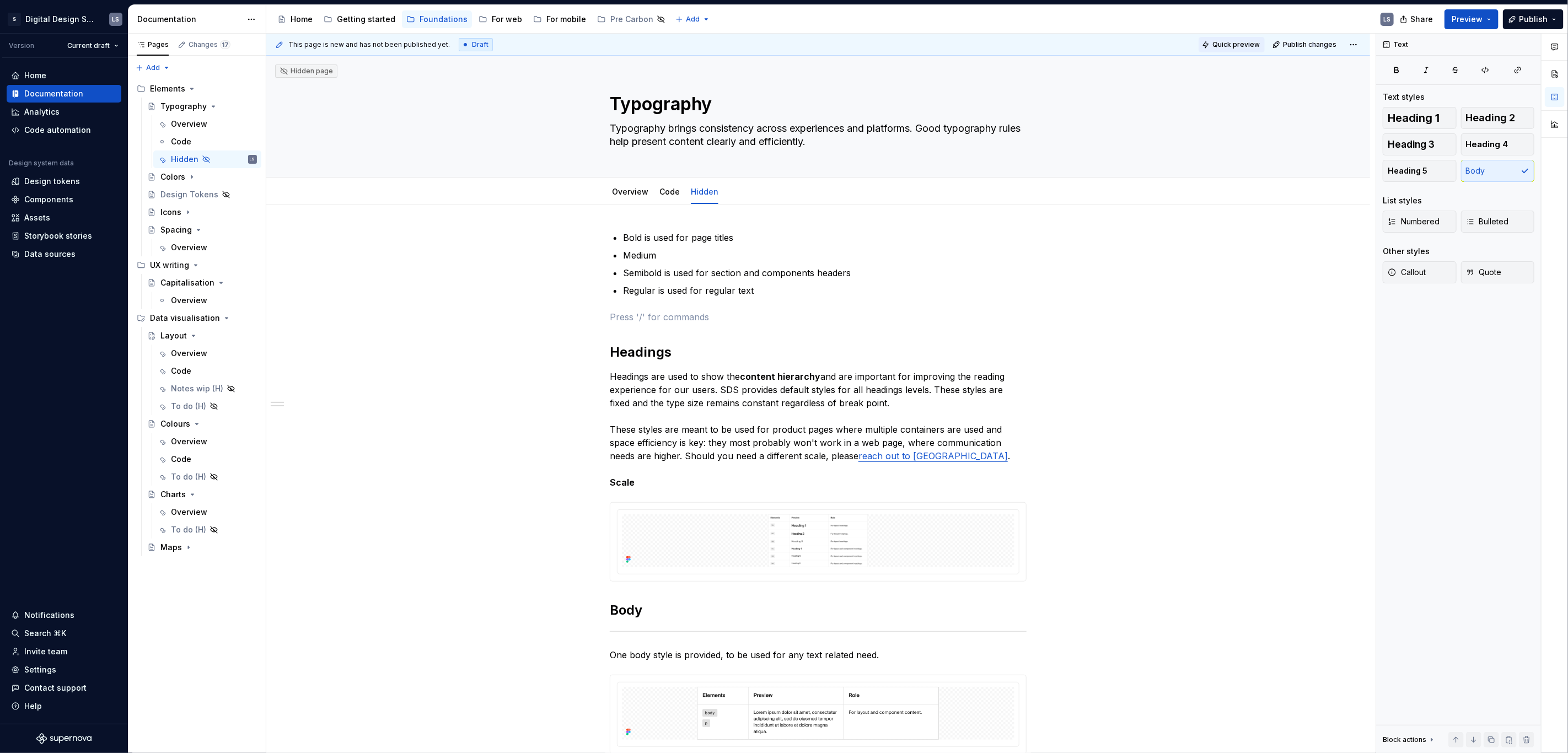
click at [1232, 44] on span "Quick preview" at bounding box center [1236, 44] width 47 height 9
click at [1514, 722] on link "Open page" at bounding box center [1505, 726] width 55 height 15
click at [1312, 41] on span "Publish changes" at bounding box center [1310, 44] width 54 height 9
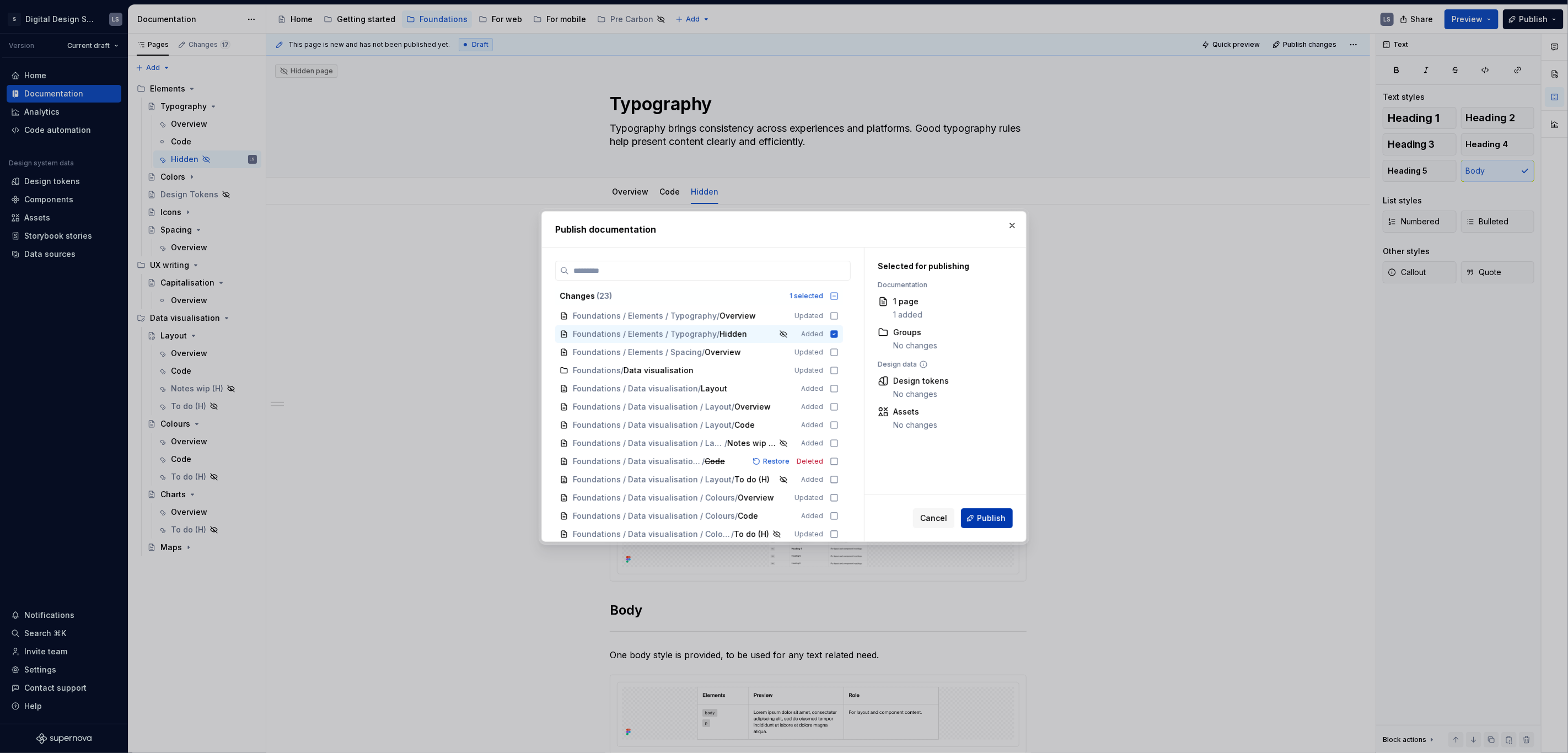
click at [1002, 522] on span "Publish" at bounding box center [991, 518] width 29 height 11
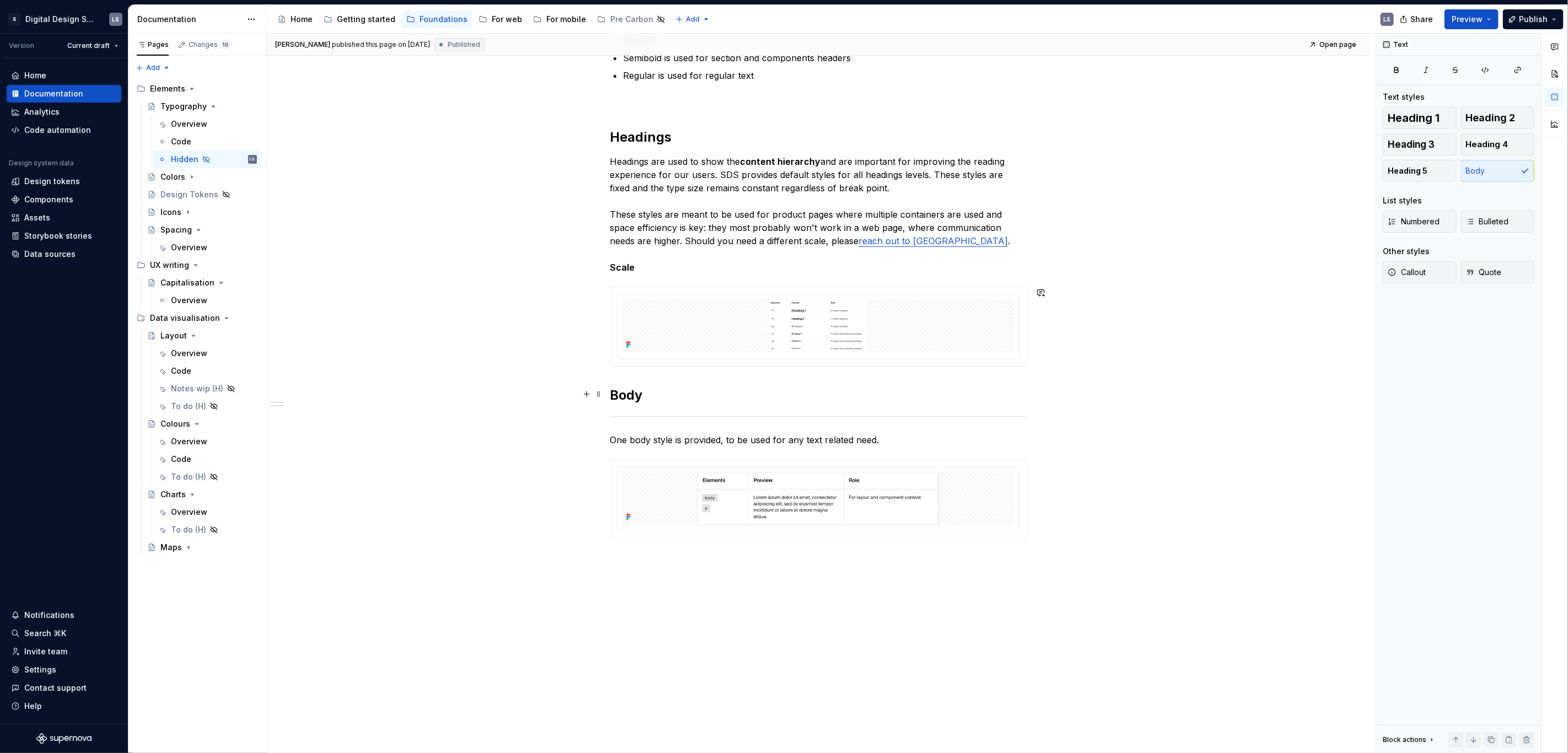
scroll to position [263, 0]
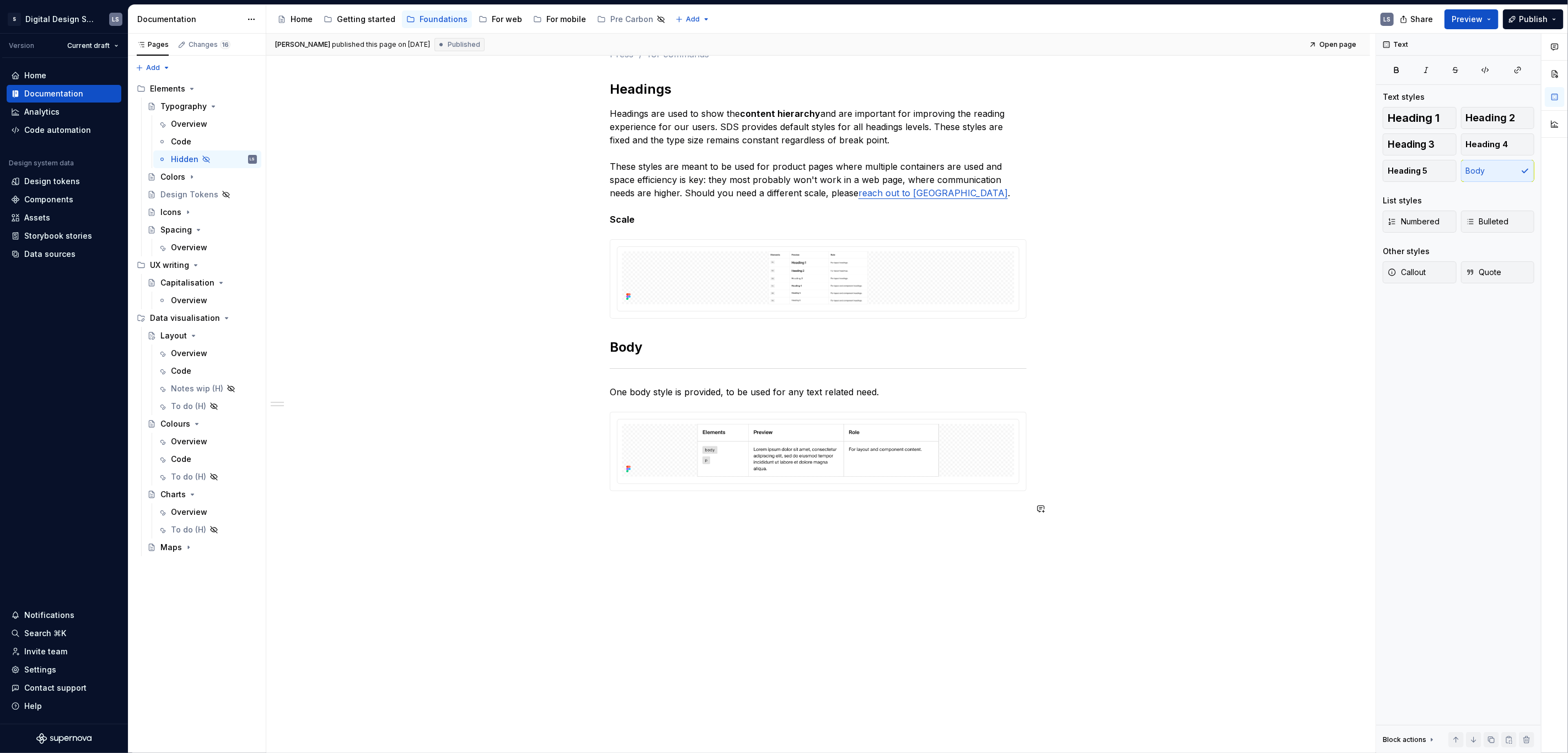
click at [681, 525] on div "Bold is used for page titles Medium Semibold is used for section and components…" at bounding box center [818, 249] width 417 height 563
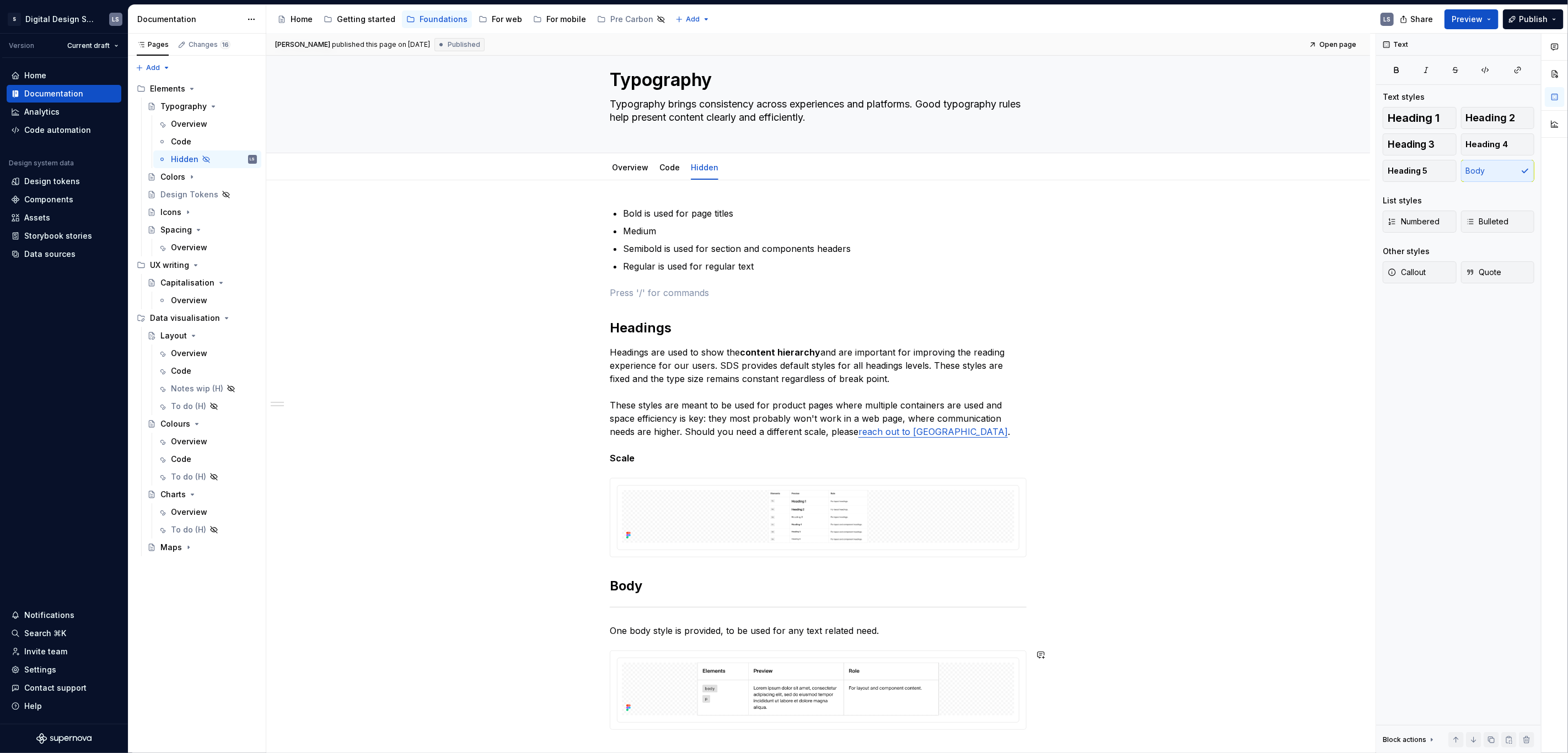
scroll to position [0, 0]
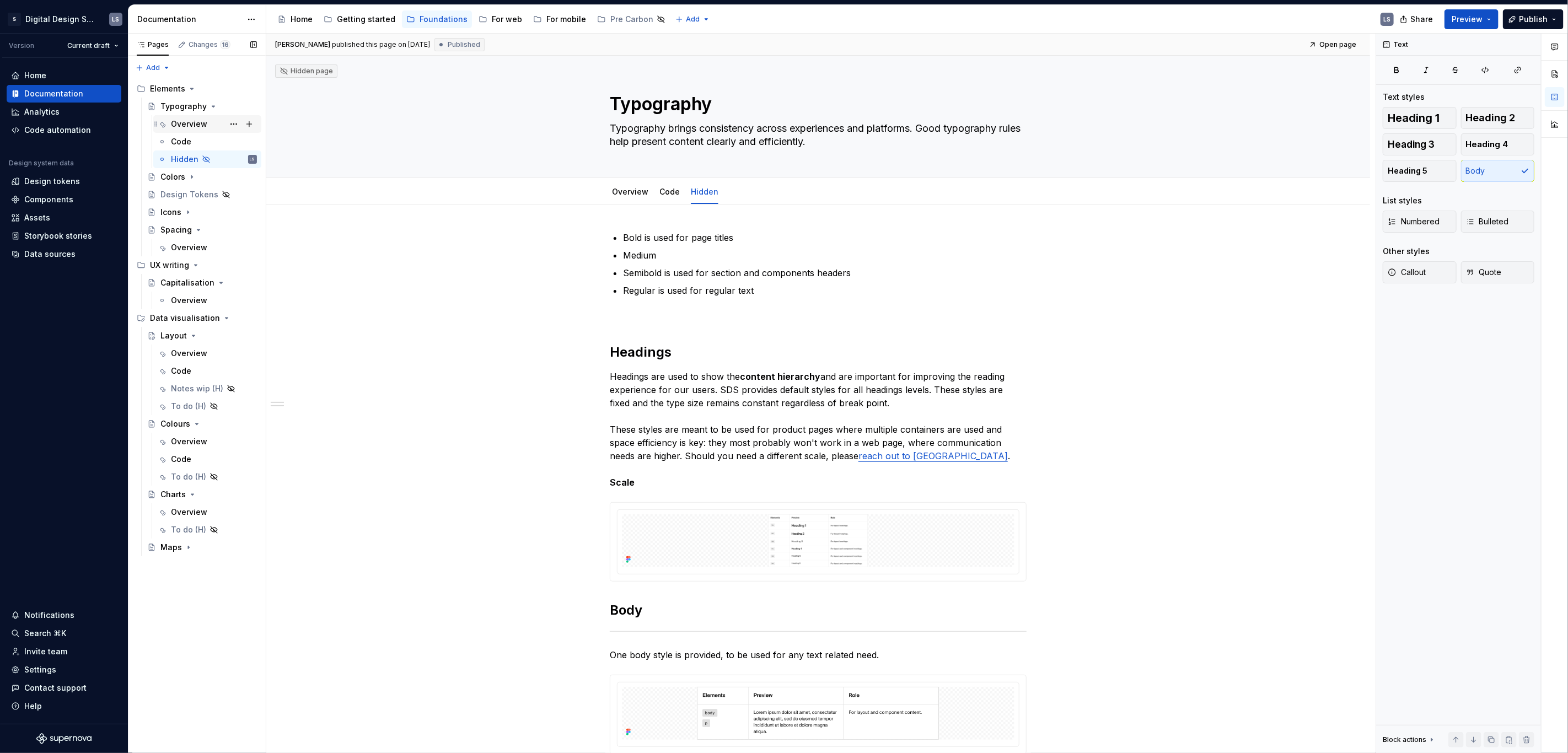
click at [182, 127] on div "Overview" at bounding box center [189, 124] width 37 height 11
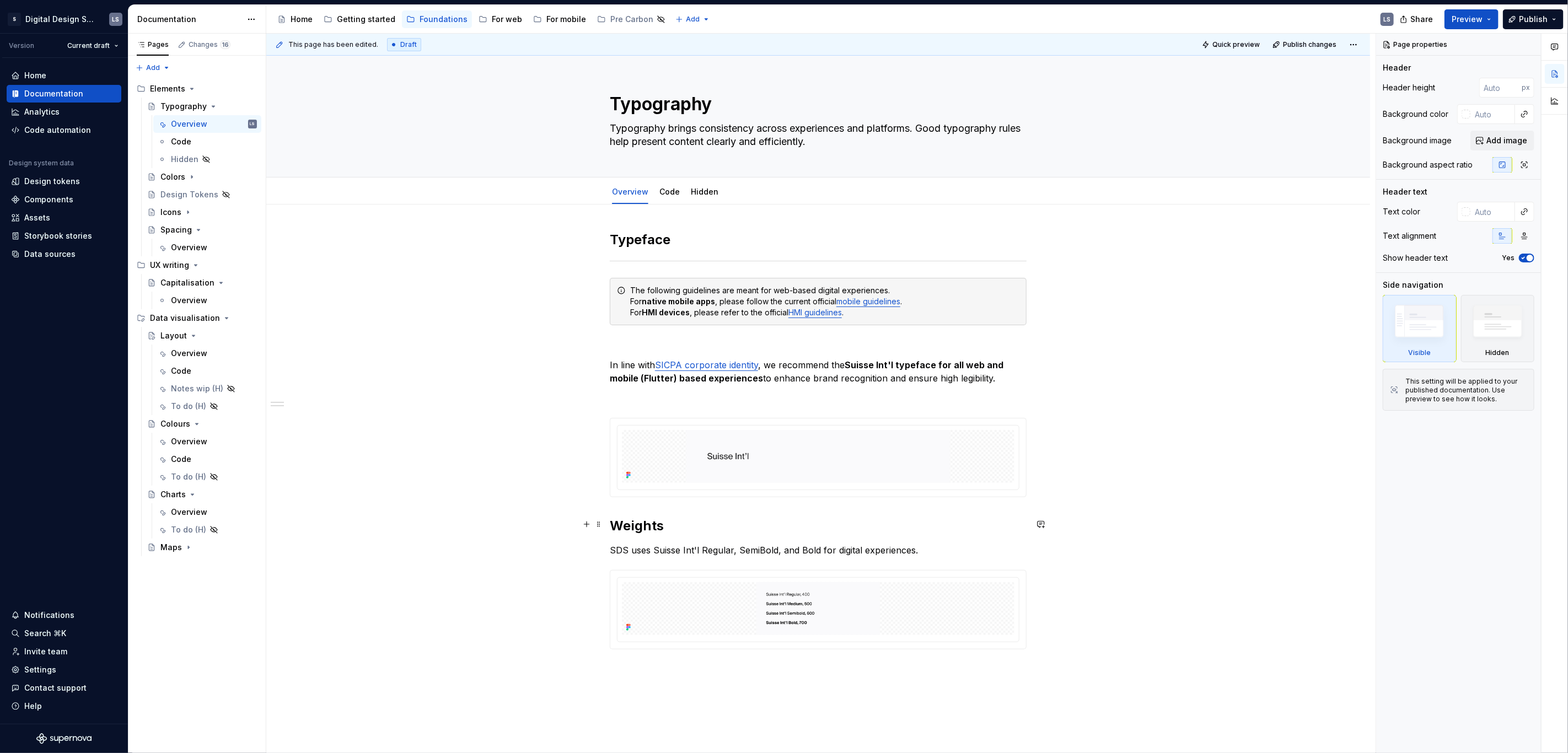
scroll to position [131, 0]
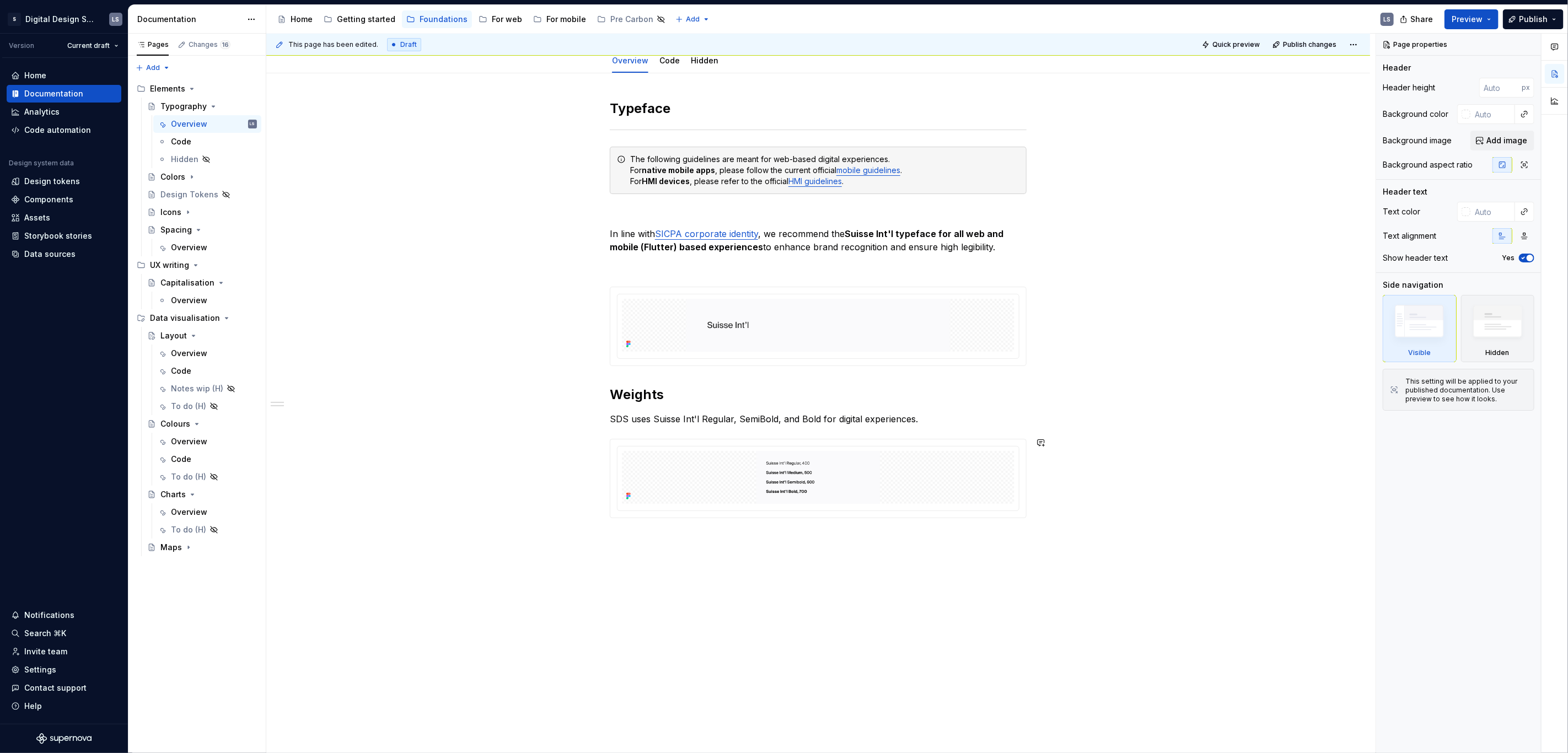
click at [744, 573] on div "This page has been edited. Draft Quick preview Publish changes Typography Typog…" at bounding box center [821, 393] width 1109 height 720
click at [1290, 45] on span "Publish changes" at bounding box center [1310, 44] width 54 height 9
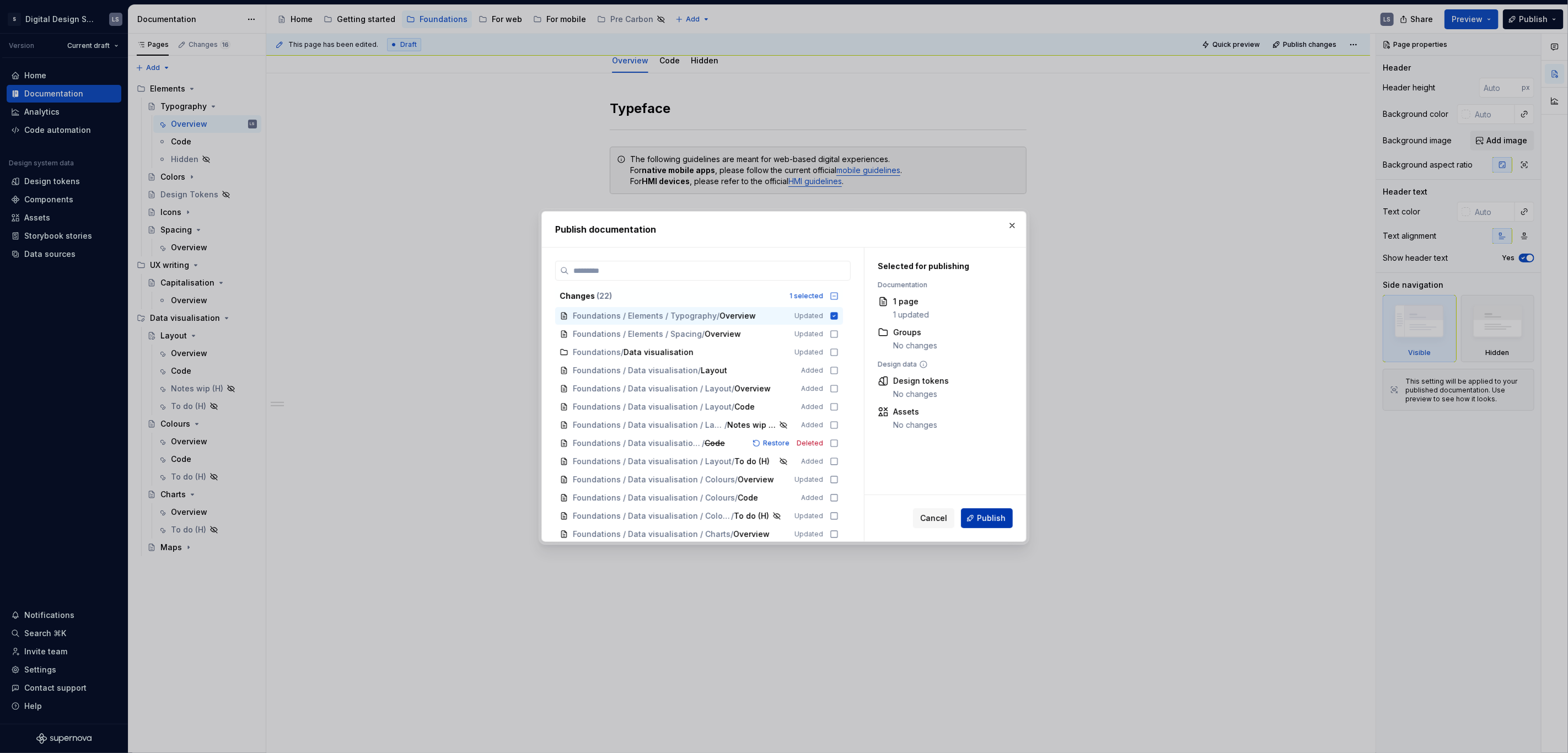
click at [1002, 517] on span "Publish" at bounding box center [991, 518] width 29 height 11
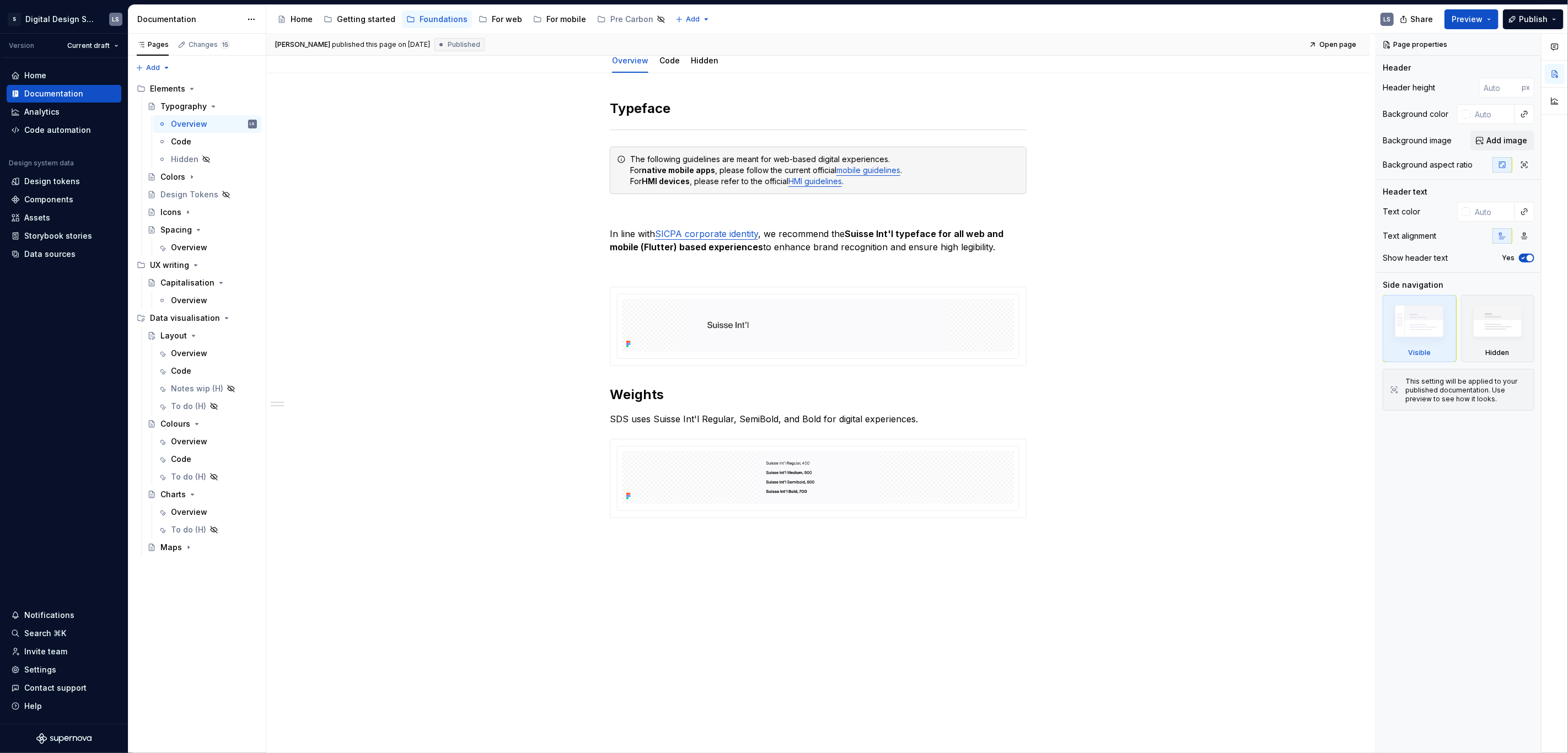
type textarea "*"
